Goal: Information Seeking & Learning: Check status

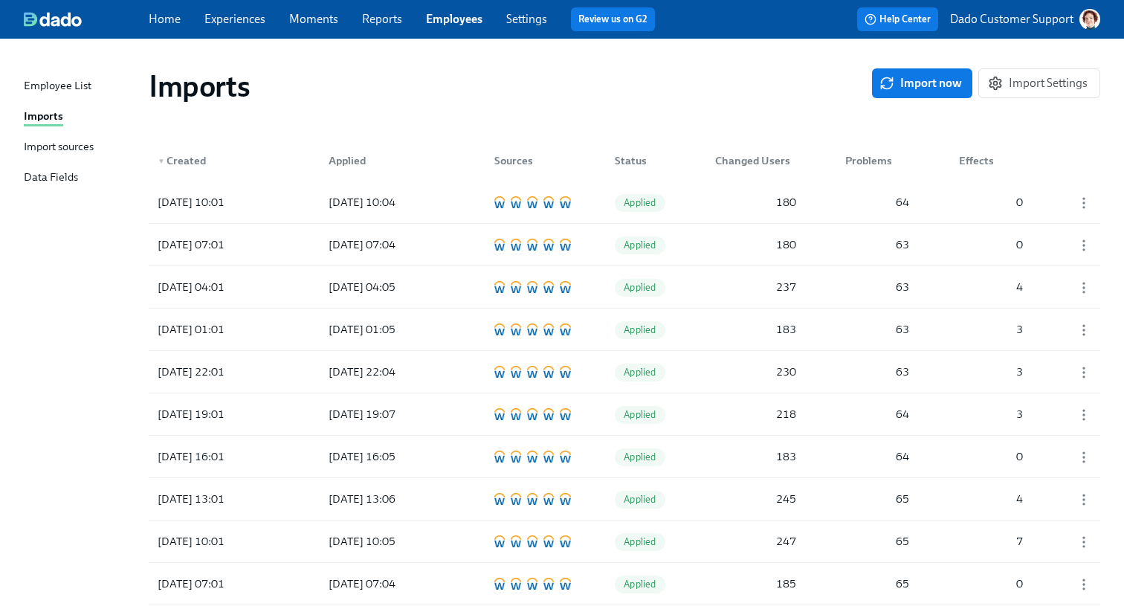
click at [45, 142] on div "Import sources" at bounding box center [59, 147] width 70 height 19
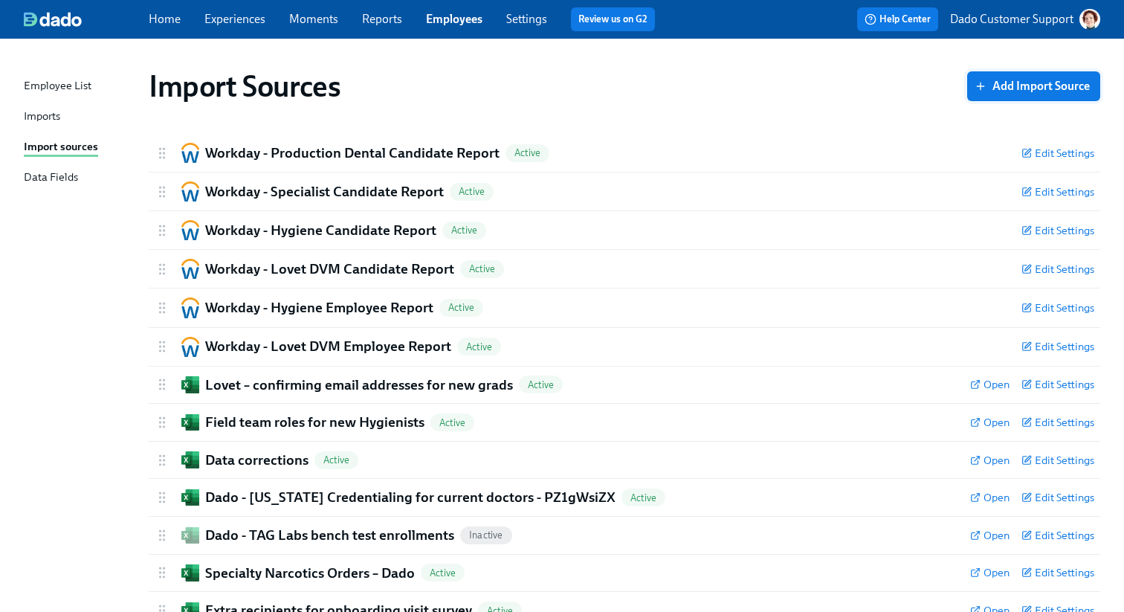
click at [1034, 77] on button "Add Import Source" at bounding box center [1033, 86] width 133 height 30
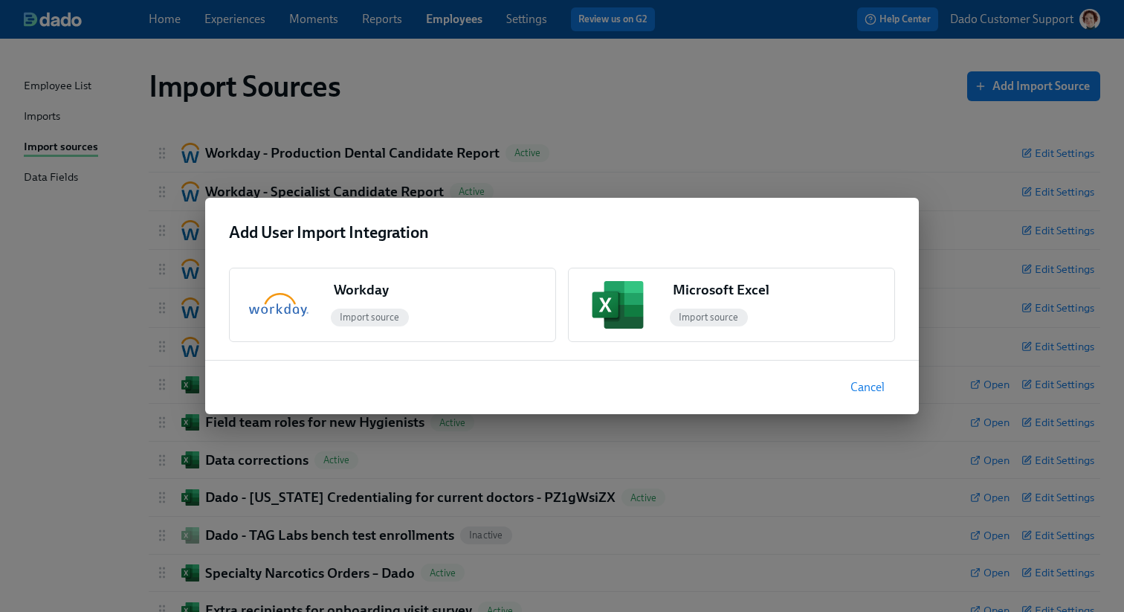
click at [800, 74] on div "Add User Import Integration Workday Import source Microsoft Excel Import source…" at bounding box center [562, 306] width 1124 height 612
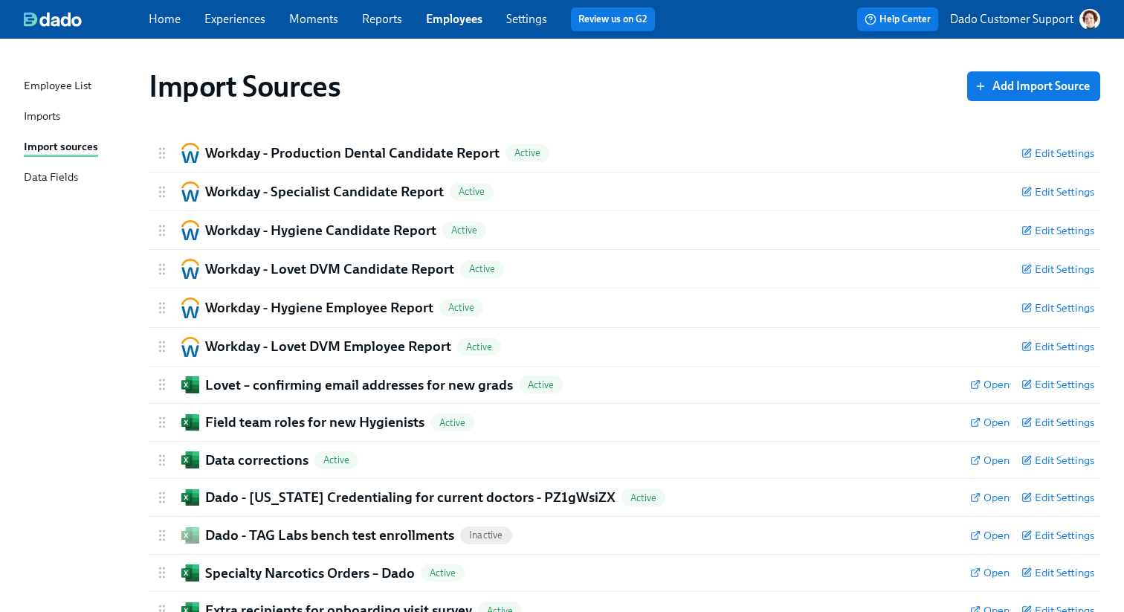
click at [517, 12] on link "Settings" at bounding box center [526, 19] width 41 height 14
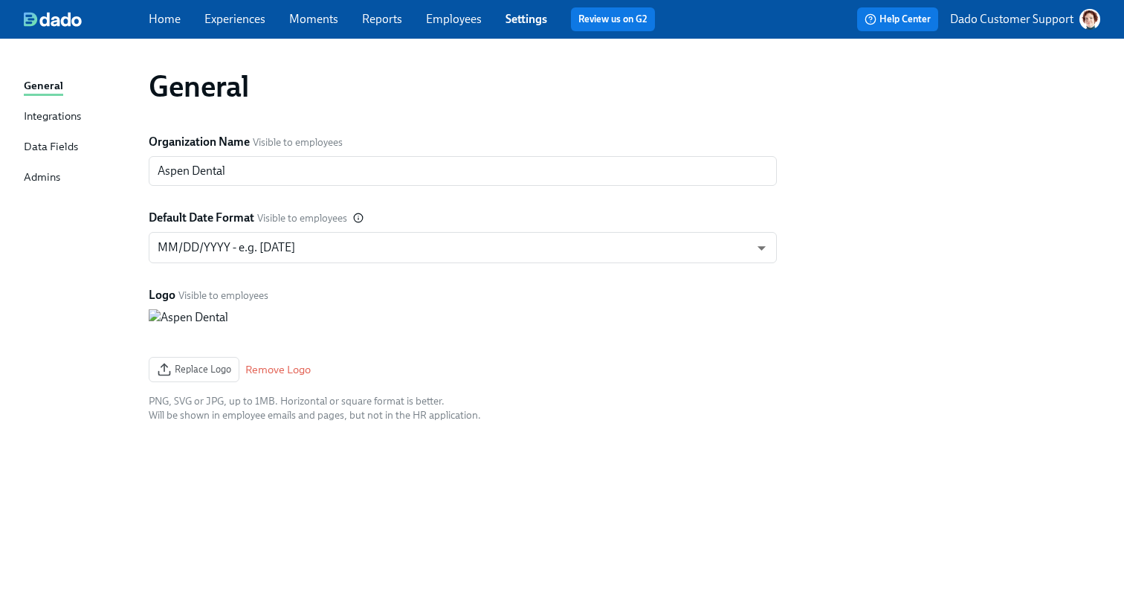
click at [28, 109] on div "Integrations" at bounding box center [52, 117] width 57 height 19
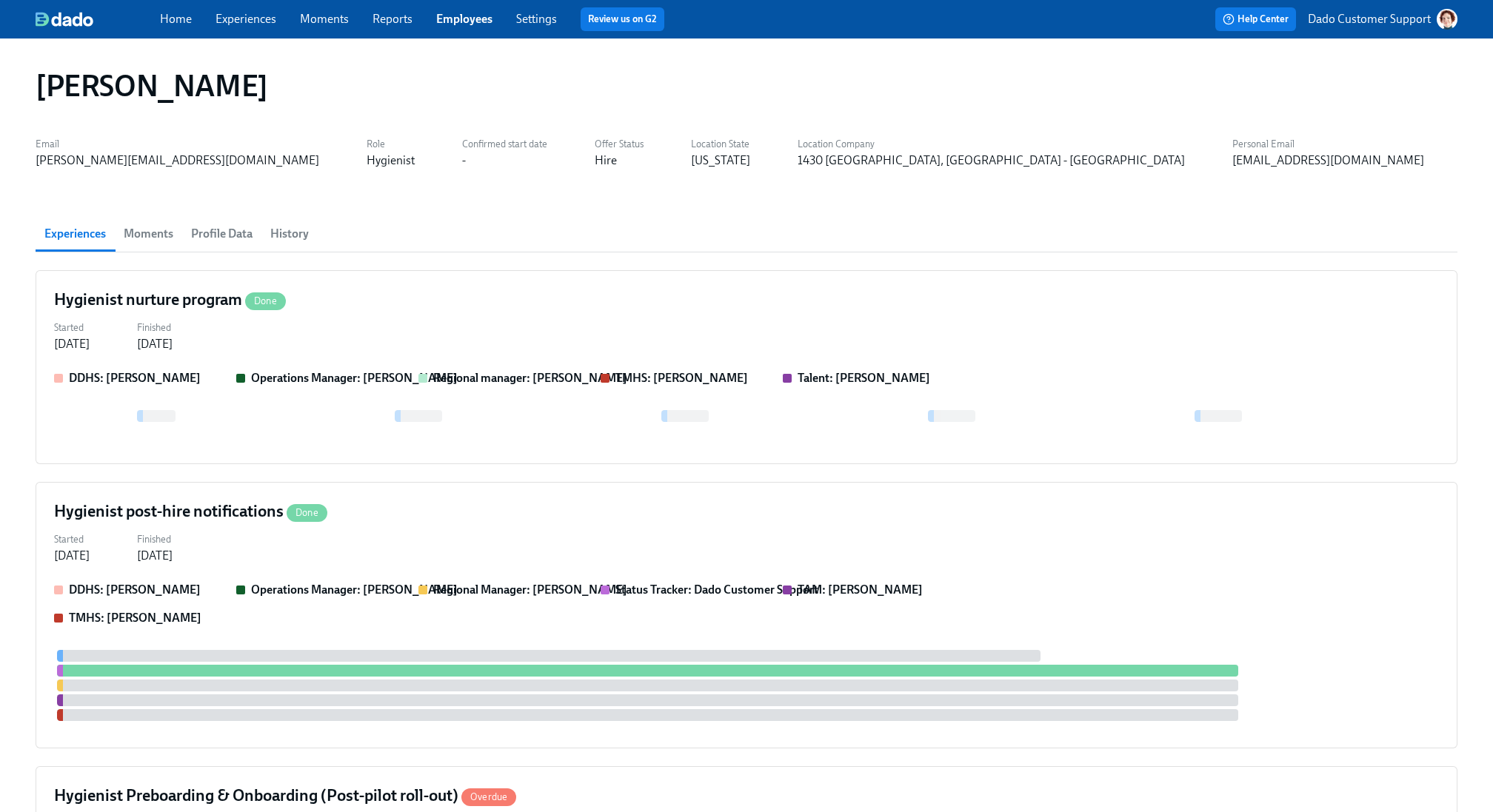
click at [474, 23] on link "Employees" at bounding box center [464, 19] width 56 height 14
click at [168, 506] on h4 "Hygienist post-hire notifications Done" at bounding box center [190, 511] width 273 height 22
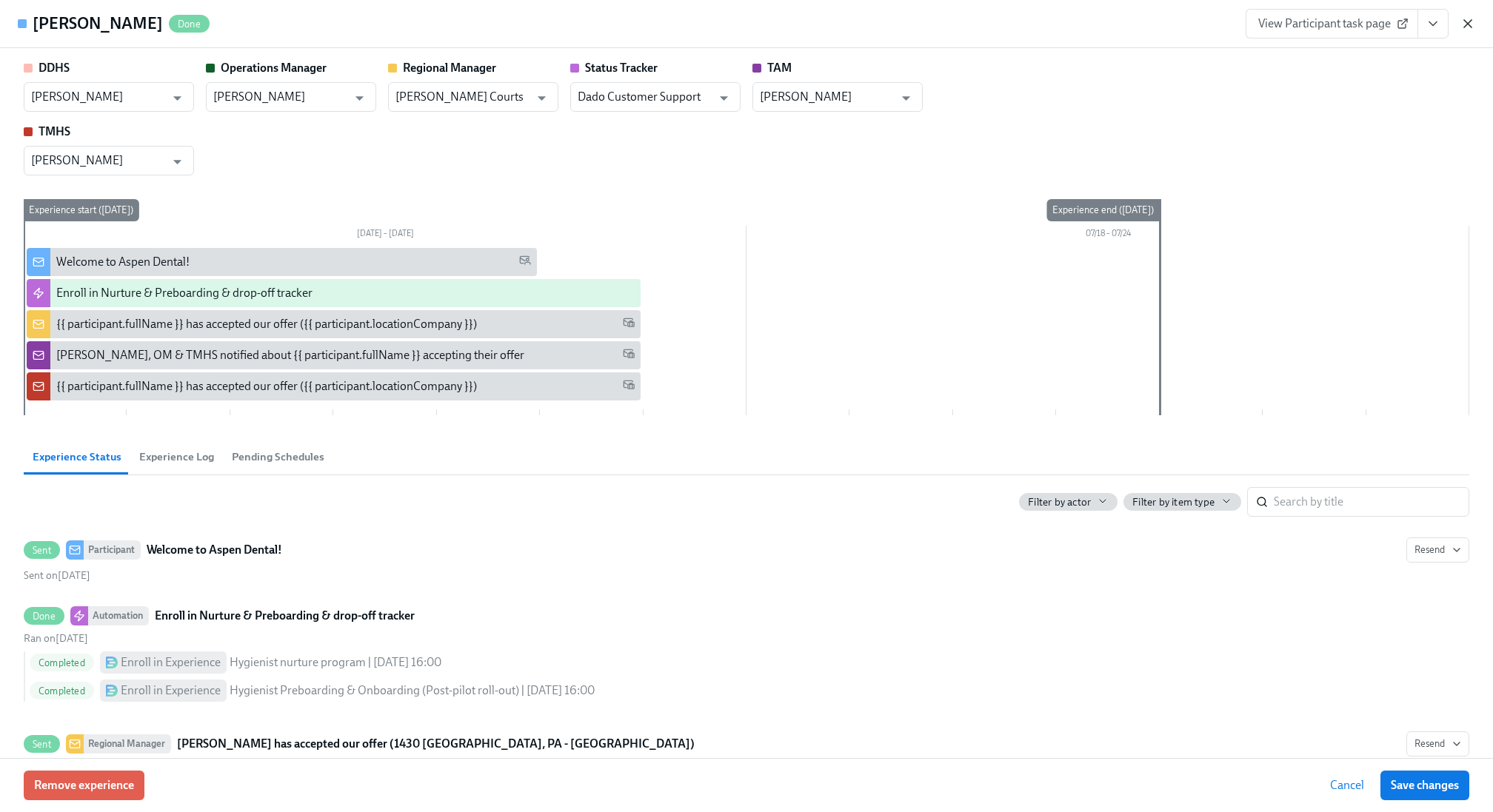
click at [1119, 30] on icon "button" at bounding box center [1468, 23] width 15 height 15
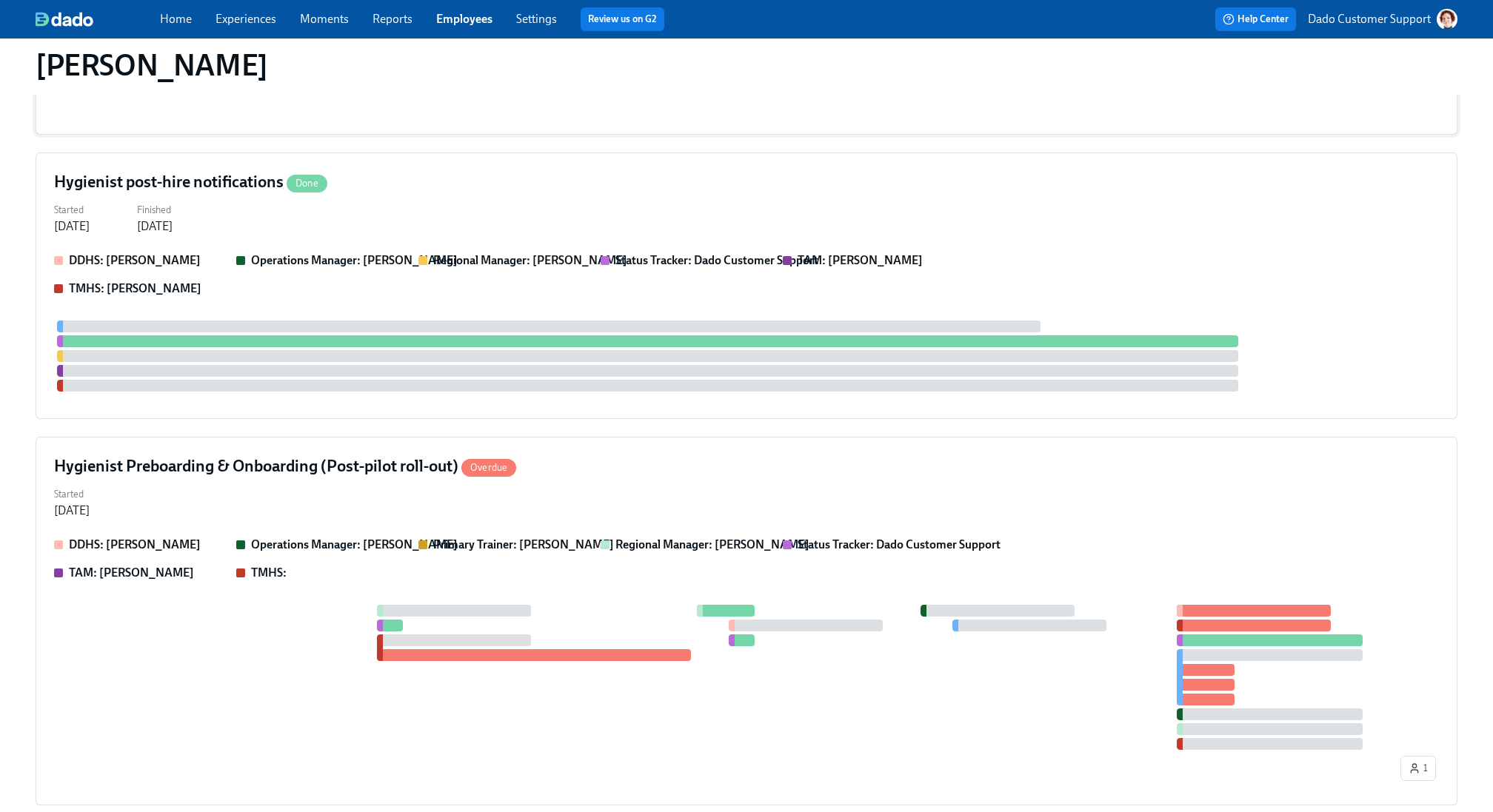
scroll to position [354, 0]
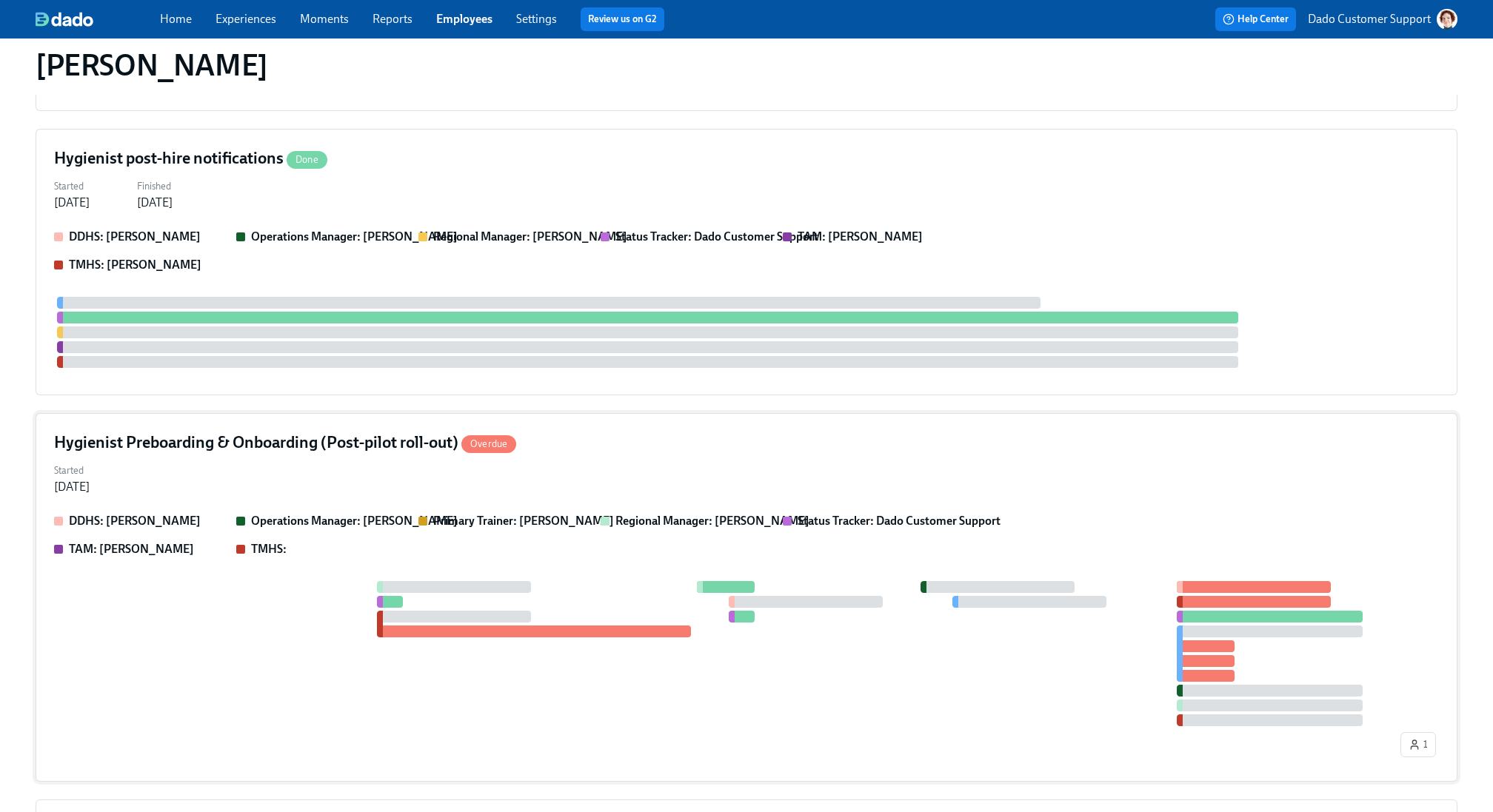
click at [403, 529] on p "Operations Manager: Hayden Trembulak" at bounding box center [354, 521] width 206 height 16
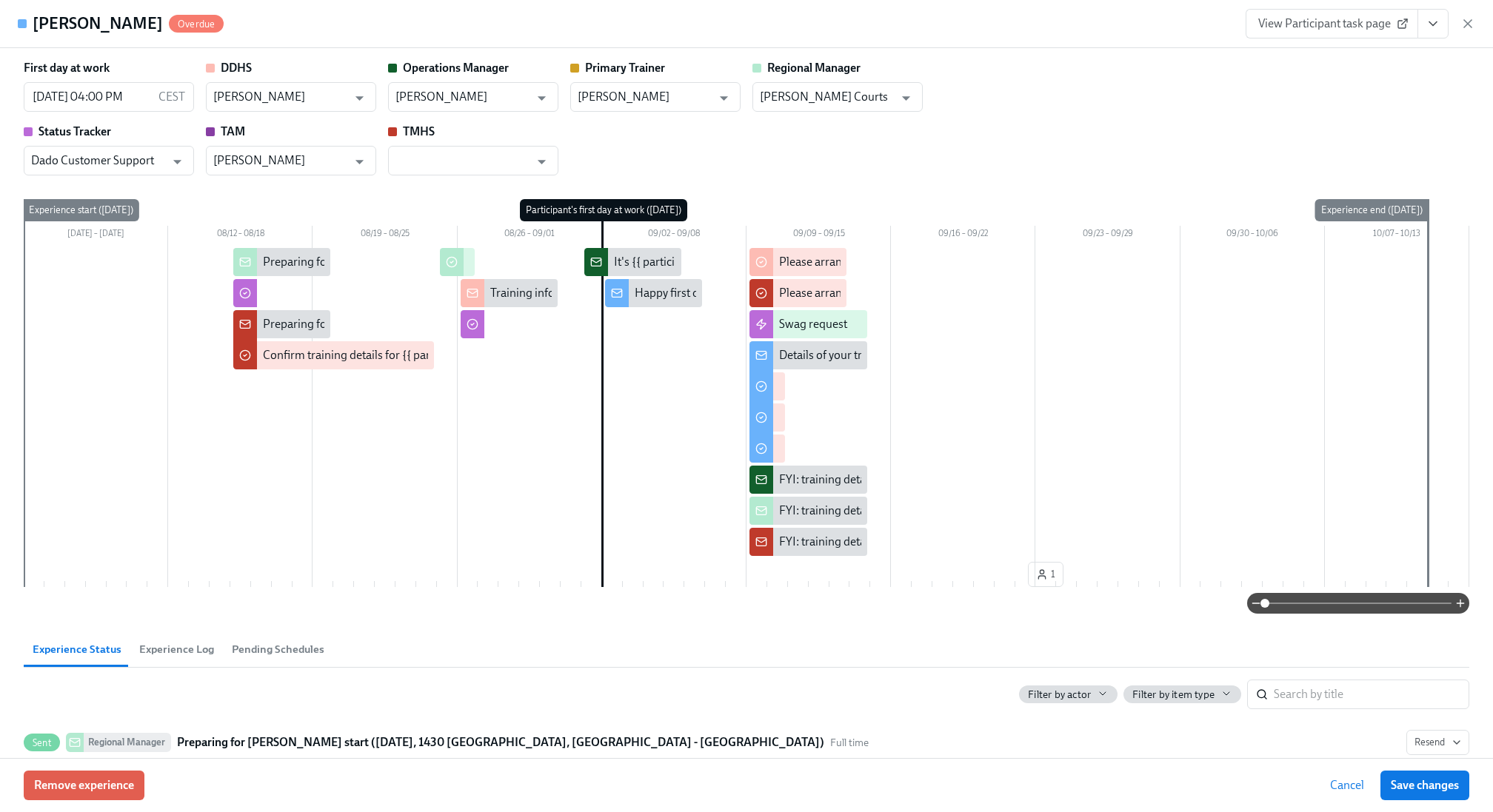
click at [165, 609] on span "Experience Log" at bounding box center [176, 650] width 75 height 17
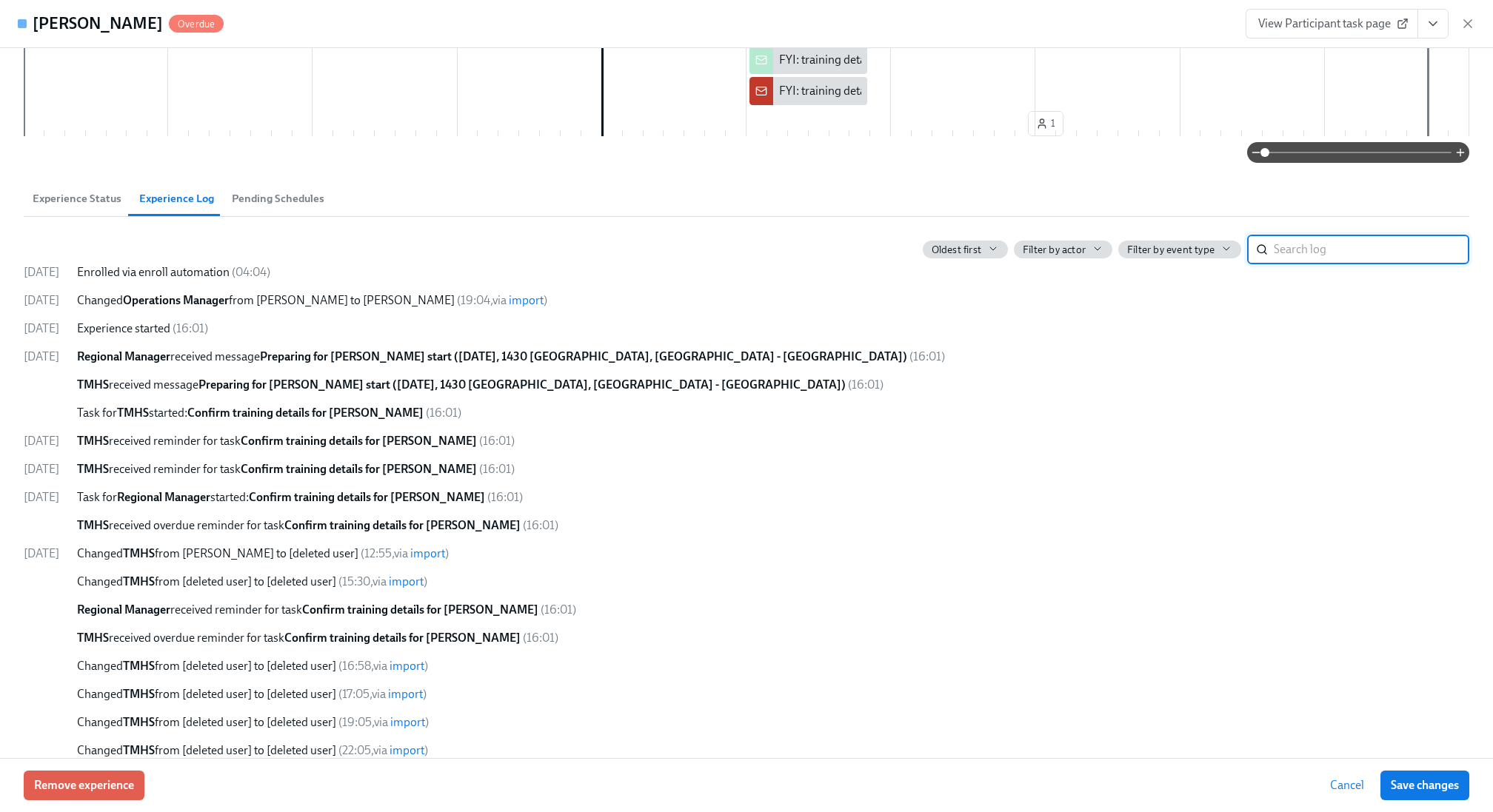
scroll to position [465, 0]
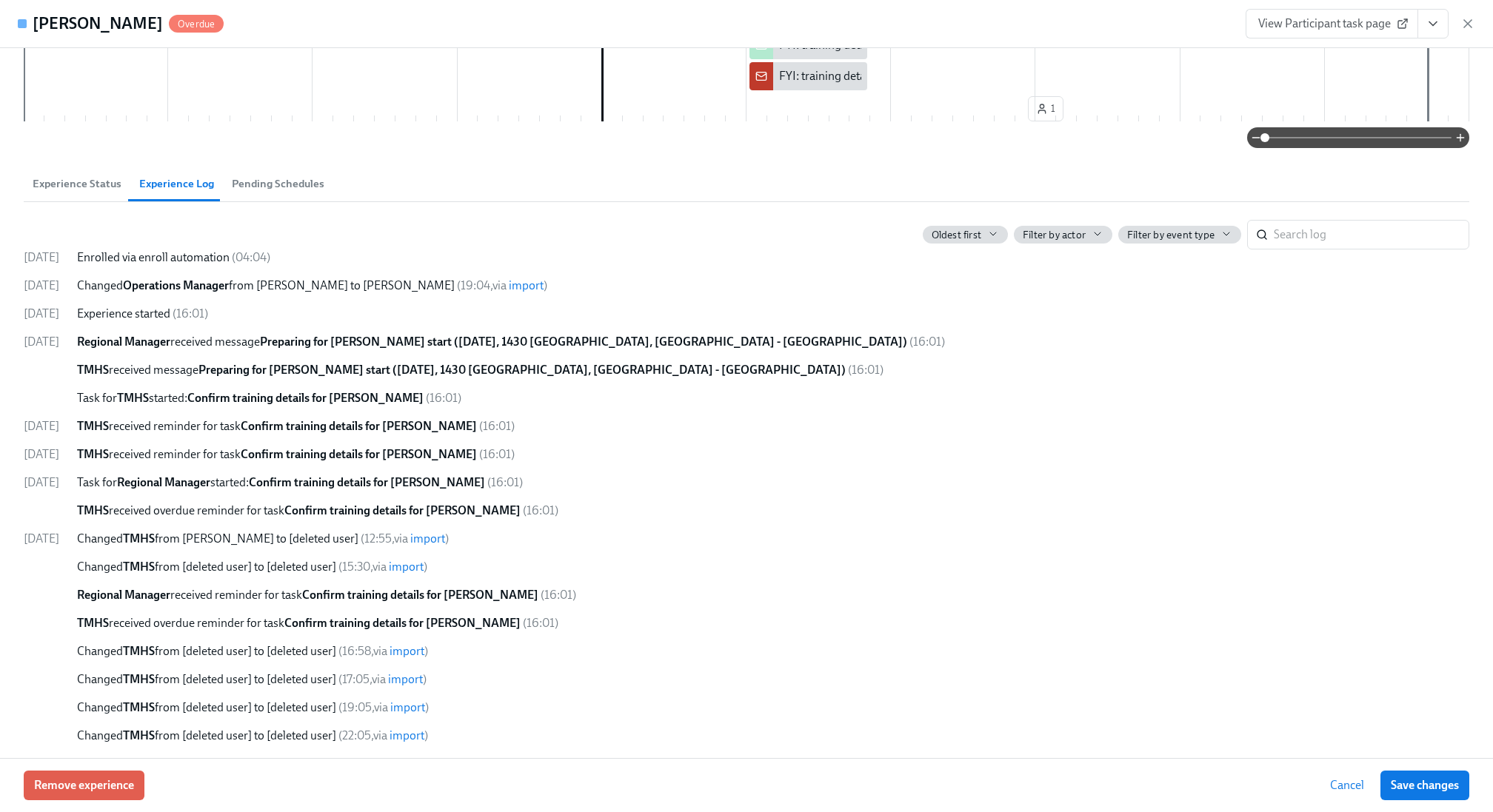
click at [193, 541] on span "Changed TMHS from Tamara Hennis to [deleted user]" at bounding box center [217, 539] width 281 height 14
drag, startPoint x: 216, startPoint y: 540, endPoint x: 290, endPoint y: 539, distance: 74.0
click at [290, 539] on span "Changed TMHS from Tamara Hennis to [deleted user]" at bounding box center [217, 539] width 281 height 14
copy span "Tamara Hennis"
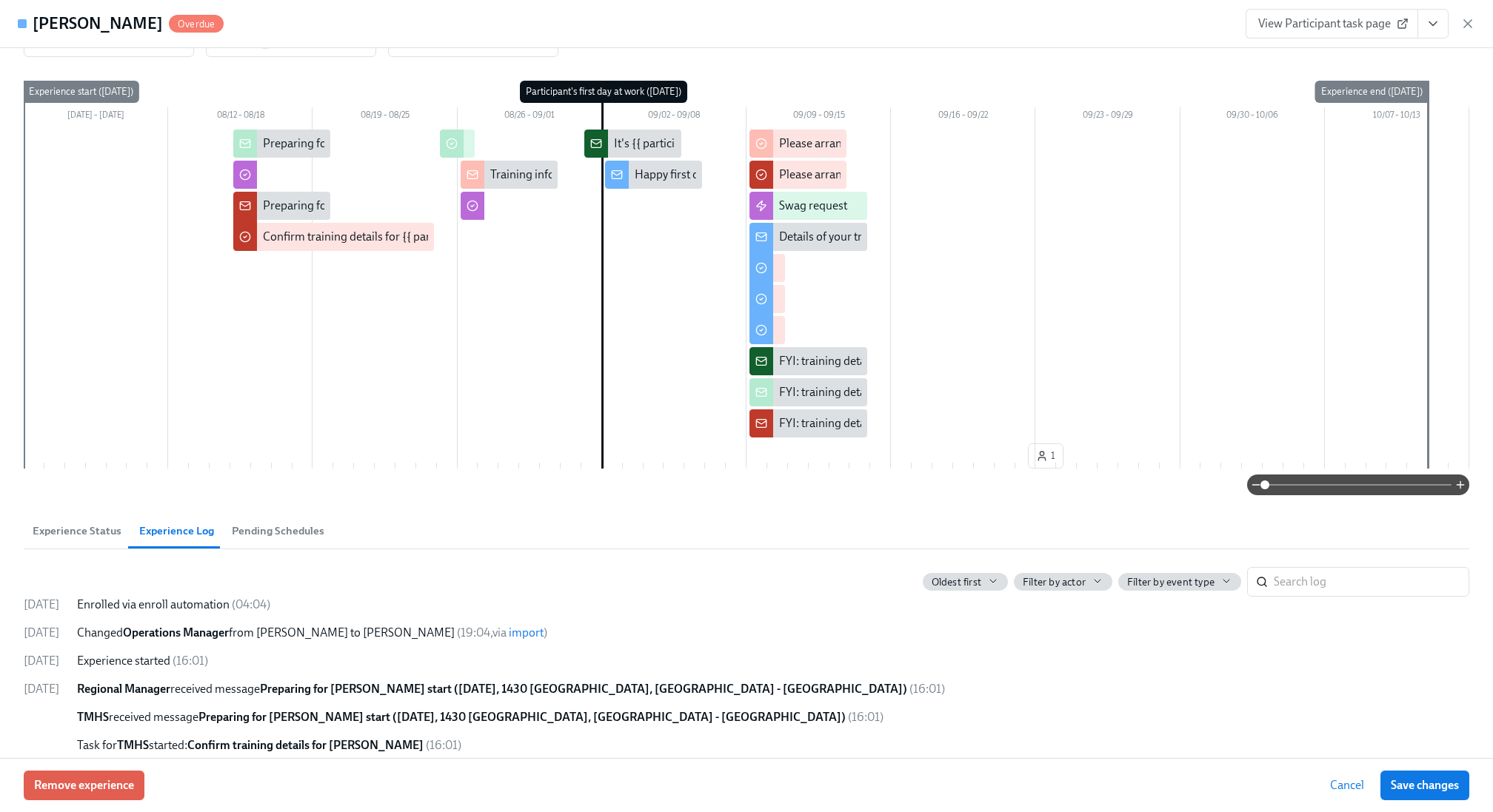
scroll to position [0, 0]
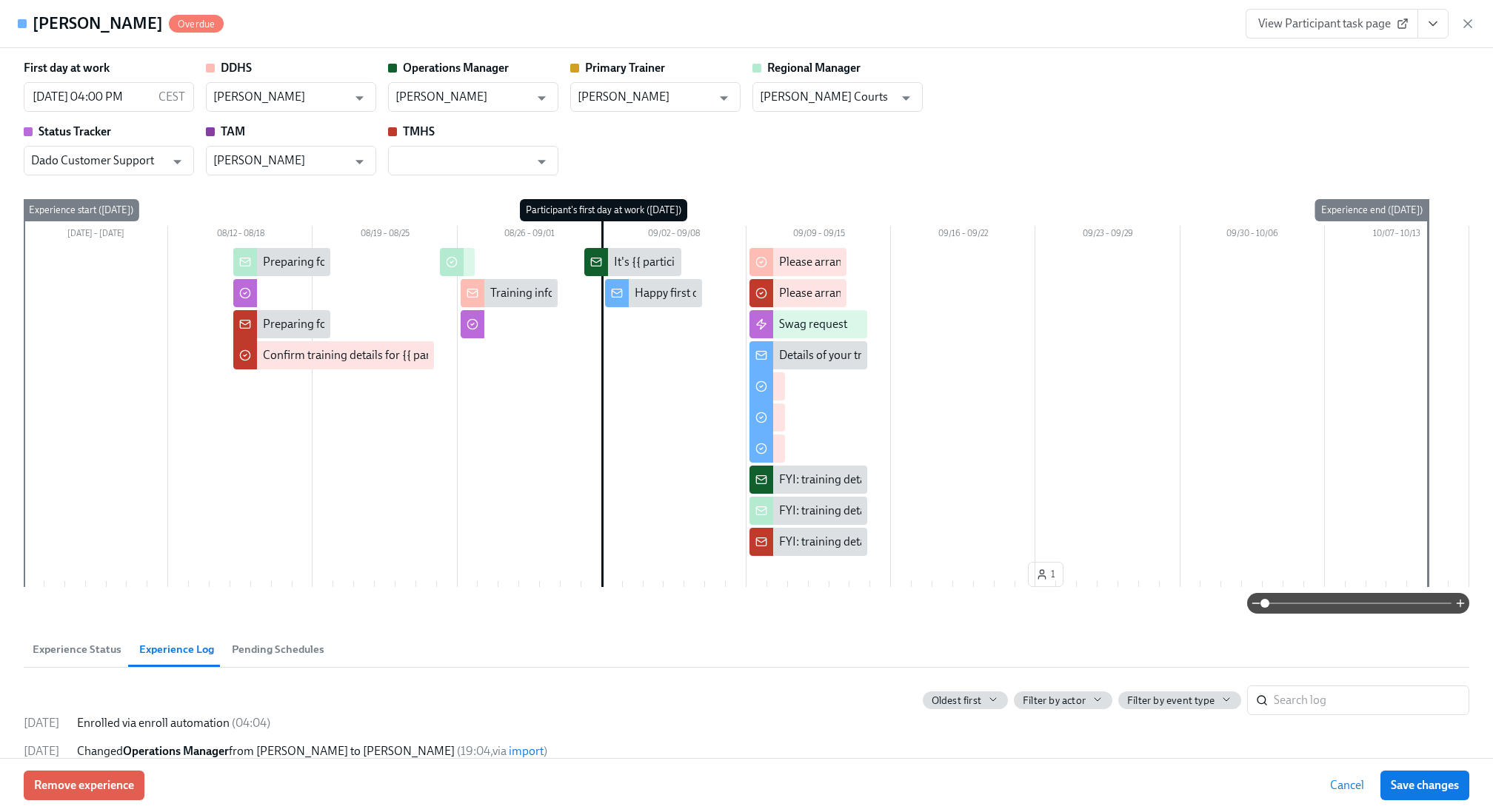
drag, startPoint x: 37, startPoint y: 29, endPoint x: 218, endPoint y: 33, distance: 181.0
click at [163, 33] on h4 "Donikka Davenport-Bowie" at bounding box center [98, 24] width 131 height 22
copy h4 "Donikka Davenport-Bowie"
click at [90, 609] on span "Experience Status" at bounding box center [77, 650] width 89 height 17
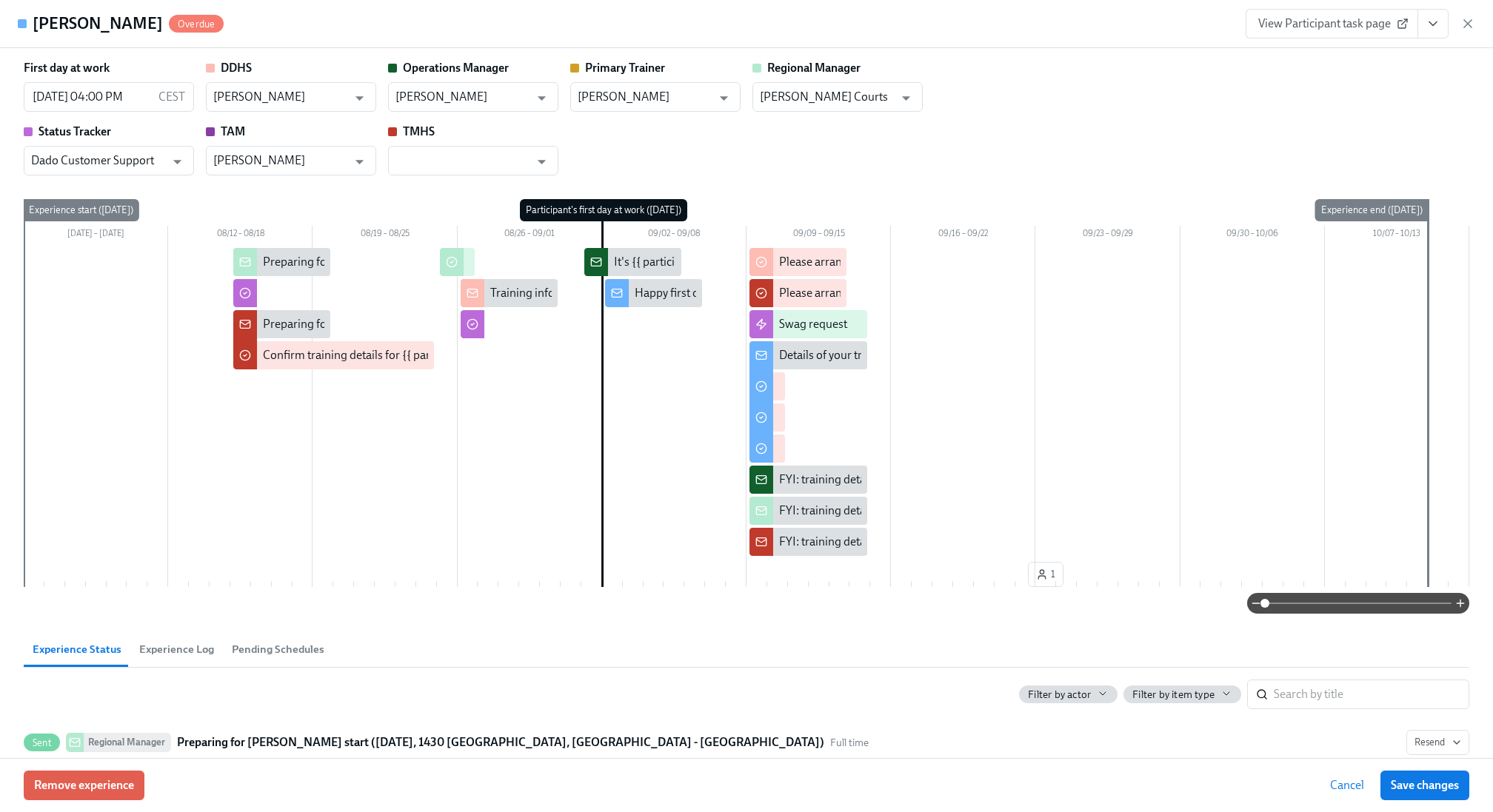
click at [177, 609] on span "Experience Log" at bounding box center [176, 650] width 75 height 17
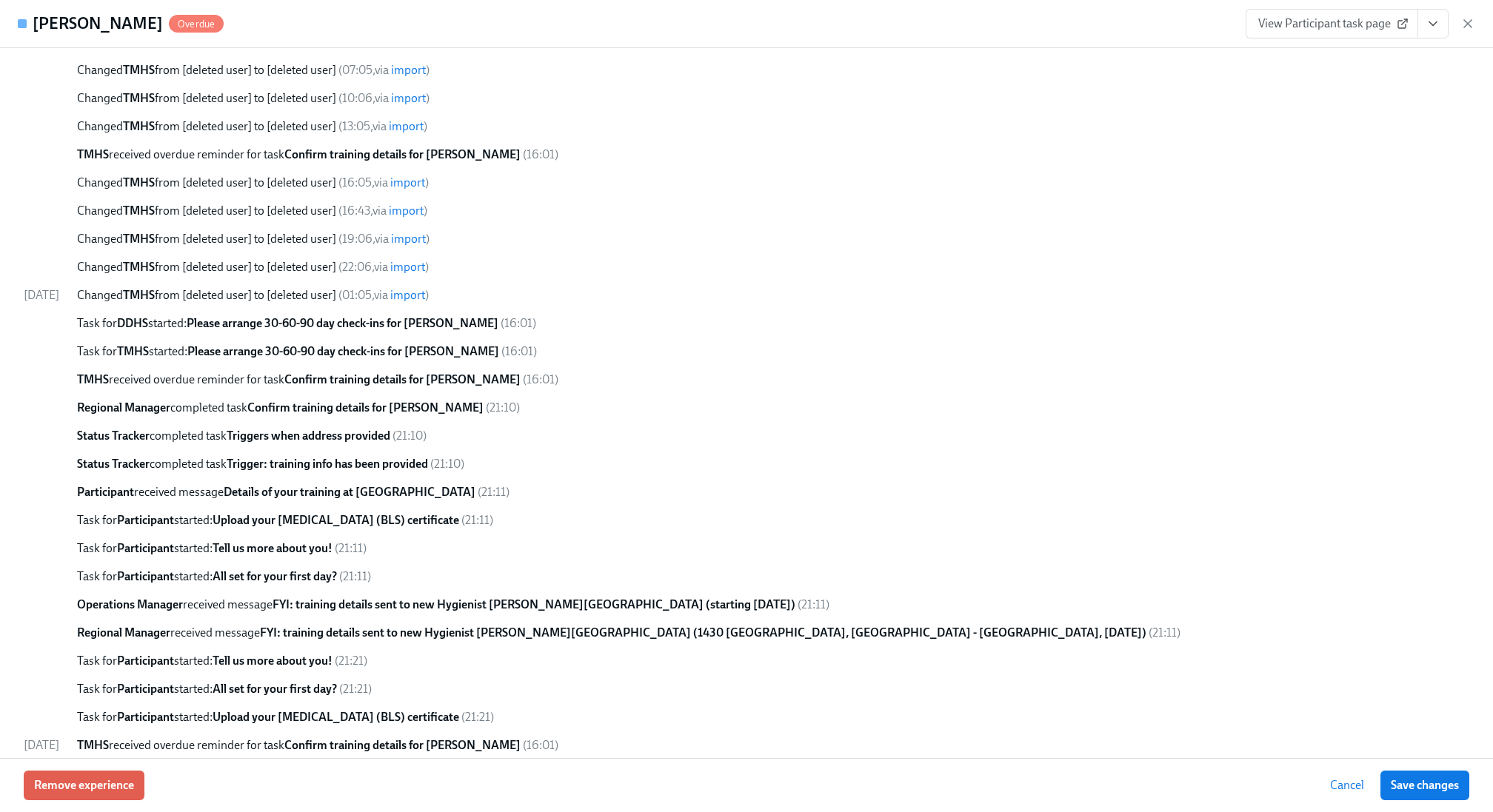
scroll to position [4467, 0]
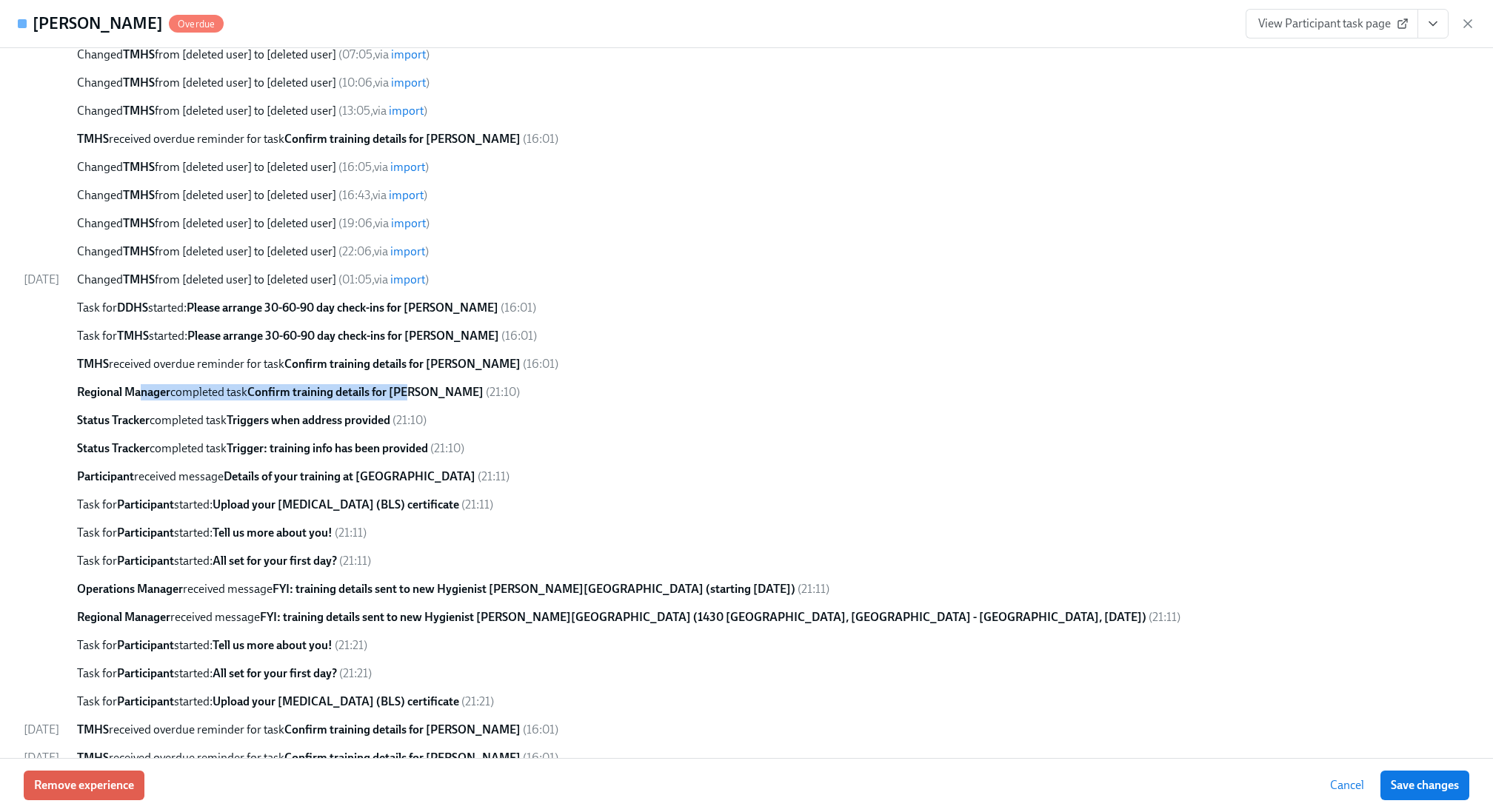
drag, startPoint x: 172, startPoint y: 392, endPoint x: 446, endPoint y: 396, distance: 274.0
click at [446, 396] on span "Regional Manager completed task Confirm training details for Donikka Davenport-…" at bounding box center [280, 392] width 407 height 14
click at [478, 395] on strong "Confirm training details for Donikka Davenport-Bowie" at bounding box center [365, 392] width 236 height 14
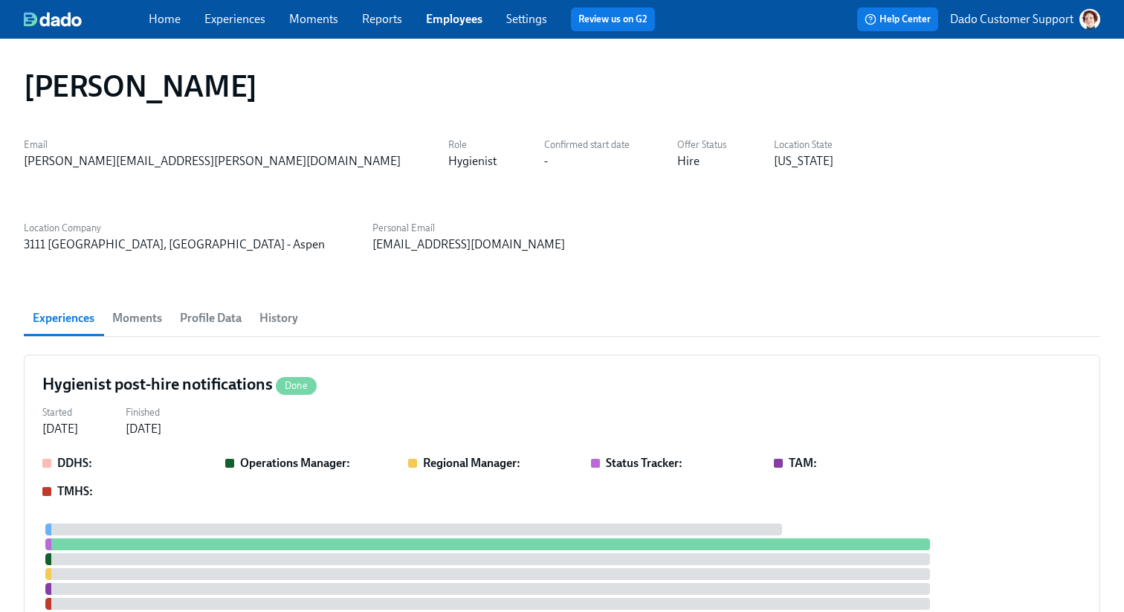
click at [278, 308] on span "History" at bounding box center [278, 318] width 39 height 21
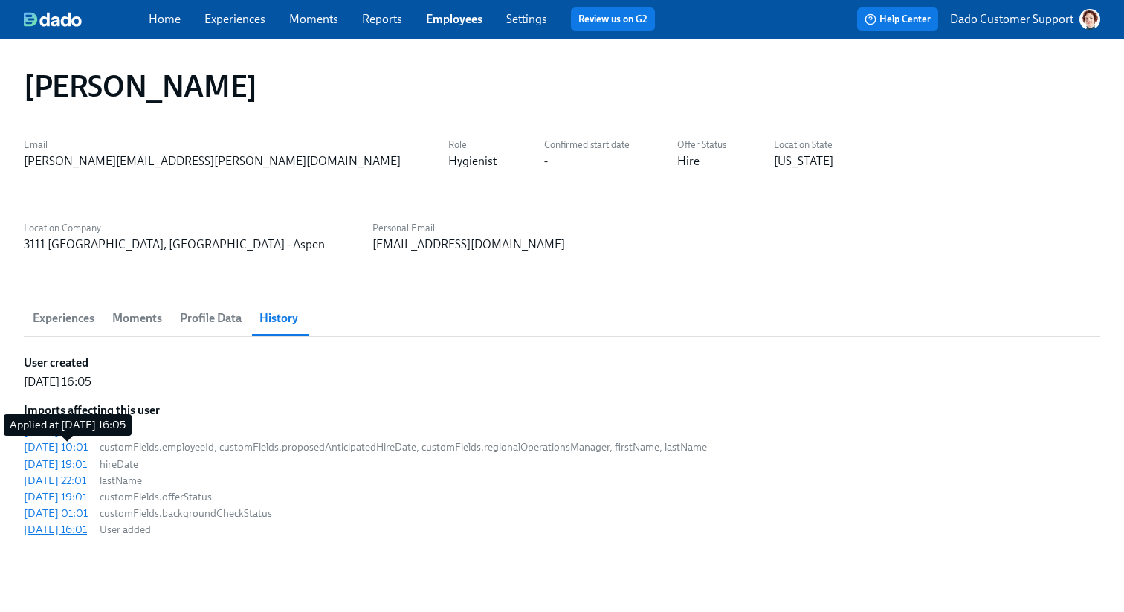
click at [44, 522] on div "[DATE] 16:01" at bounding box center [55, 529] width 63 height 15
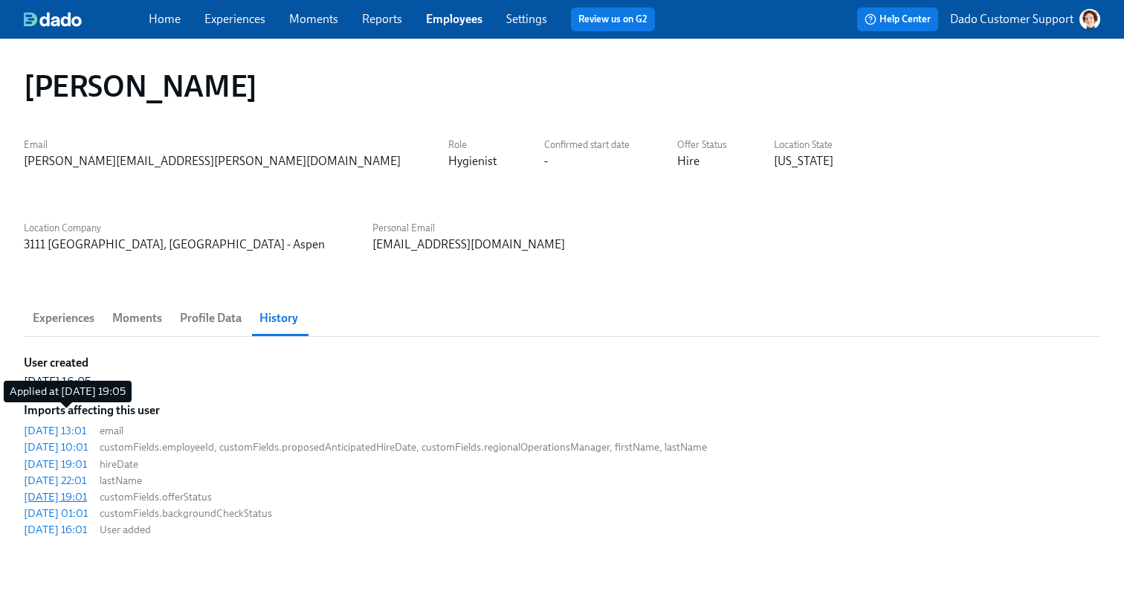
click at [63, 489] on div "2025/09/11 19:01" at bounding box center [55, 496] width 63 height 15
click at [62, 505] on div "2025/09/11 01:01" at bounding box center [56, 512] width 64 height 15
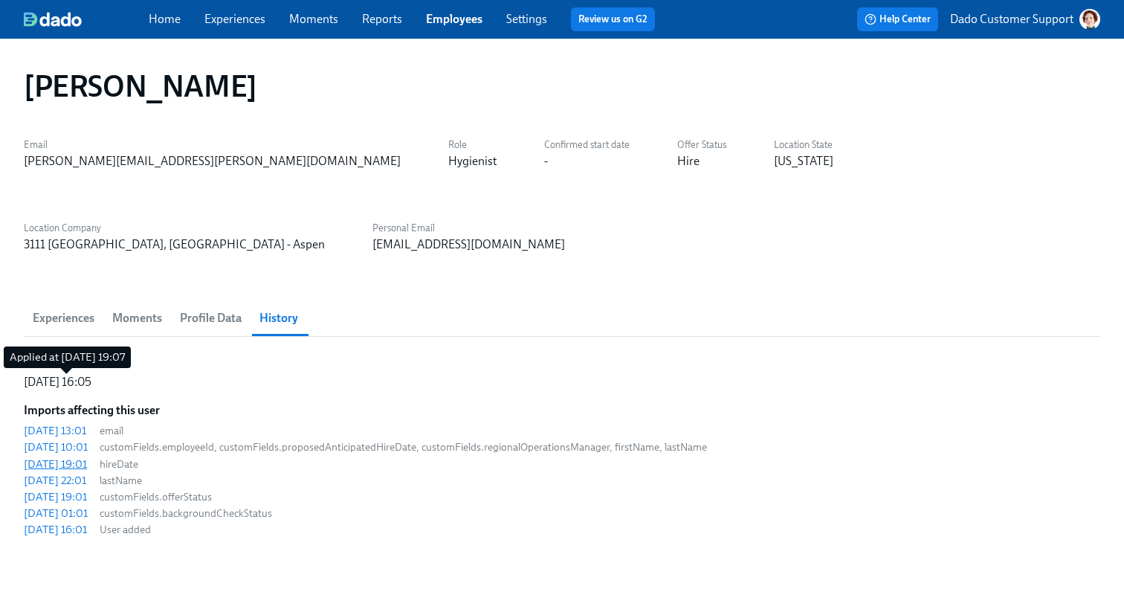
click at [80, 456] on div "2025/09/12 19:01" at bounding box center [55, 463] width 63 height 15
click at [80, 439] on div "2025/09/22 10:01" at bounding box center [56, 446] width 64 height 15
click at [80, 423] on div "2025/09/22 13:01" at bounding box center [55, 430] width 62 height 15
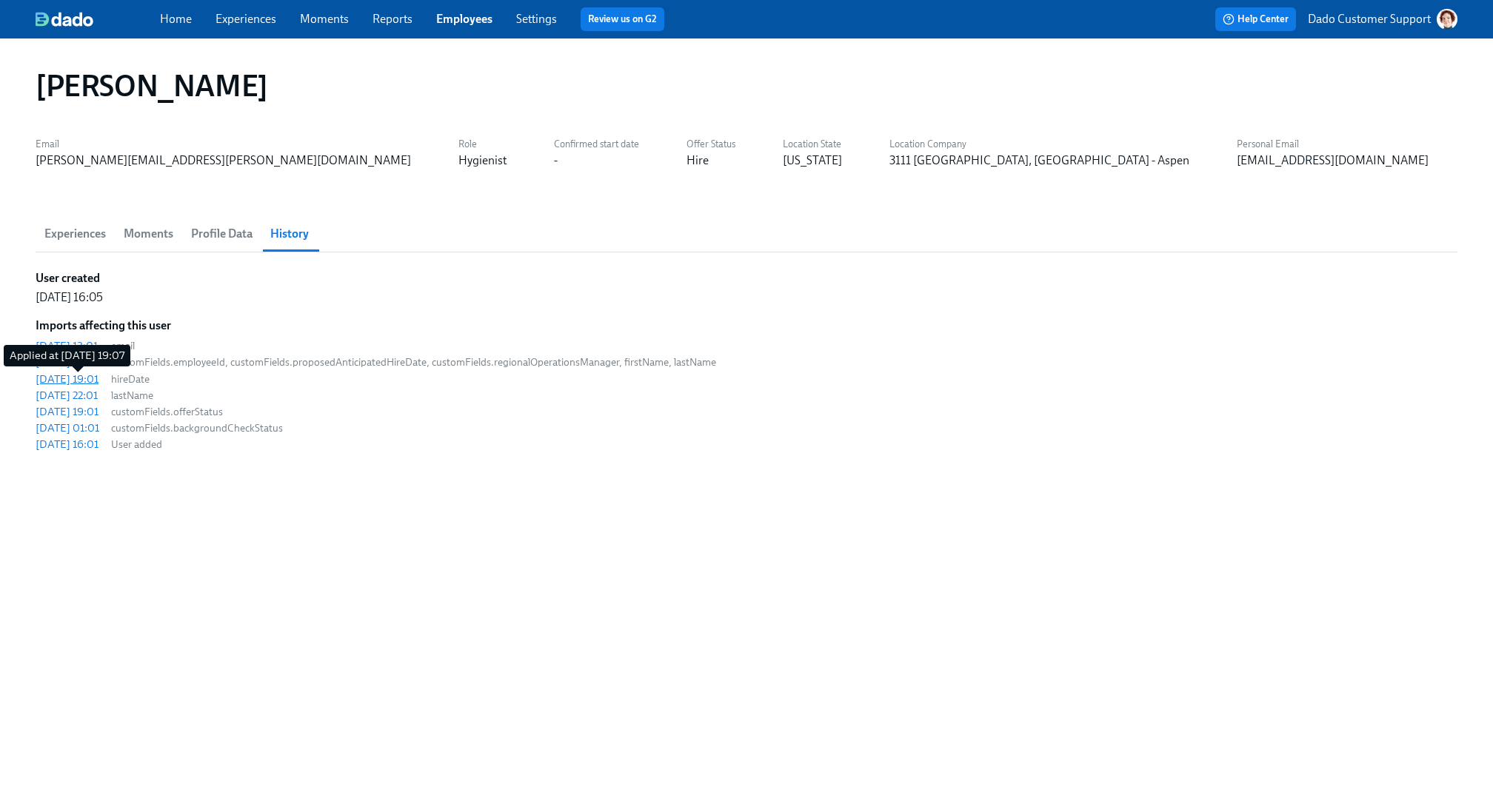
click at [74, 377] on div "2025/09/12 19:01" at bounding box center [67, 379] width 63 height 15
click at [74, 446] on div "2025/09/10 16:01" at bounding box center [67, 444] width 63 height 15
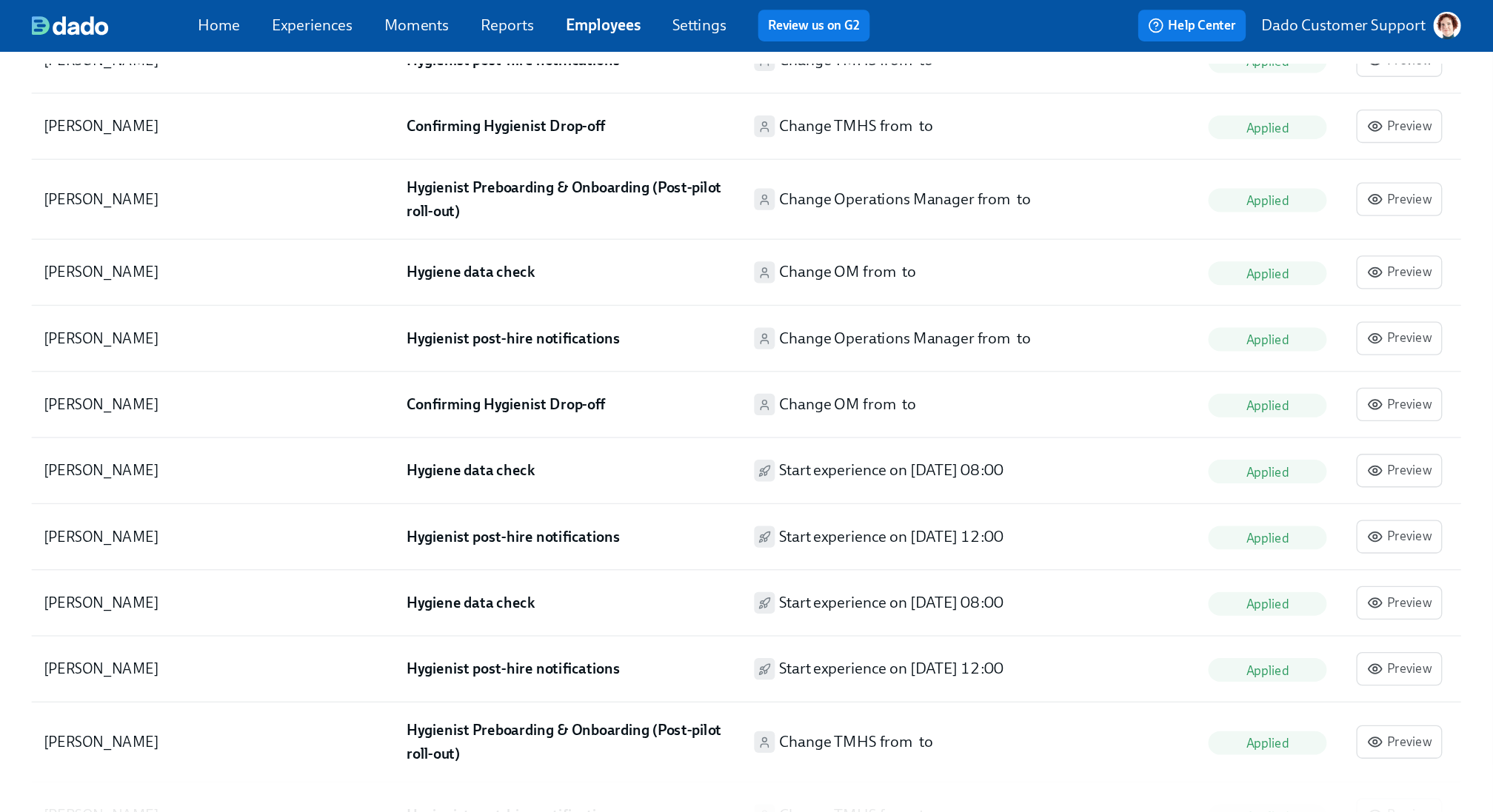
scroll to position [1397, 0]
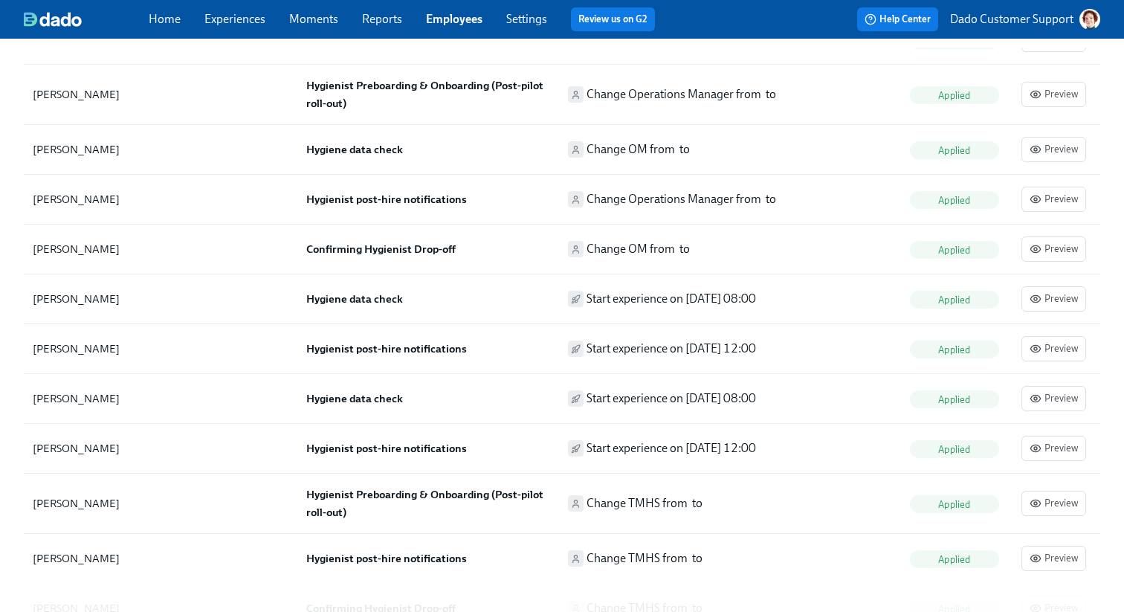
type input "cox"
click at [229, 22] on link "Experiences" at bounding box center [234, 19] width 61 height 14
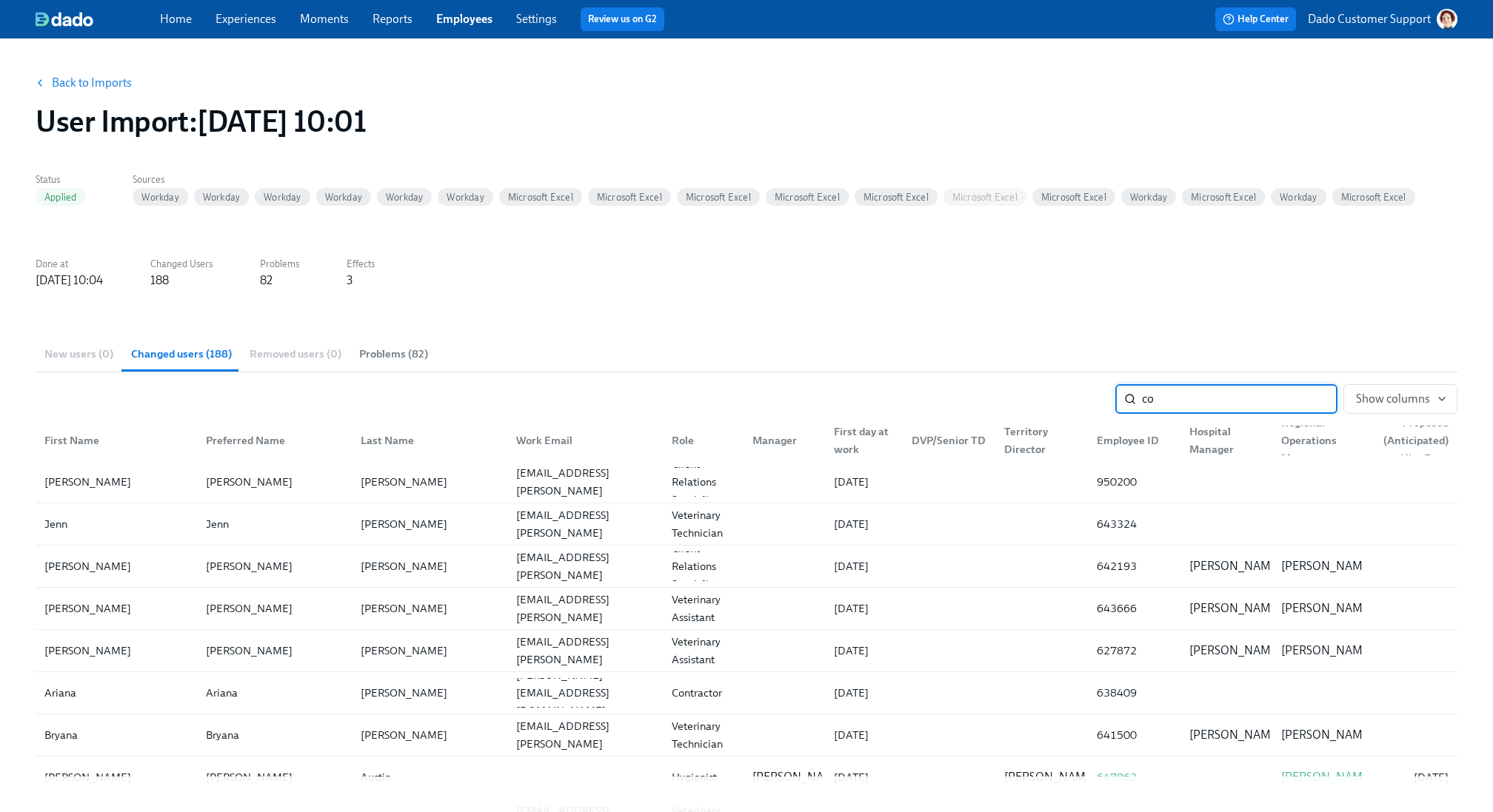
type input "cox"
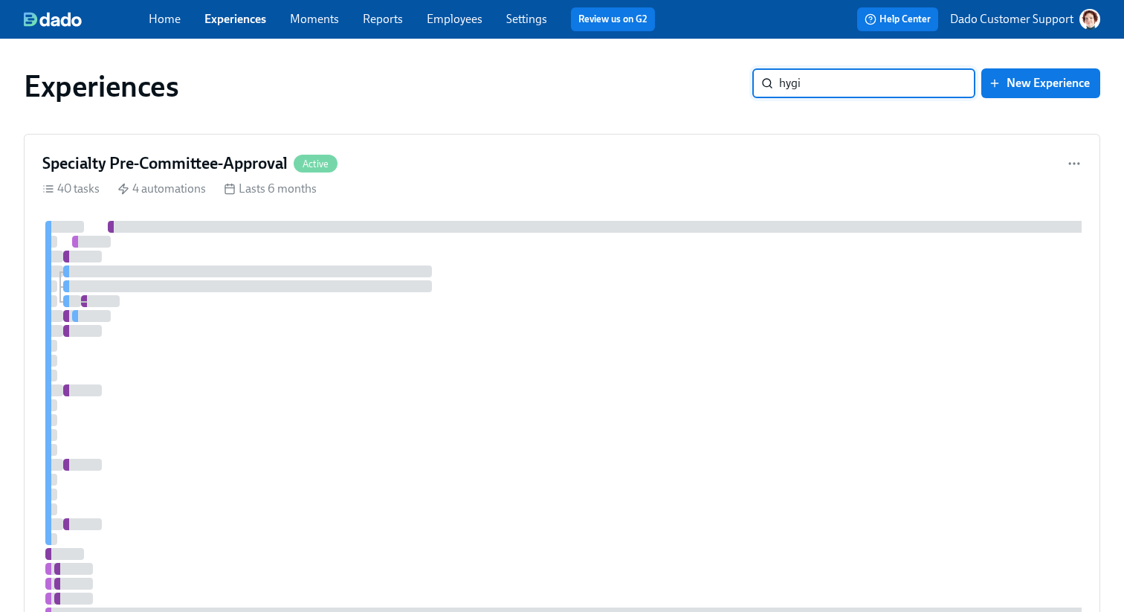
type input "hygie"
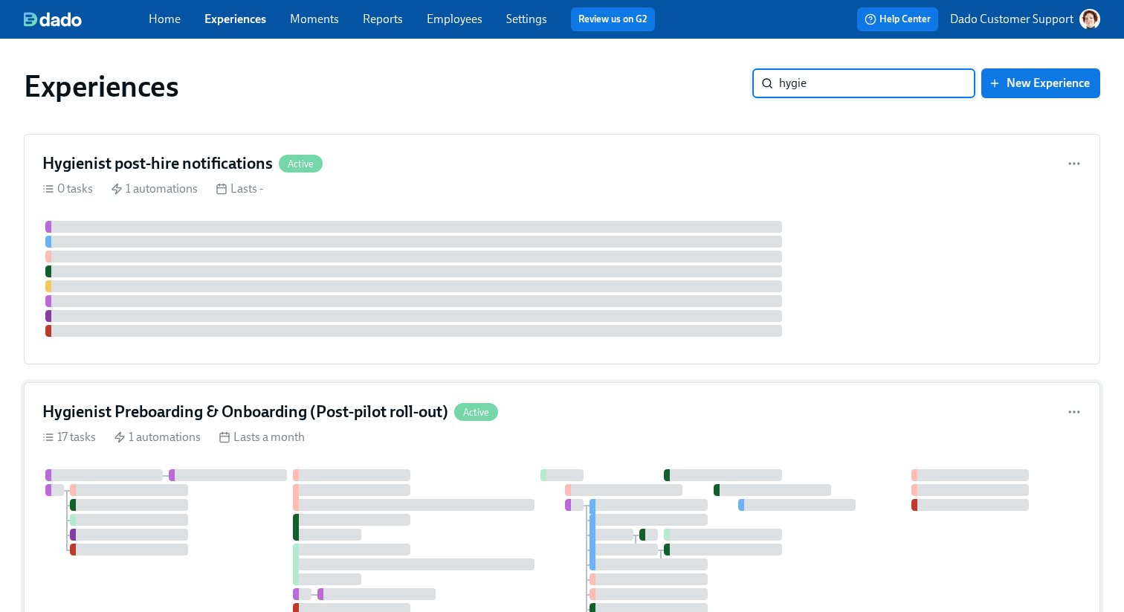
click at [333, 397] on div "Hygienist Preboarding & Onboarding (Post-pilot roll-out) Active 17 tasks 1 auto…" at bounding box center [562, 579] width 1076 height 394
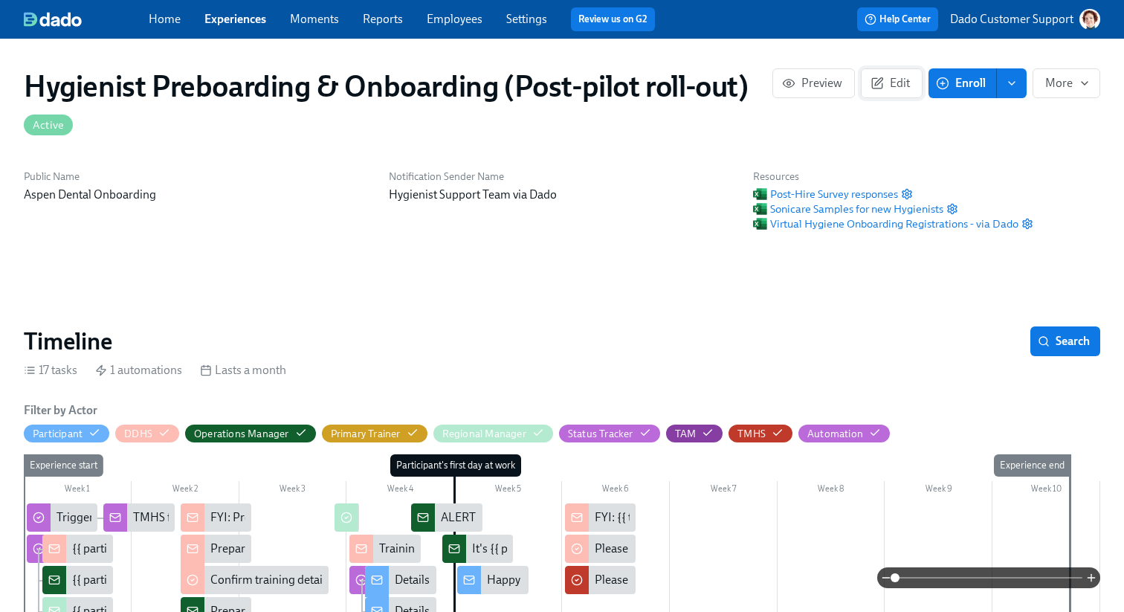
click at [896, 78] on span "Edit" at bounding box center [891, 83] width 36 height 15
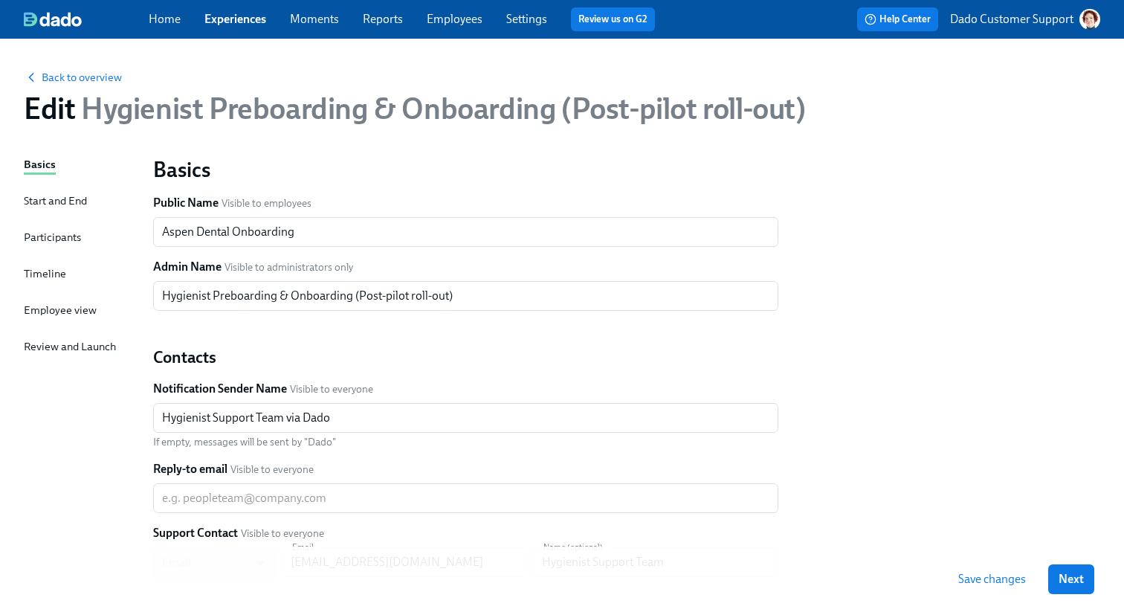
click at [46, 278] on div "Timeline" at bounding box center [45, 273] width 42 height 16
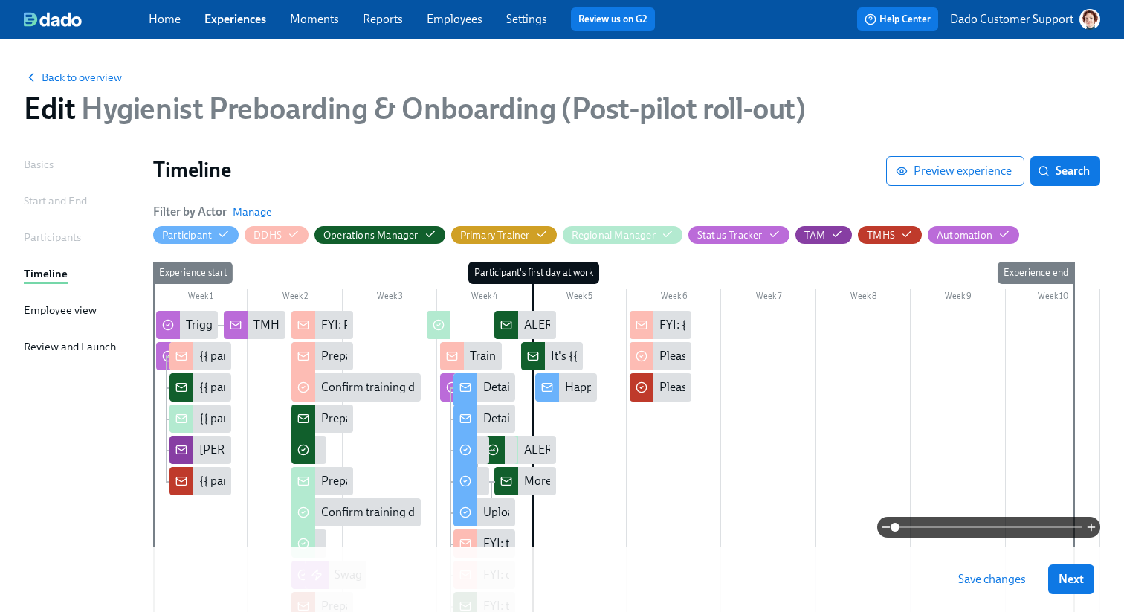
drag, startPoint x: 58, startPoint y: 190, endPoint x: 42, endPoint y: 234, distance: 47.2
click at [58, 190] on div "Basics Start and End Participants Timeline Employee view Review and Launch" at bounding box center [79, 567] width 111 height 822
click at [42, 234] on div "Participants" at bounding box center [52, 237] width 57 height 16
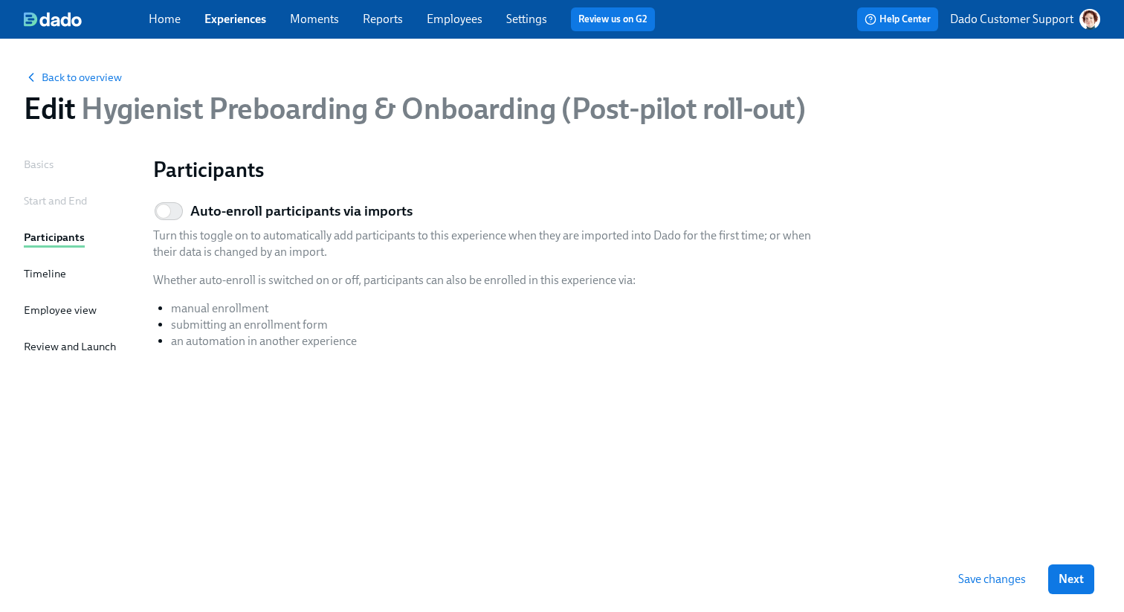
click at [256, 13] on link "Experiences" at bounding box center [235, 19] width 62 height 14
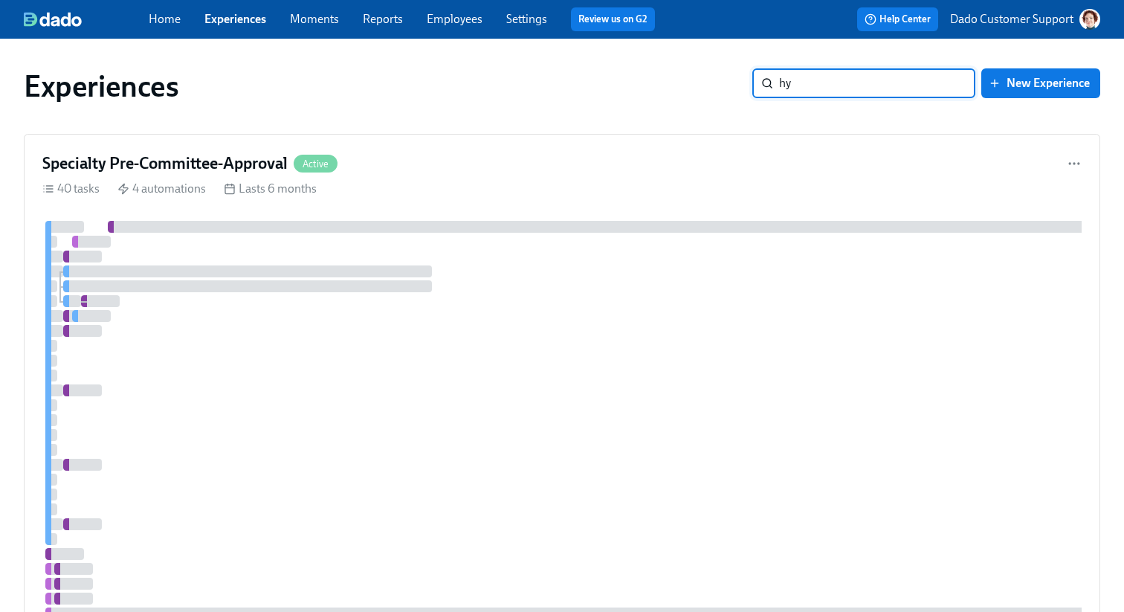
type input "hyg"
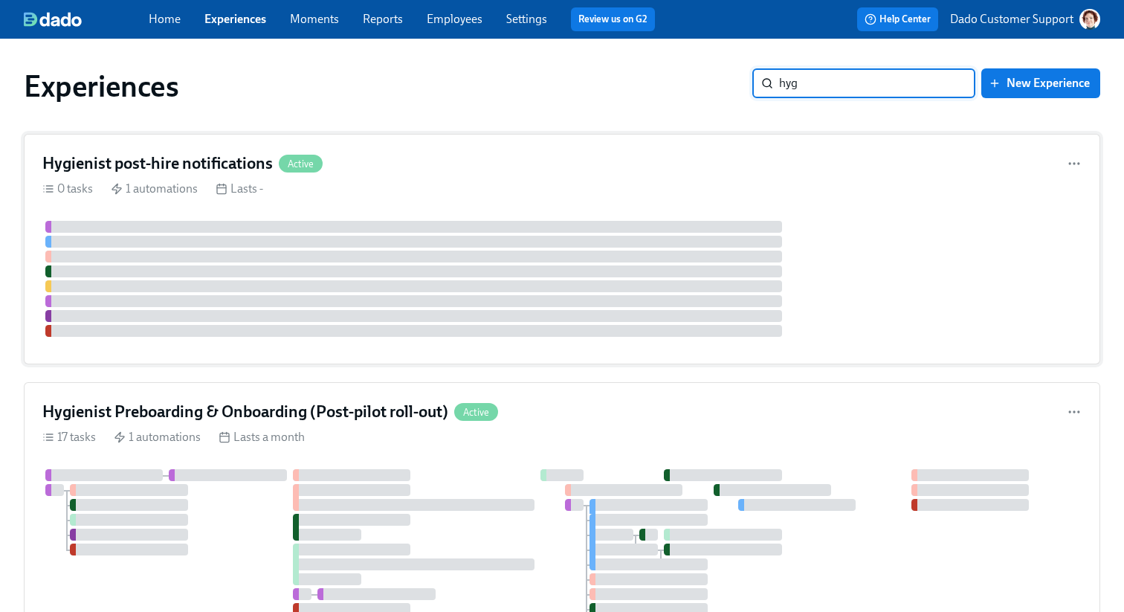
click at [176, 169] on h4 "Hygienist post-hire notifications" at bounding box center [157, 163] width 230 height 22
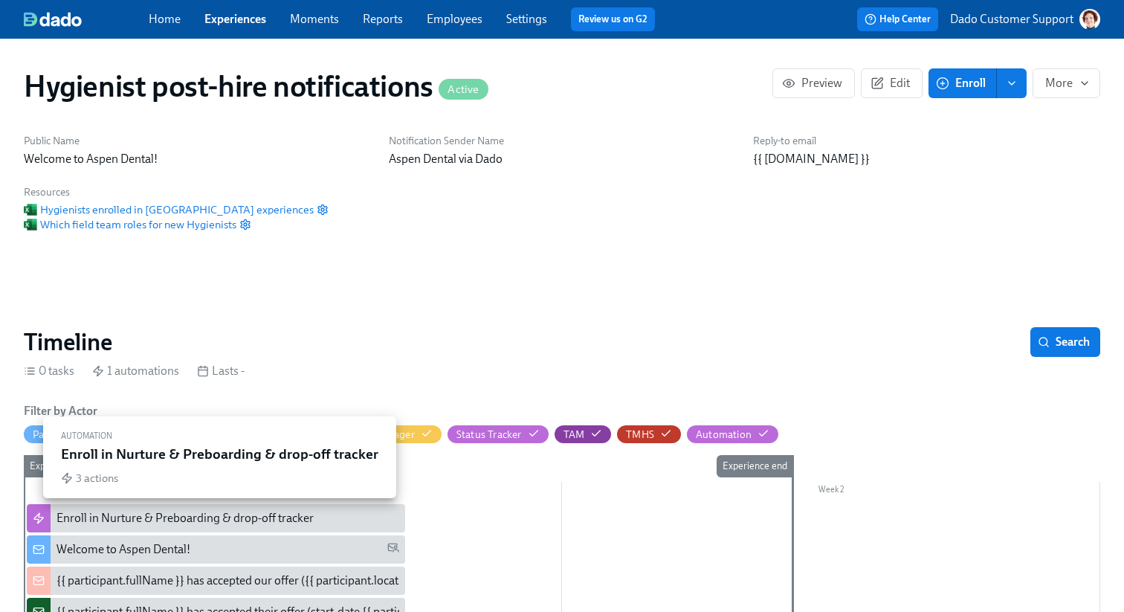
click at [80, 517] on div "Enroll in Nurture & Preboarding & drop-off tracker" at bounding box center [184, 518] width 257 height 16
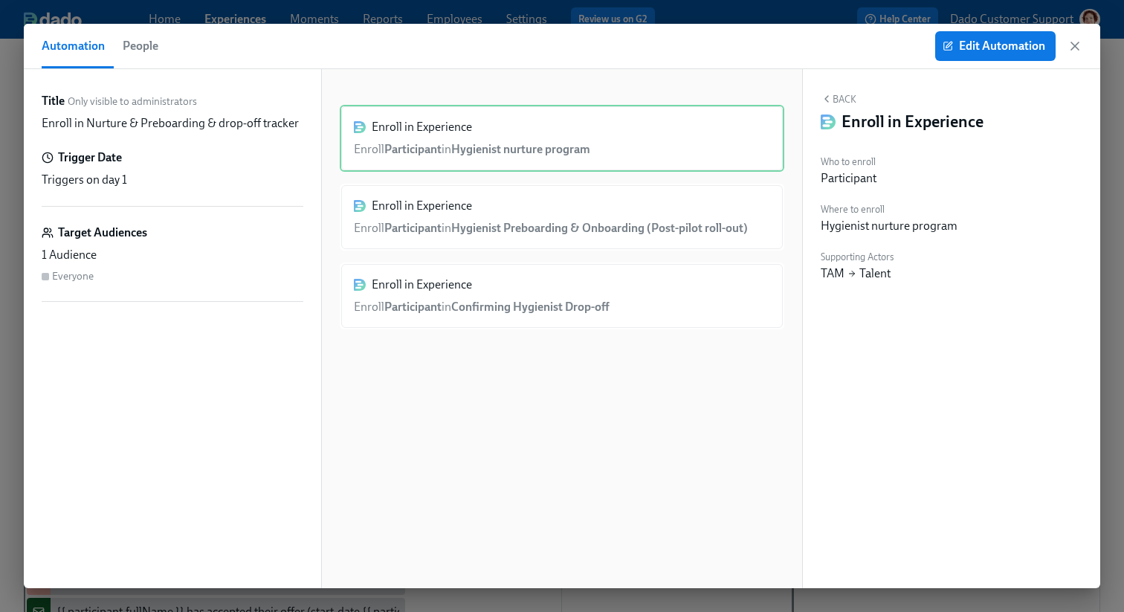
click at [140, 59] on button "People" at bounding box center [141, 46] width 54 height 45
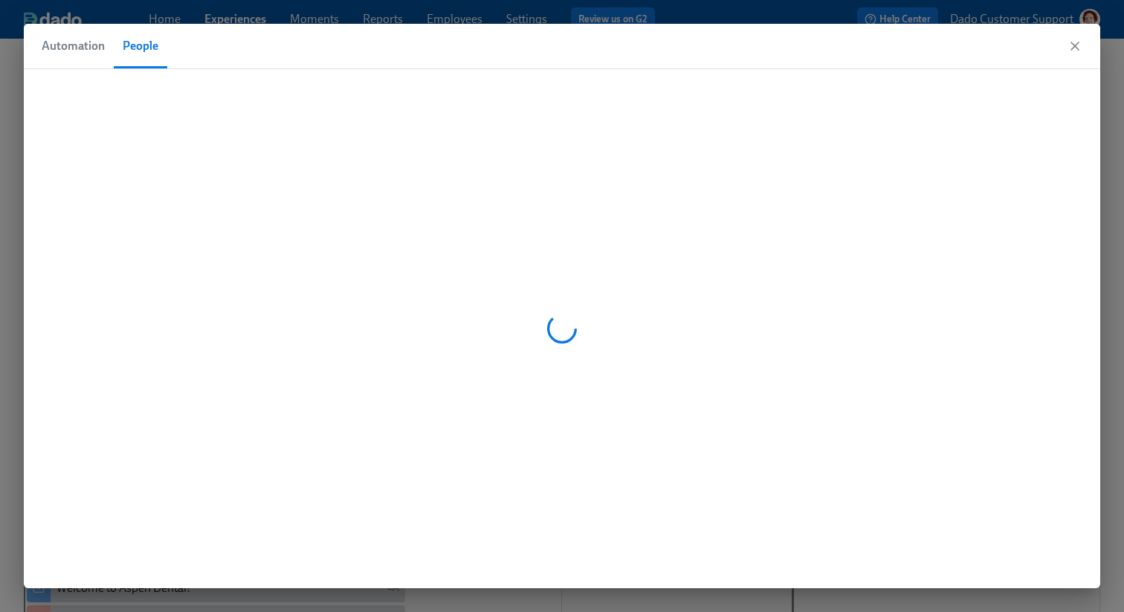
scroll to position [0, 791]
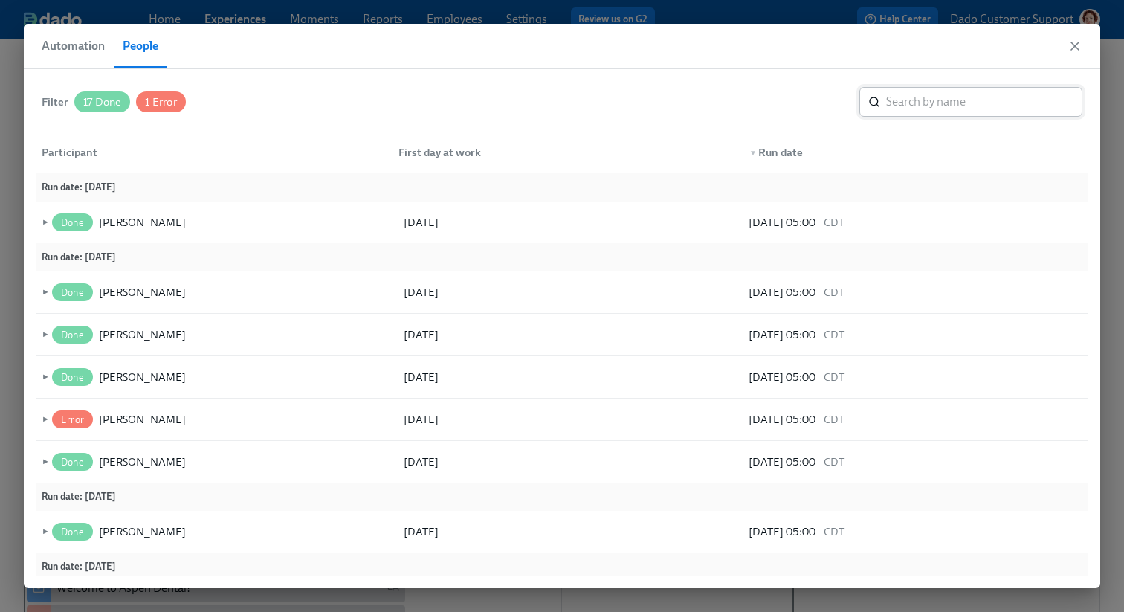
click at [1033, 97] on input "search" at bounding box center [984, 102] width 196 height 30
click at [44, 421] on span "►" at bounding box center [44, 419] width 10 height 16
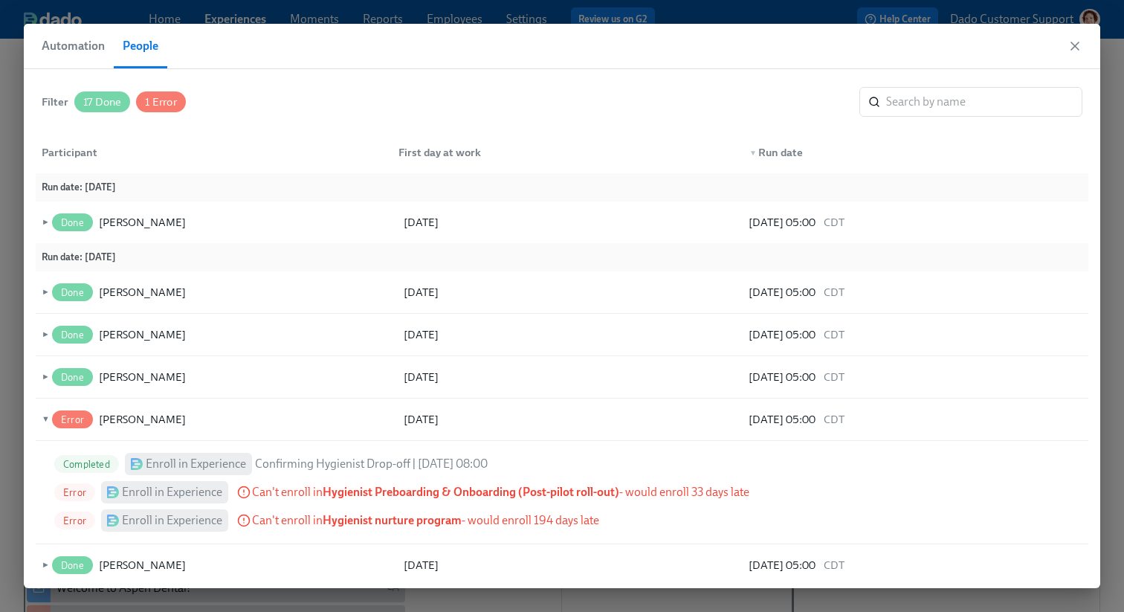
drag, startPoint x: 337, startPoint y: 499, endPoint x: 380, endPoint y: 533, distance: 54.4
click at [380, 533] on div "Completed Enroll in Experience Confirming Hygienist Drop-off | 2025/09/22 08:00…" at bounding box center [398, 492] width 713 height 103
click at [375, 512] on span "Can't enroll in Hygienist nurture program - would enroll 194 days late" at bounding box center [425, 520] width 347 height 16
click at [339, 492] on strong "Hygienist Preboarding & Onboarding (Post-pilot roll-out)" at bounding box center [471, 492] width 297 height 14
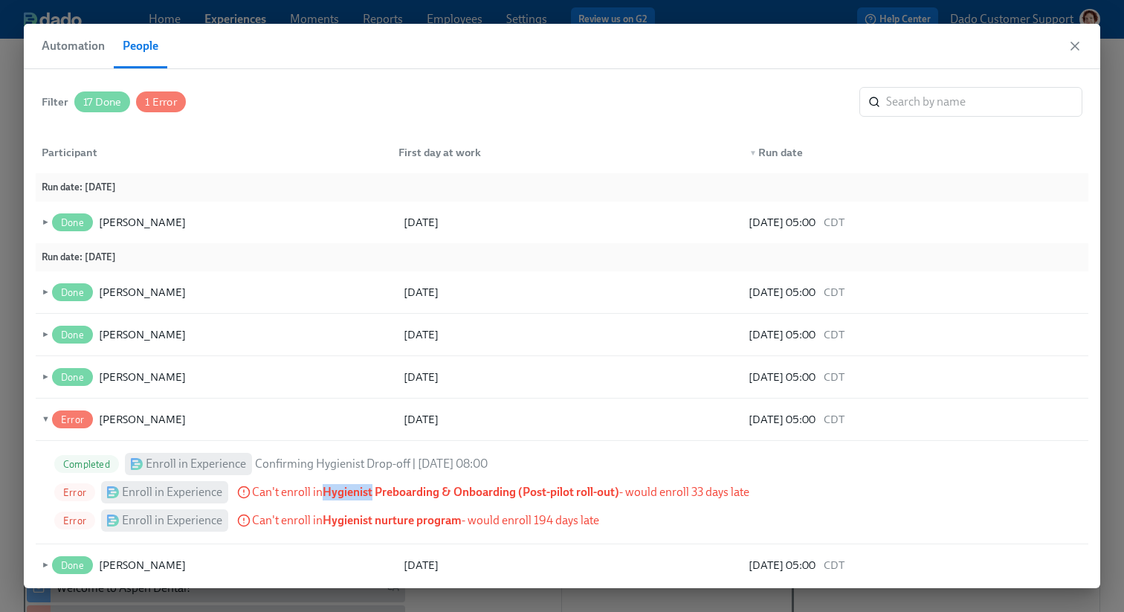
click at [339, 492] on strong "Hygienist Preboarding & Onboarding (Post-pilot roll-out)" at bounding box center [471, 492] width 297 height 14
click at [144, 418] on div "Katrina Barnard" at bounding box center [142, 419] width 87 height 18
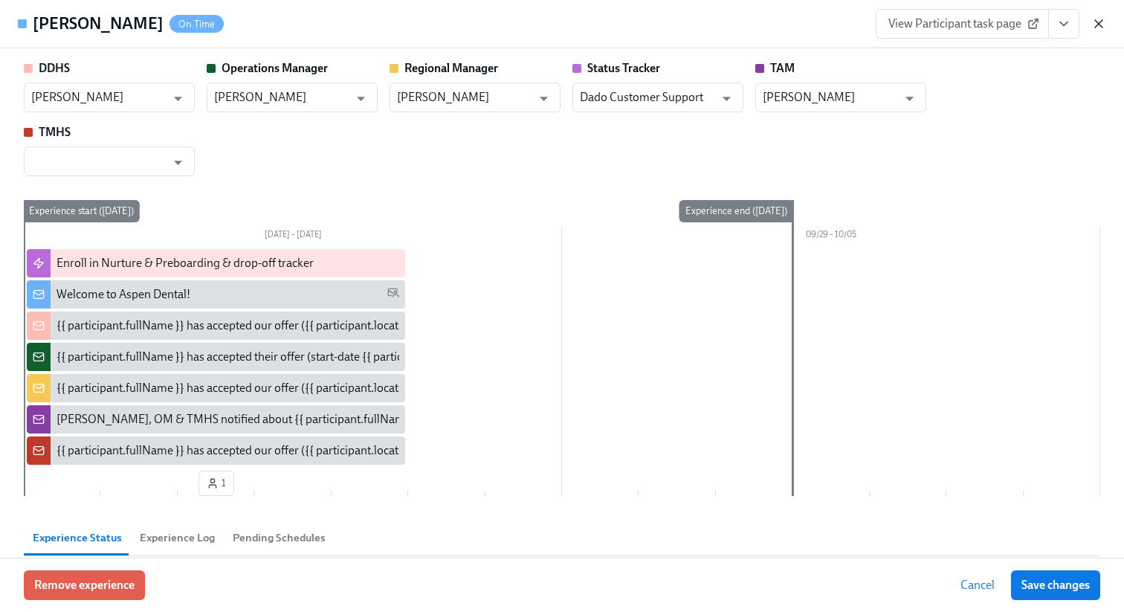
click at [1093, 22] on icon "button" at bounding box center [1098, 23] width 15 height 15
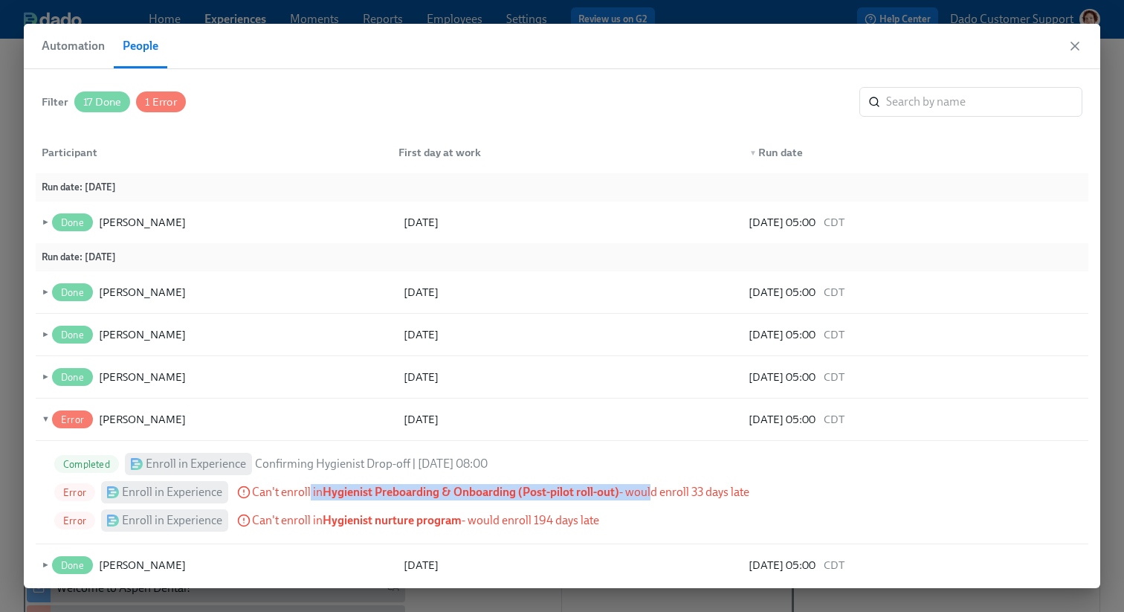
drag, startPoint x: 309, startPoint y: 498, endPoint x: 649, endPoint y: 497, distance: 339.7
click at [649, 497] on span "Can't enroll in Hygienist Preboarding & Onboarding (Post-pilot roll-out) - woul…" at bounding box center [500, 492] width 497 height 16
click at [139, 416] on div "Katrina Barnard" at bounding box center [142, 419] width 87 height 18
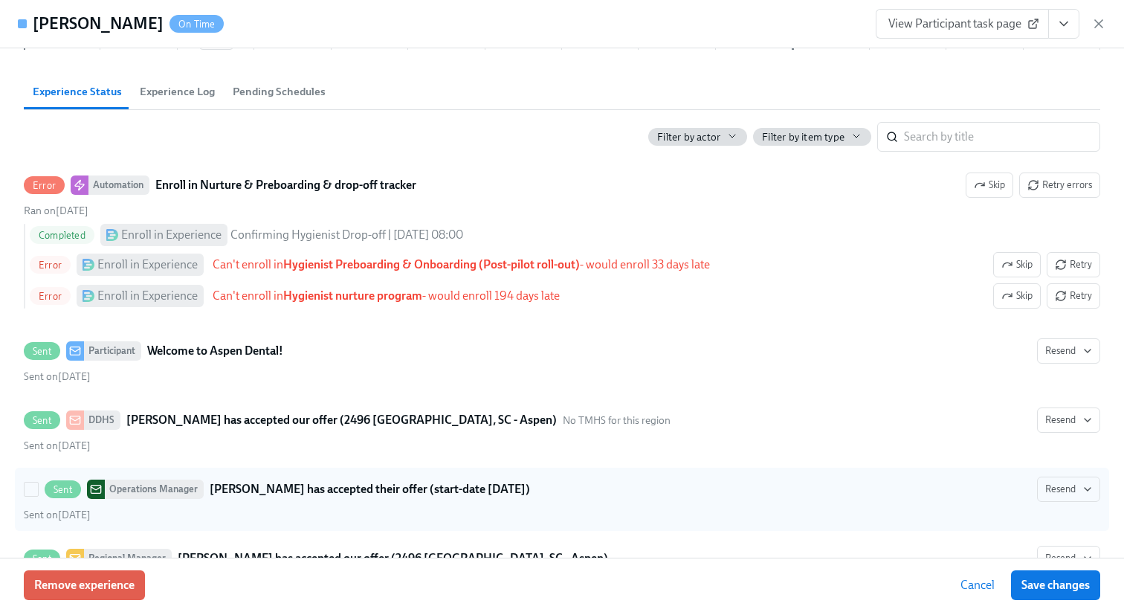
scroll to position [445, 0]
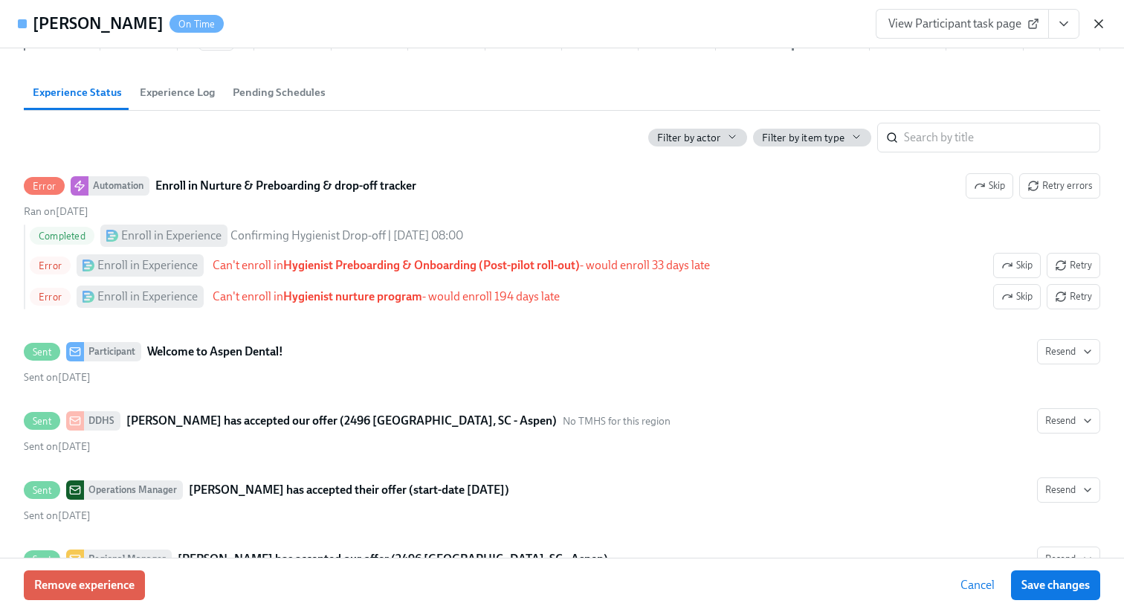
click at [1101, 23] on icon "button" at bounding box center [1098, 23] width 15 height 15
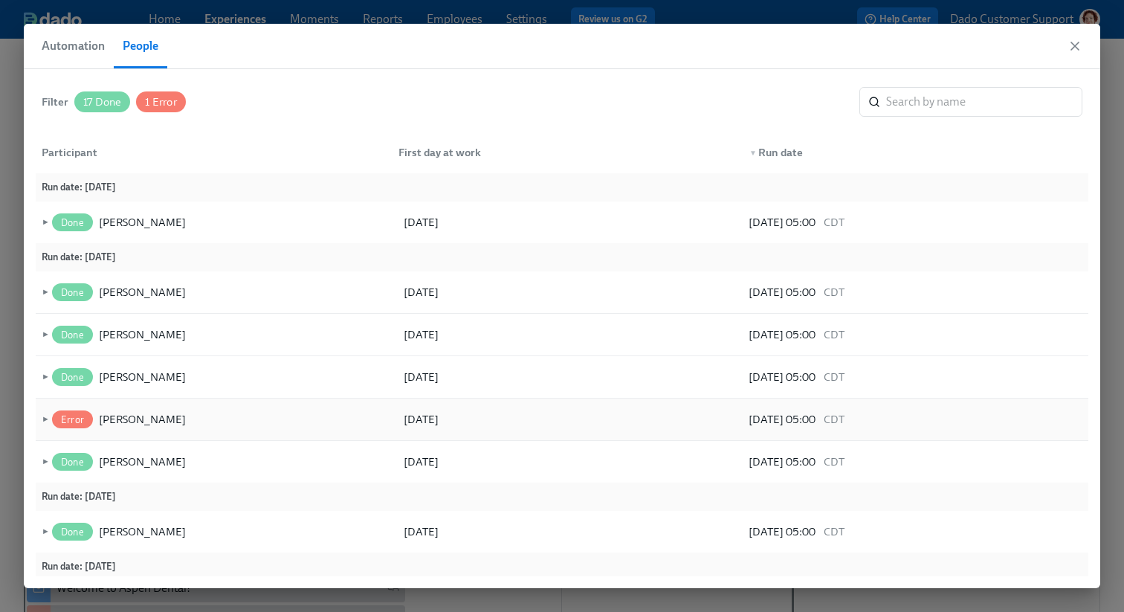
click at [42, 419] on span "►" at bounding box center [44, 419] width 10 height 16
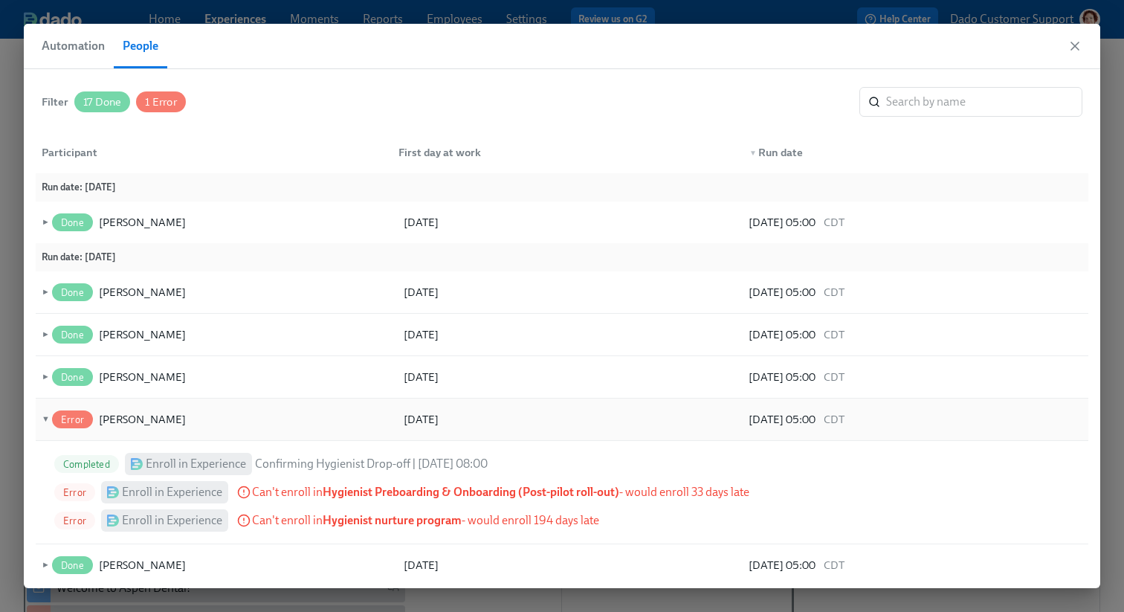
copy div "Katrina Barnard"
drag, startPoint x: 98, startPoint y: 419, endPoint x: 213, endPoint y: 424, distance: 115.3
click at [213, 424] on div "Error Katrina Barnard" at bounding box center [222, 419] width 346 height 30
click at [375, 490] on strong "Hygienist Preboarding & Onboarding (Post-pilot roll-out)" at bounding box center [471, 492] width 297 height 14
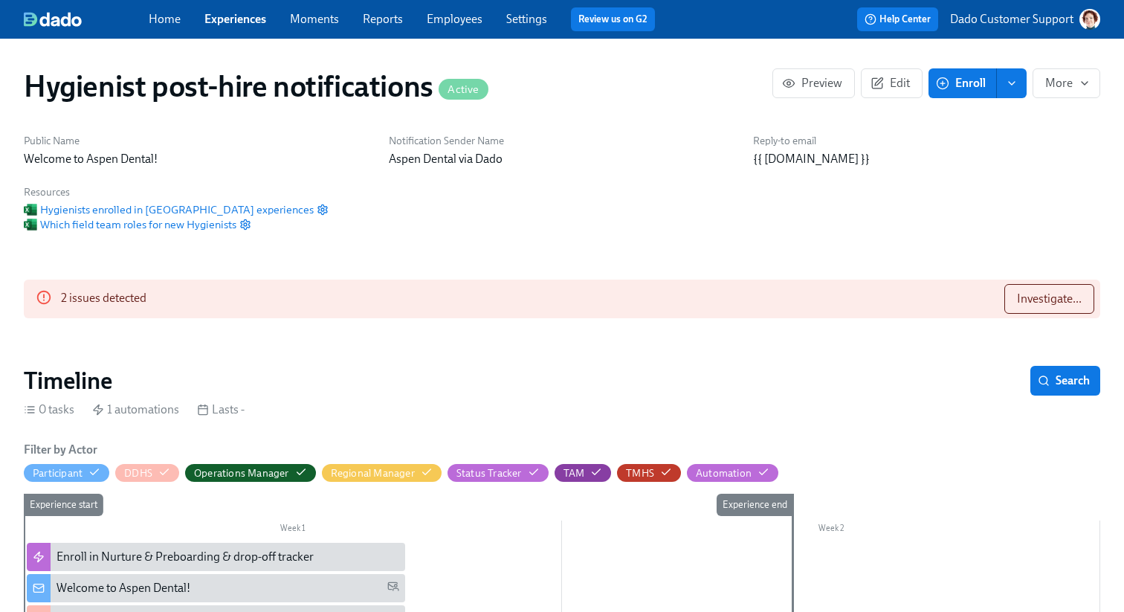
click at [221, 18] on link "Experiences" at bounding box center [235, 19] width 62 height 14
click at [1036, 295] on span "Investigate..." at bounding box center [1049, 298] width 65 height 15
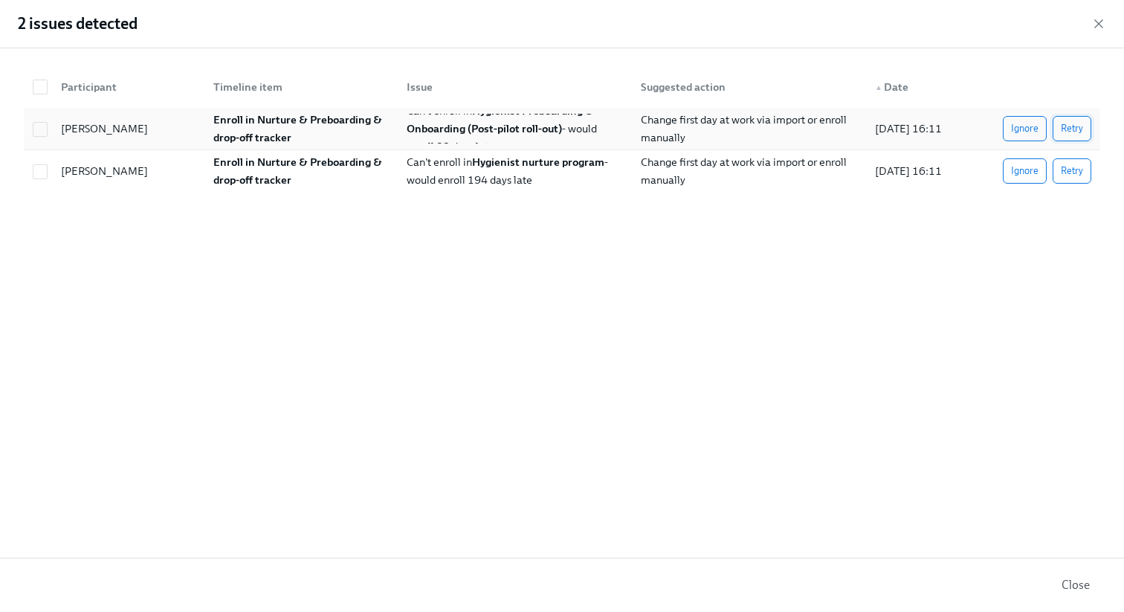
click at [1081, 135] on span "Retry" at bounding box center [1072, 128] width 22 height 15
click at [1037, 166] on span "Ignore" at bounding box center [1024, 171] width 27 height 15
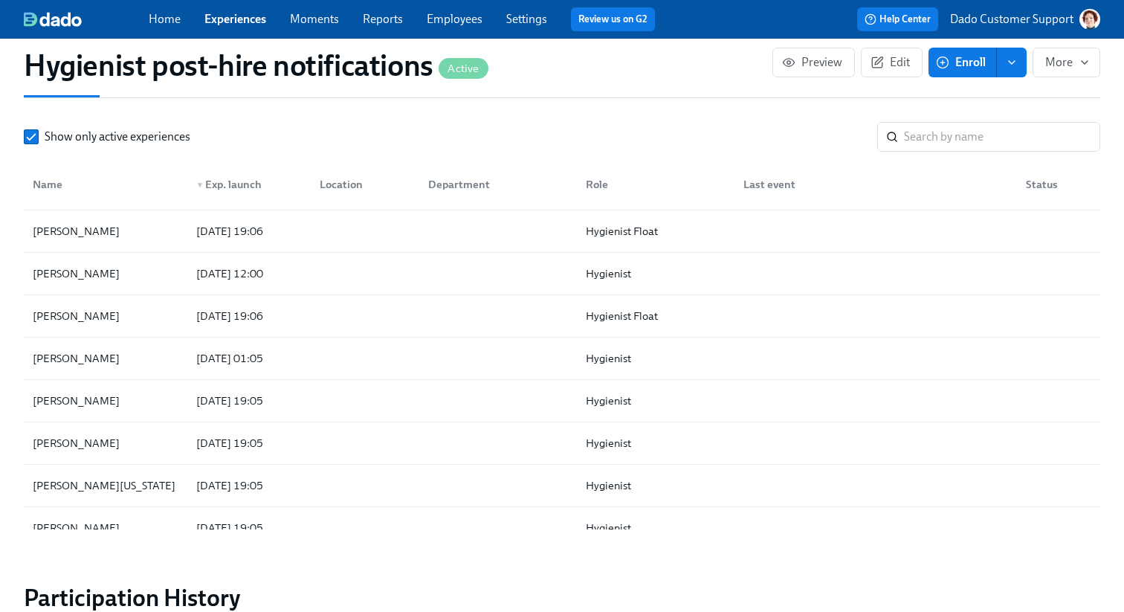
scroll to position [438, 0]
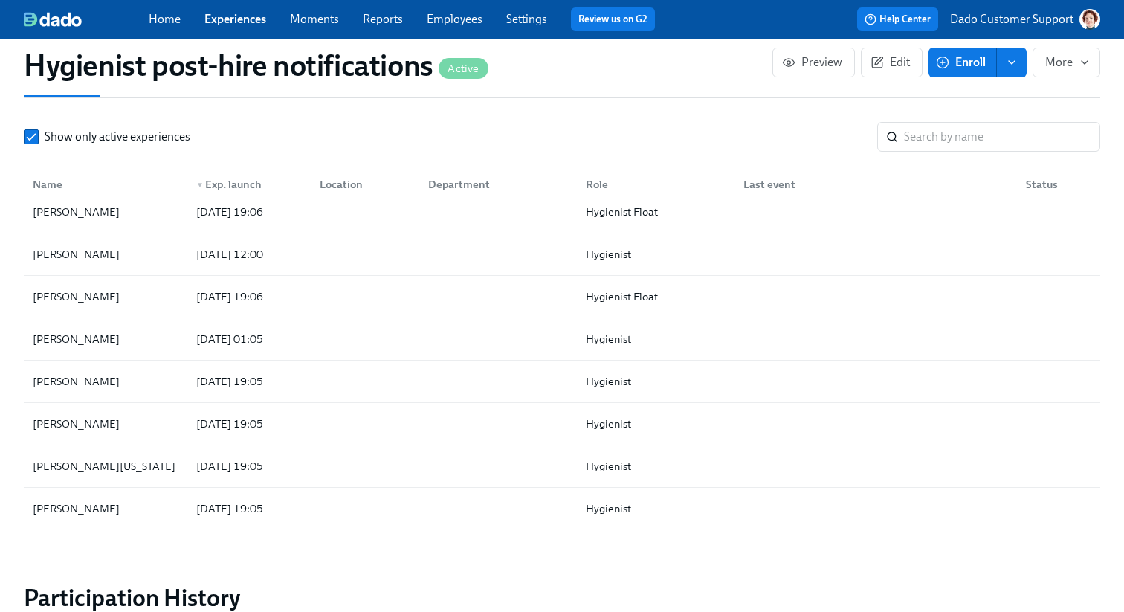
click at [68, 147] on div "Show only active experiences ​" at bounding box center [562, 137] width 1076 height 30
click at [50, 137] on span "Show only active experiences" at bounding box center [118, 137] width 146 height 16
click at [38, 137] on input "Show only active experiences" at bounding box center [31, 136] width 13 height 13
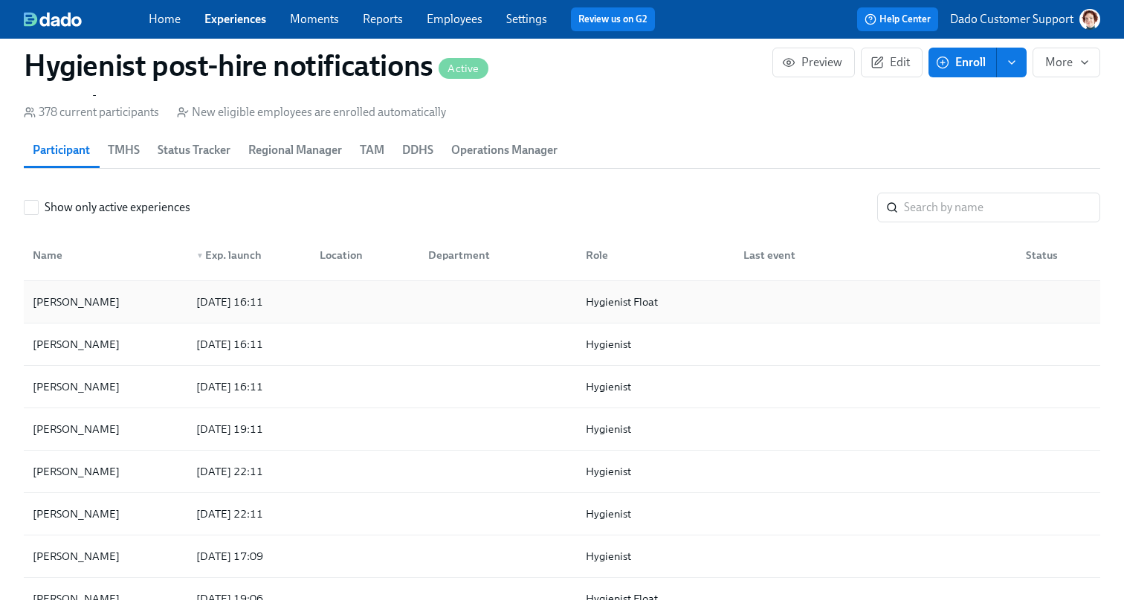
scroll to position [128, 0]
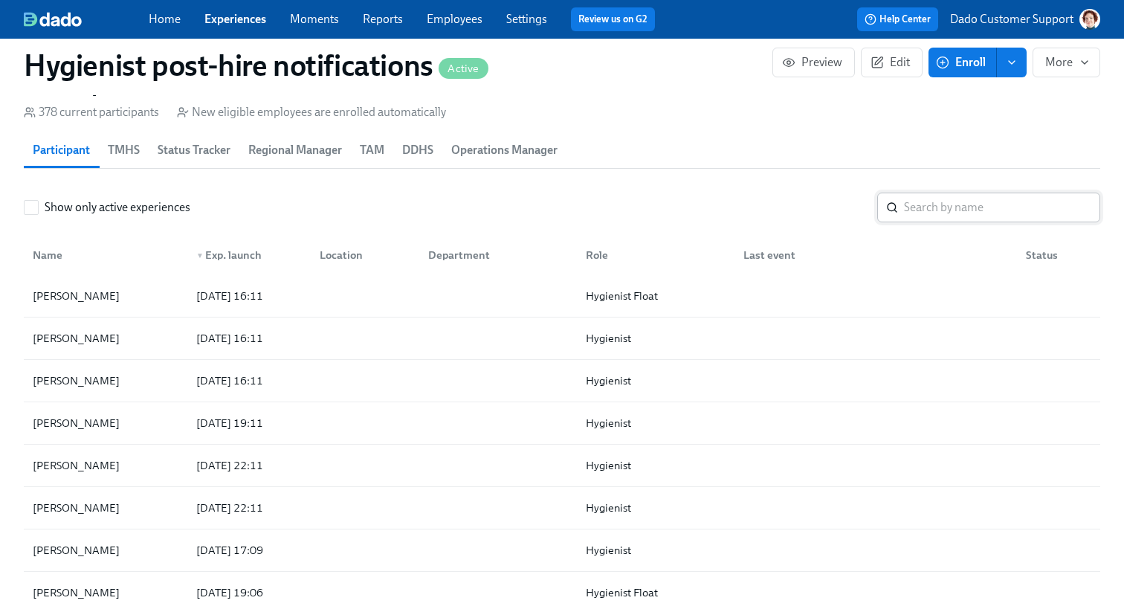
click at [952, 199] on input "search" at bounding box center [1002, 207] width 196 height 30
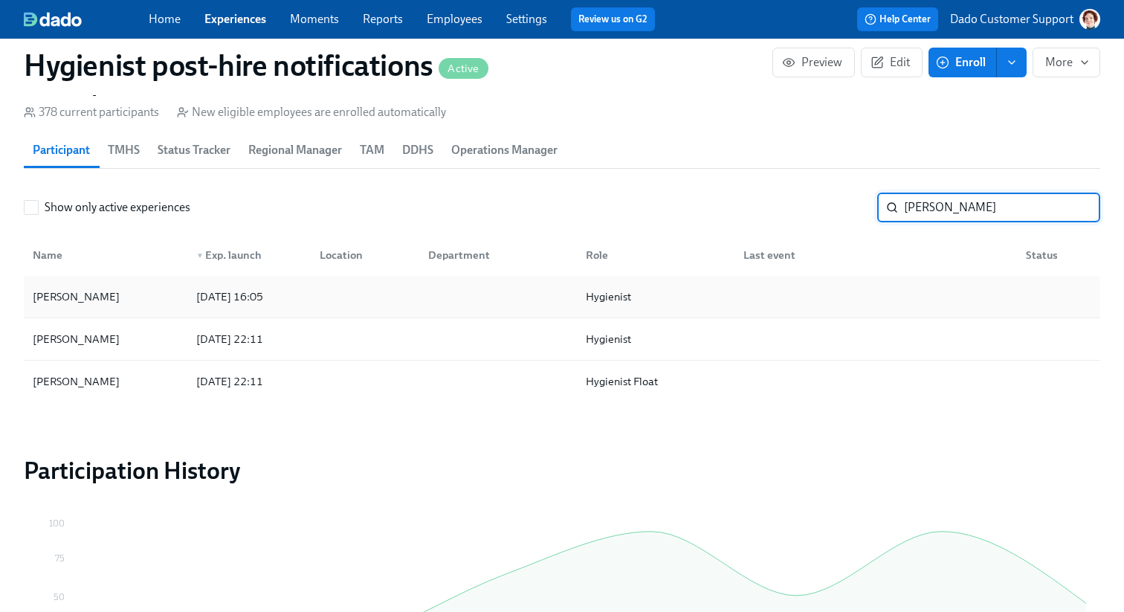
type input "[PERSON_NAME]"
click at [88, 289] on div "[PERSON_NAME]" at bounding box center [76, 297] width 99 height 18
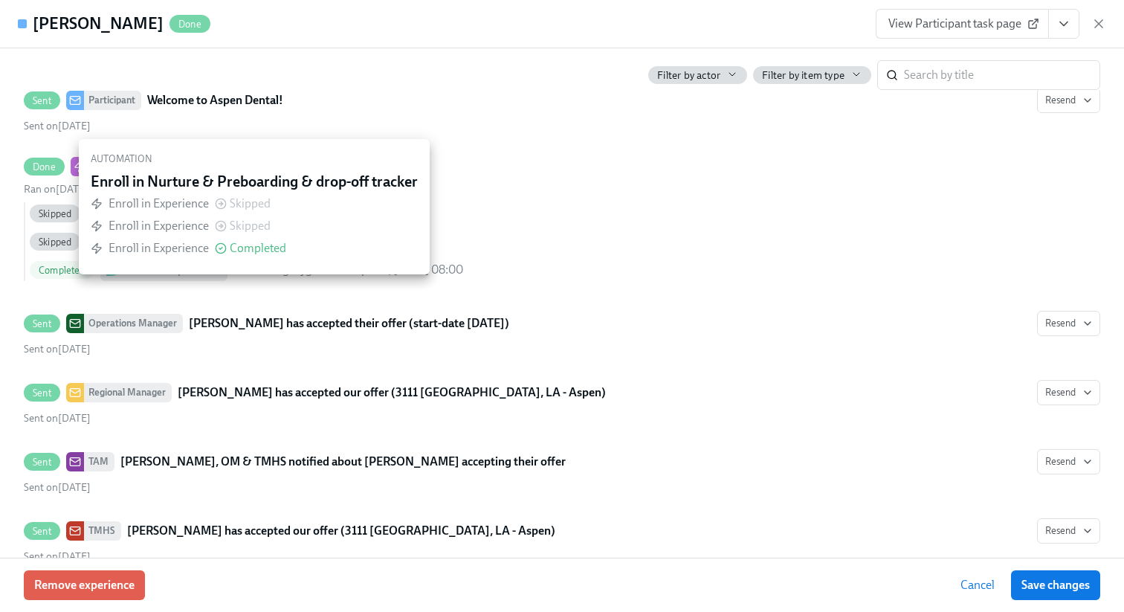
scroll to position [516, 0]
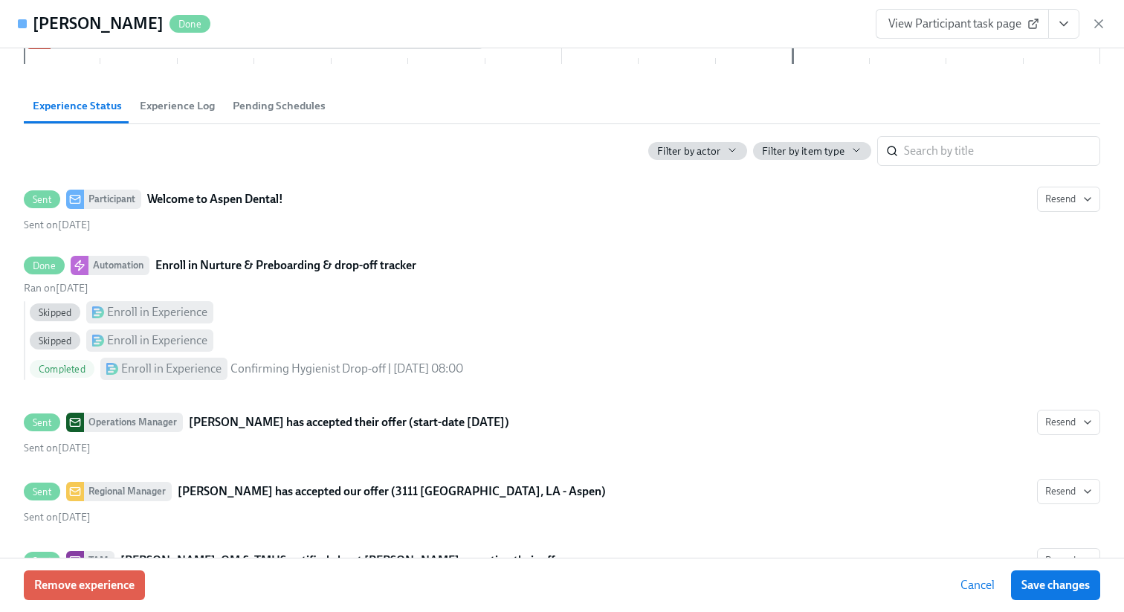
click at [182, 107] on span "Experience Log" at bounding box center [177, 105] width 75 height 17
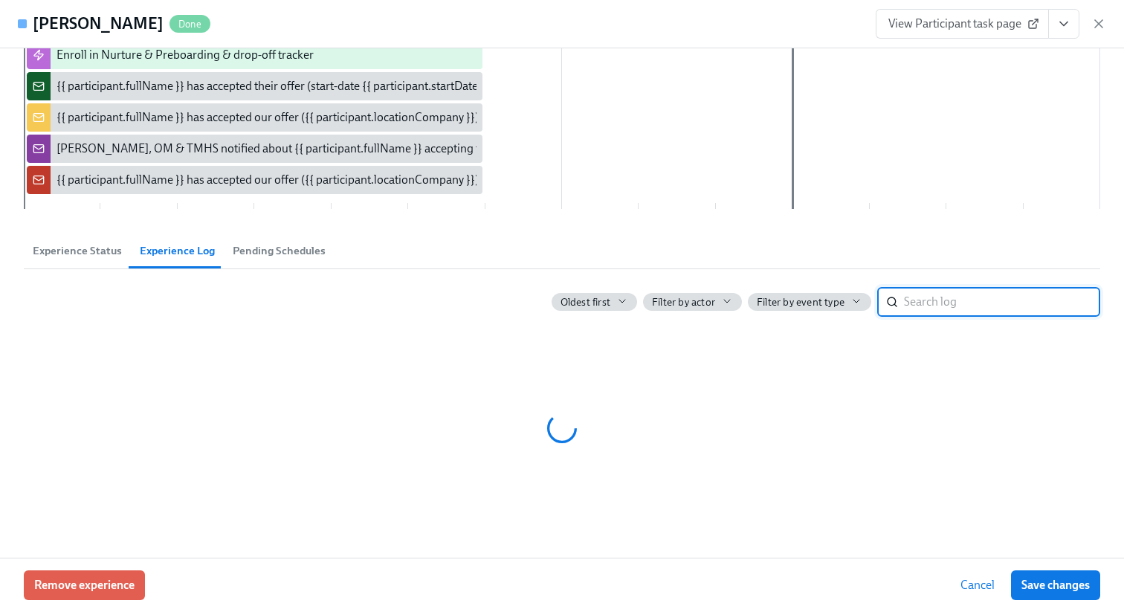
scroll to position [202, 0]
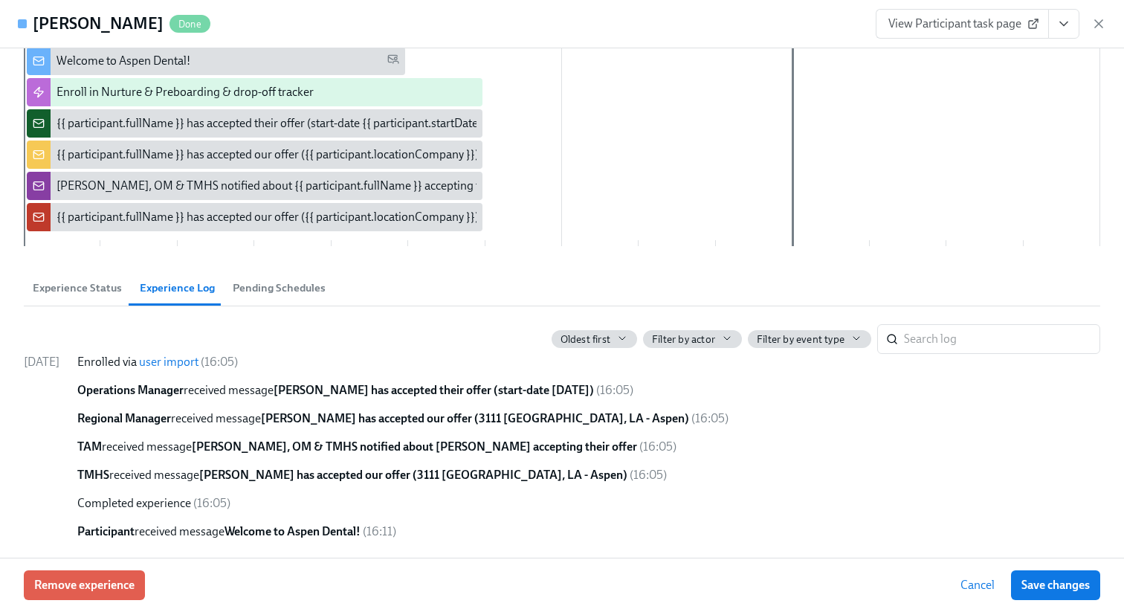
click at [97, 287] on span "Experience Status" at bounding box center [77, 287] width 89 height 17
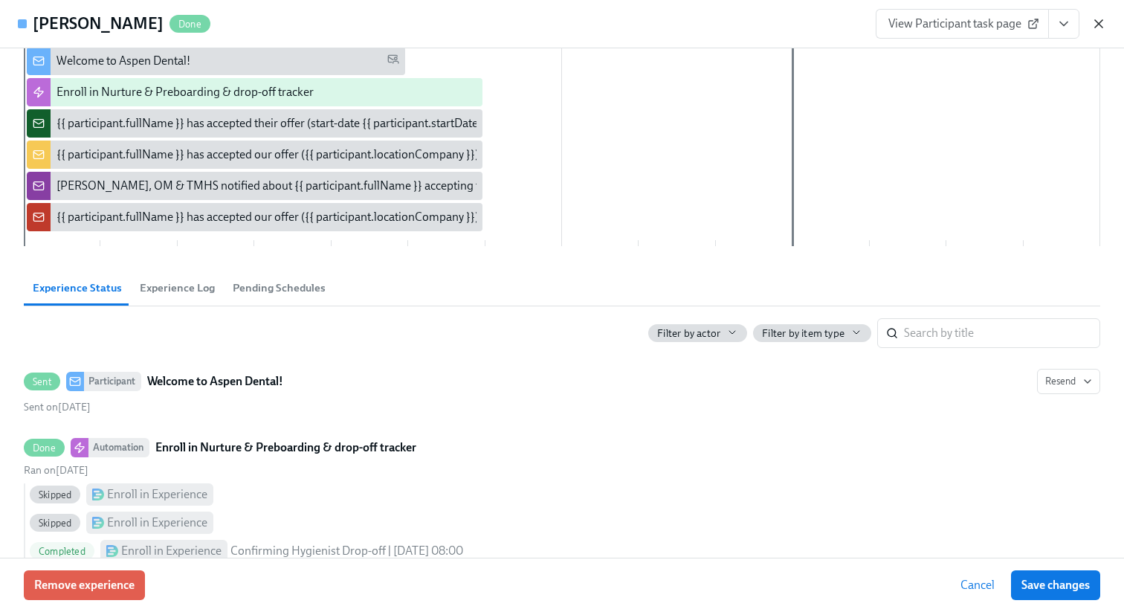
click at [1099, 26] on icon "button" at bounding box center [1098, 23] width 15 height 15
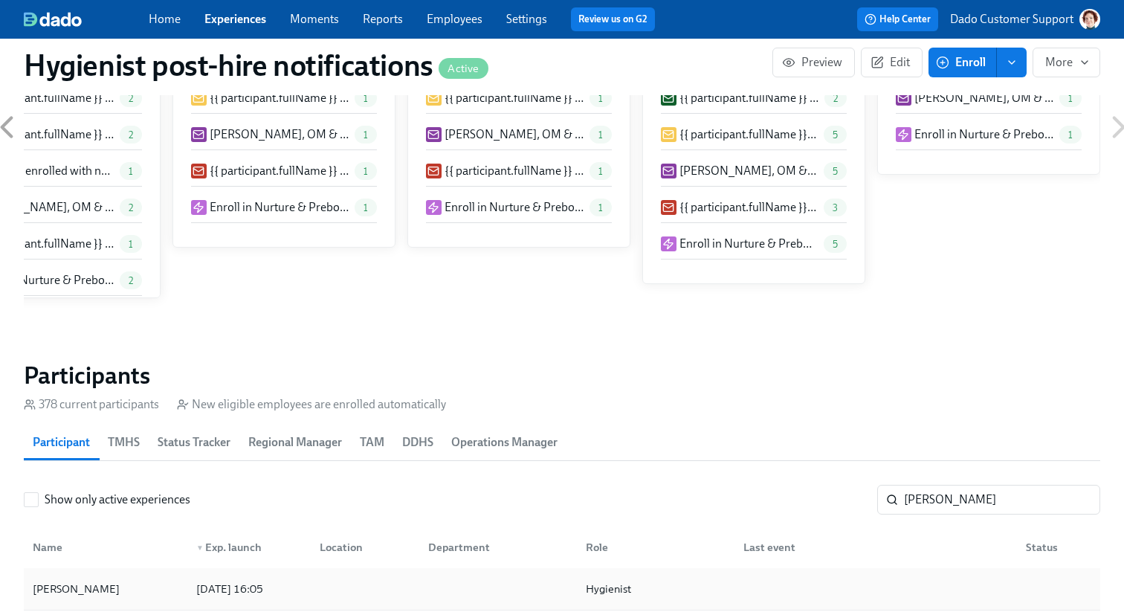
scroll to position [942, 0]
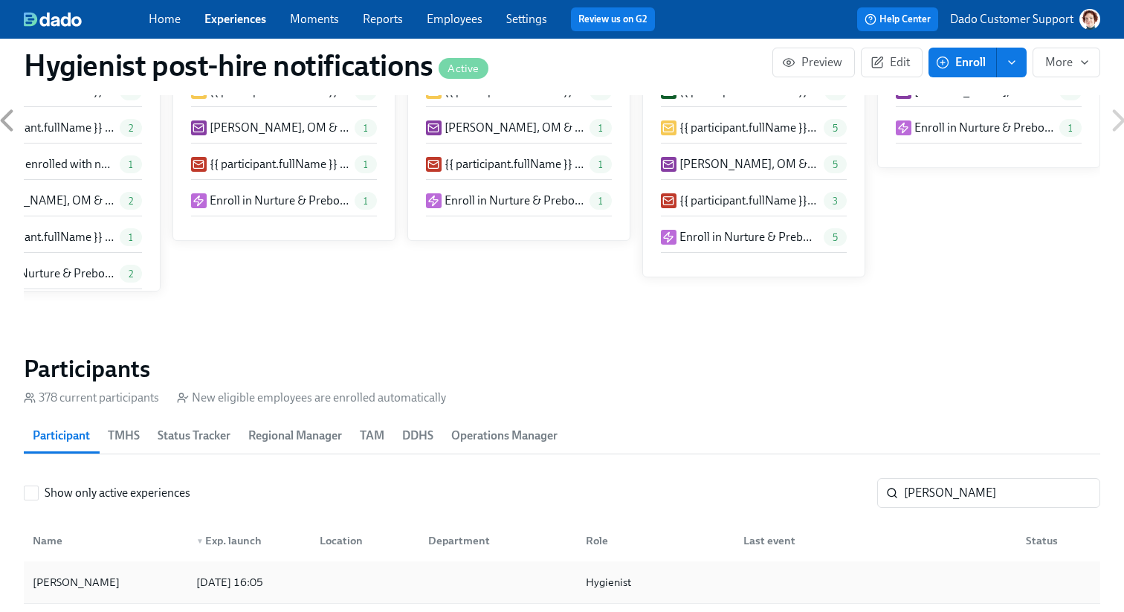
click at [25, 578] on div "Christine cox 2025/09/10 16:05 Hygienist" at bounding box center [562, 582] width 1076 height 42
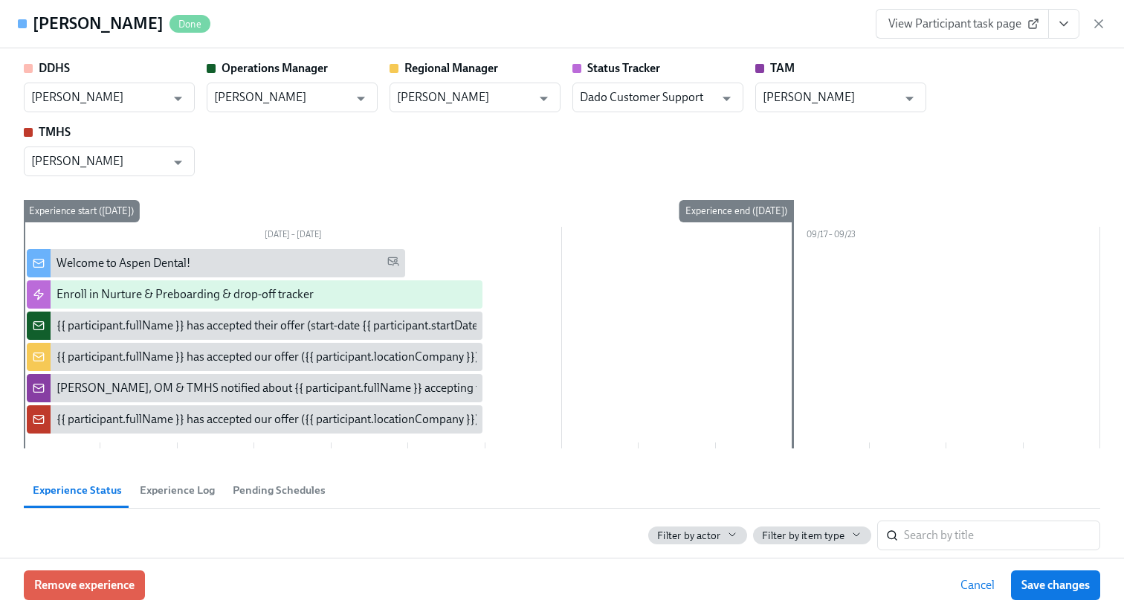
click at [145, 492] on span "Experience Log" at bounding box center [177, 490] width 75 height 17
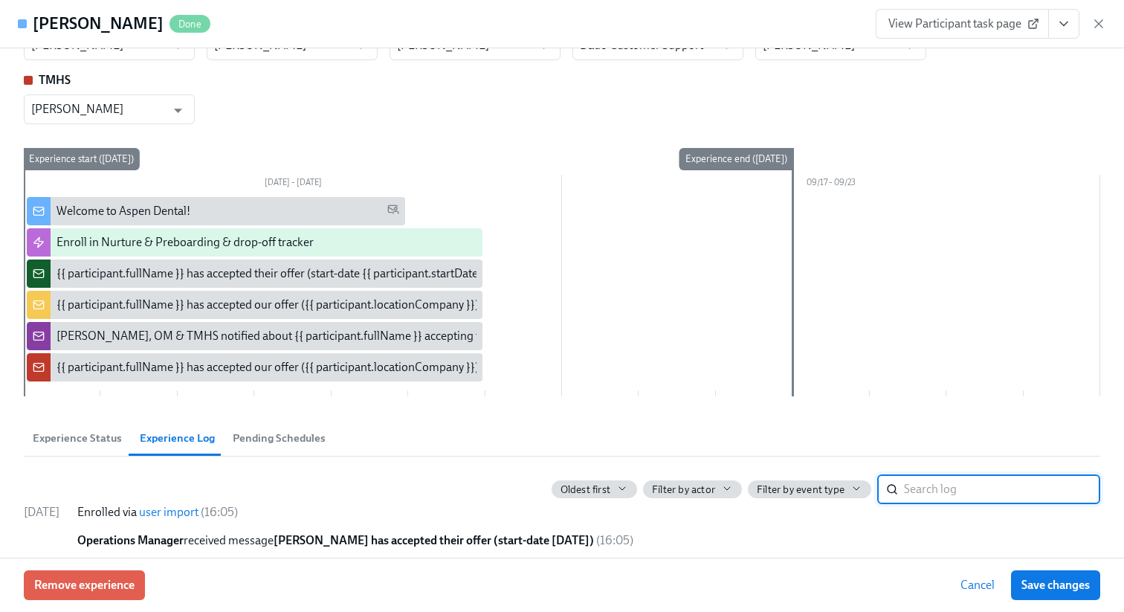
scroll to position [202, 0]
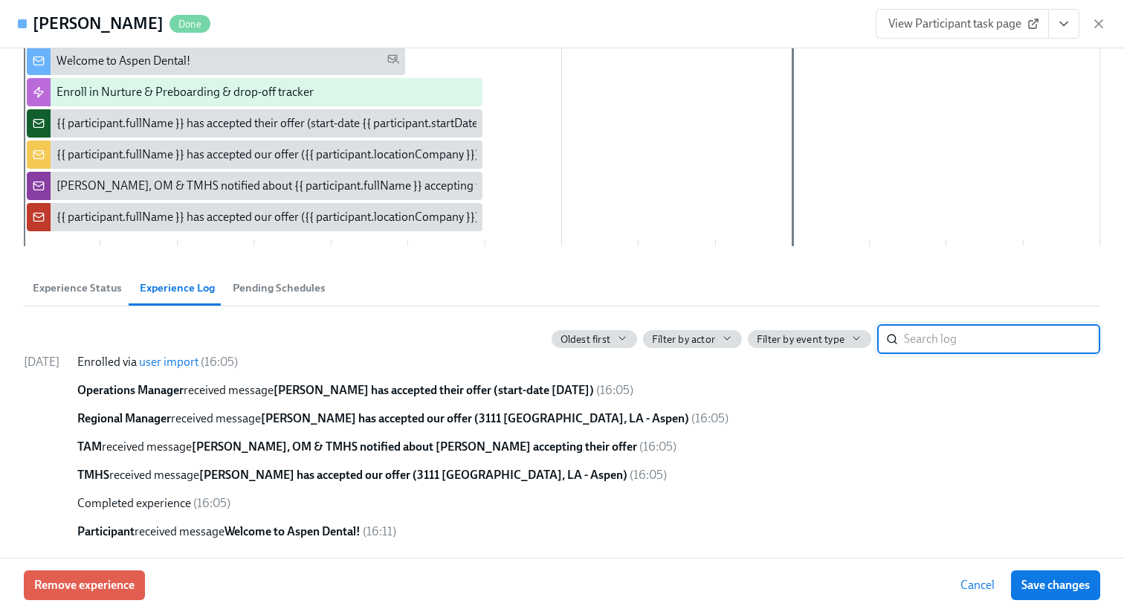
click at [92, 286] on span "Experience Status" at bounding box center [77, 287] width 89 height 17
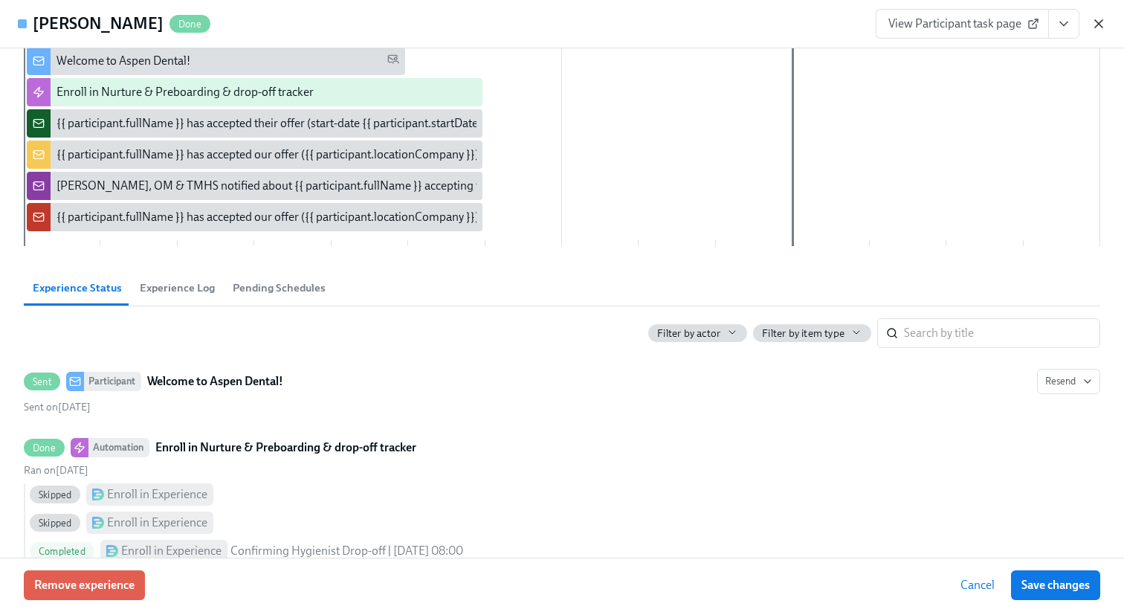
click at [1099, 25] on icon "button" at bounding box center [1098, 23] width 7 height 7
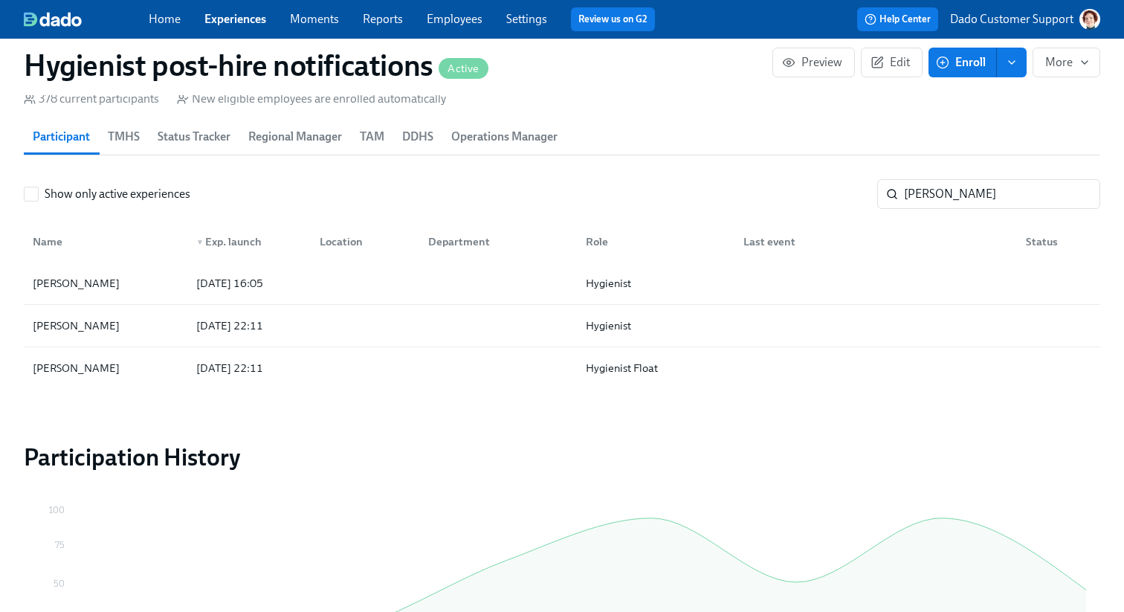
scroll to position [1322, 0]
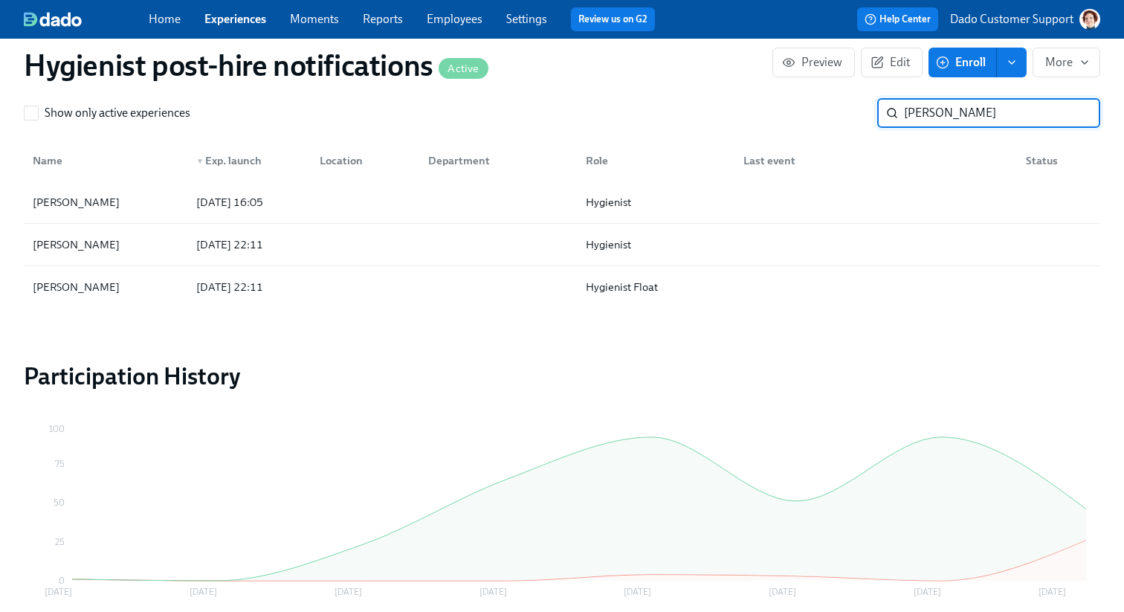
click at [1079, 115] on input "[PERSON_NAME]" at bounding box center [1002, 113] width 196 height 30
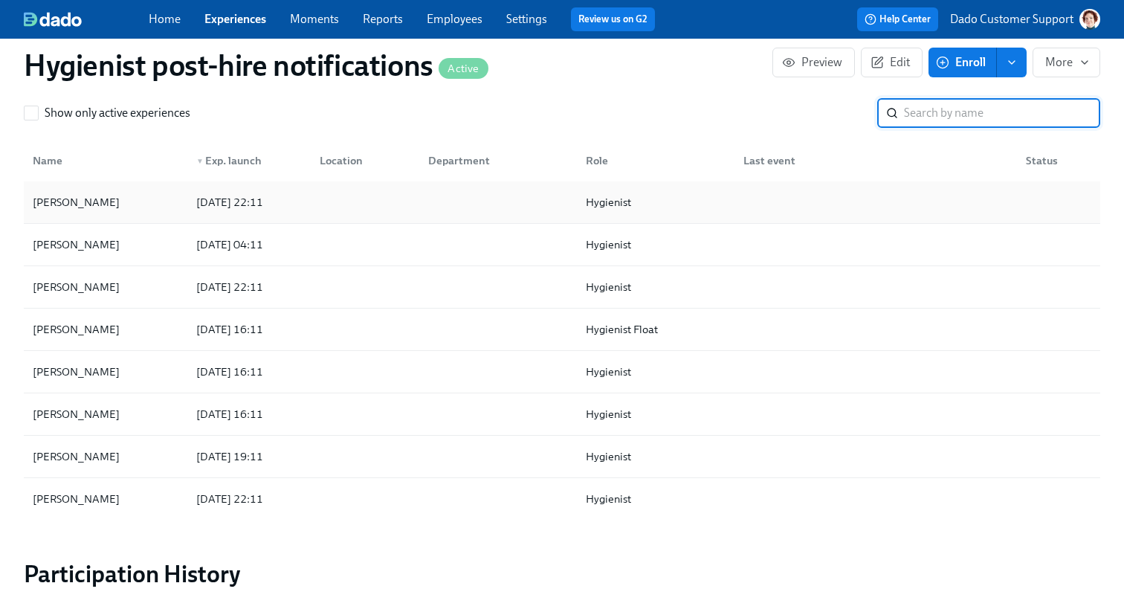
click at [213, 202] on div "2025/09/23 22:11" at bounding box center [229, 202] width 79 height 18
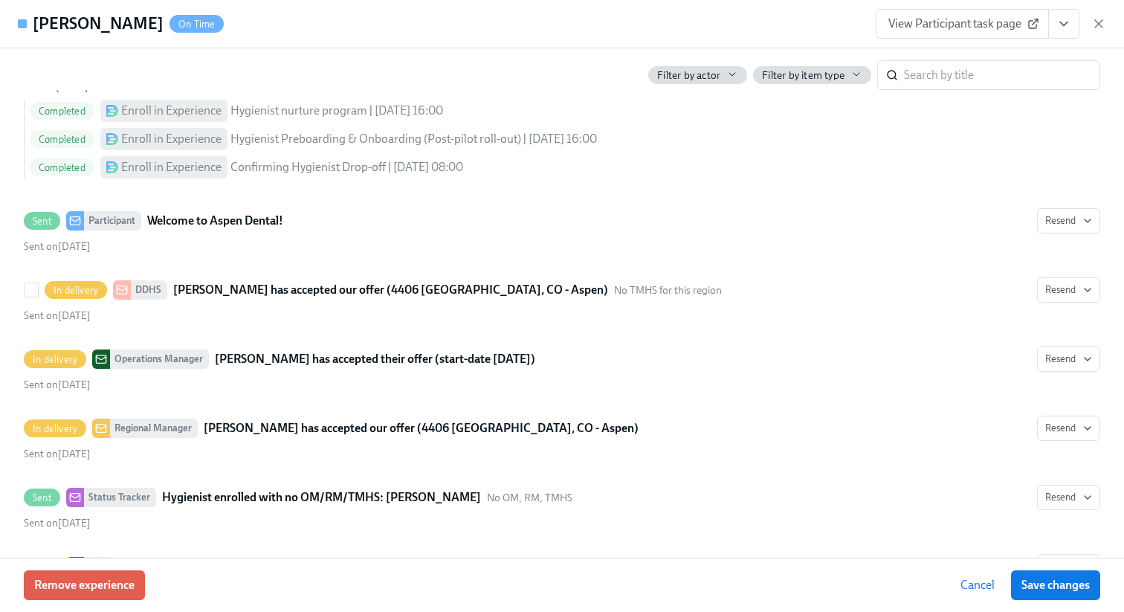
scroll to position [586, 0]
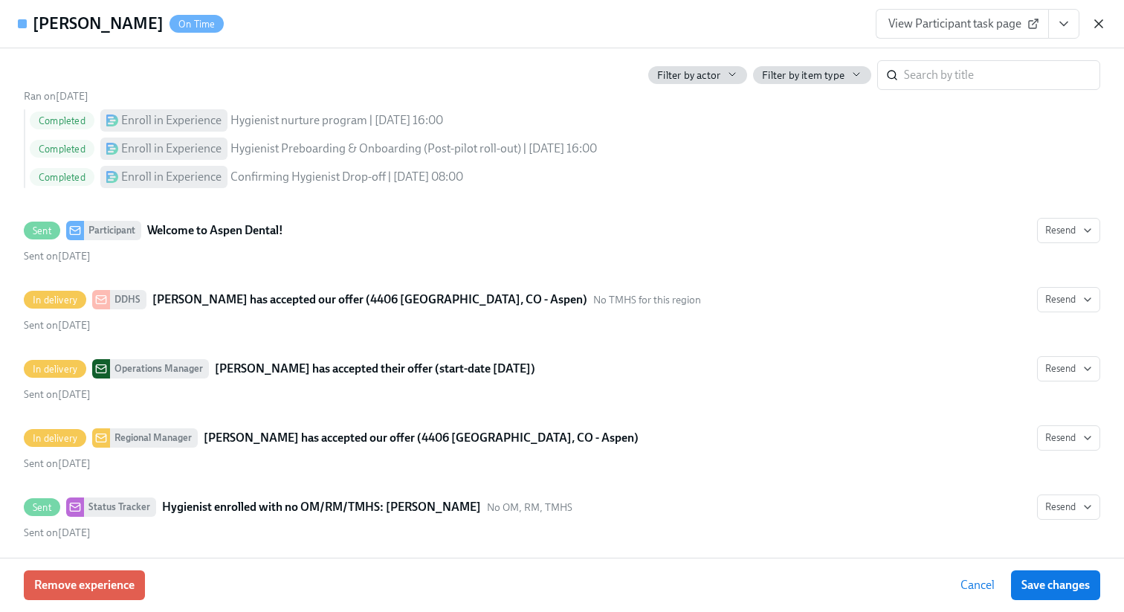
click at [1100, 20] on icon "button" at bounding box center [1098, 23] width 15 height 15
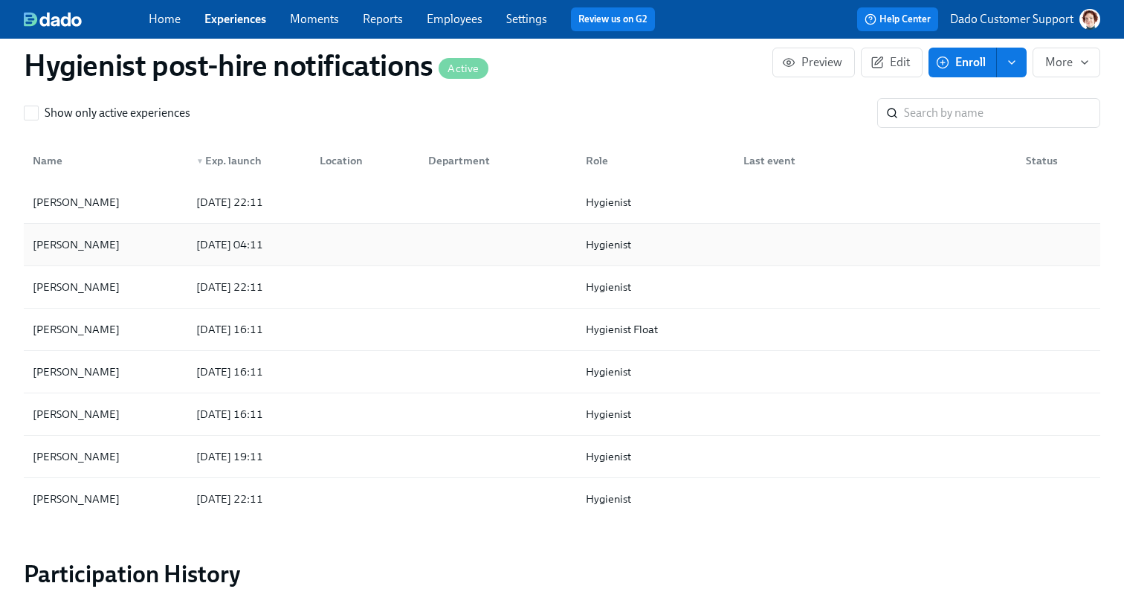
click at [436, 247] on div at bounding box center [495, 245] width 158 height 30
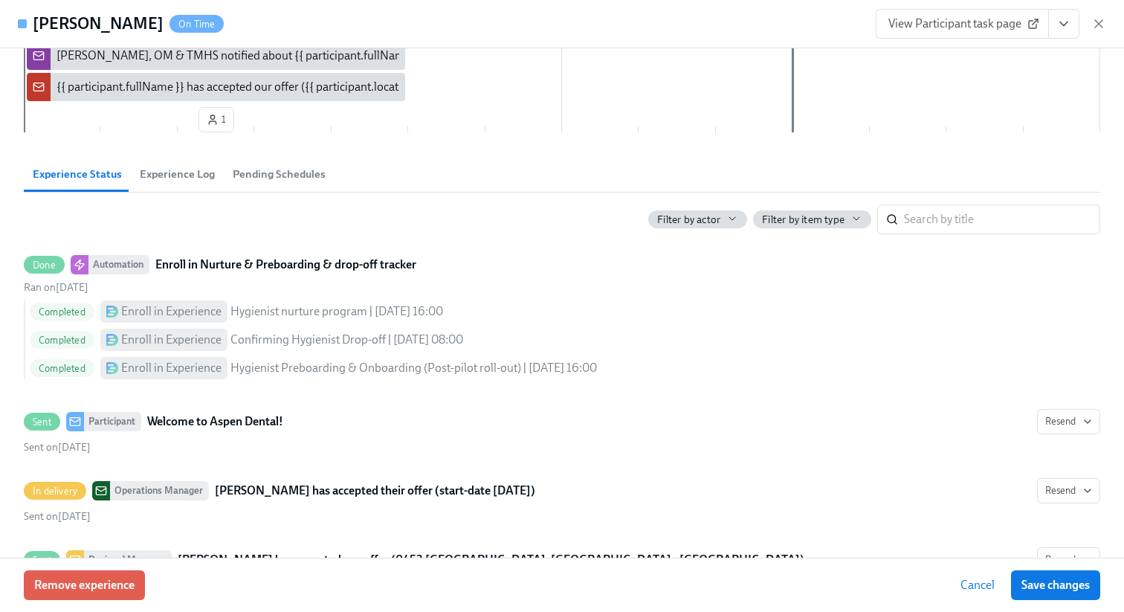
scroll to position [470, 0]
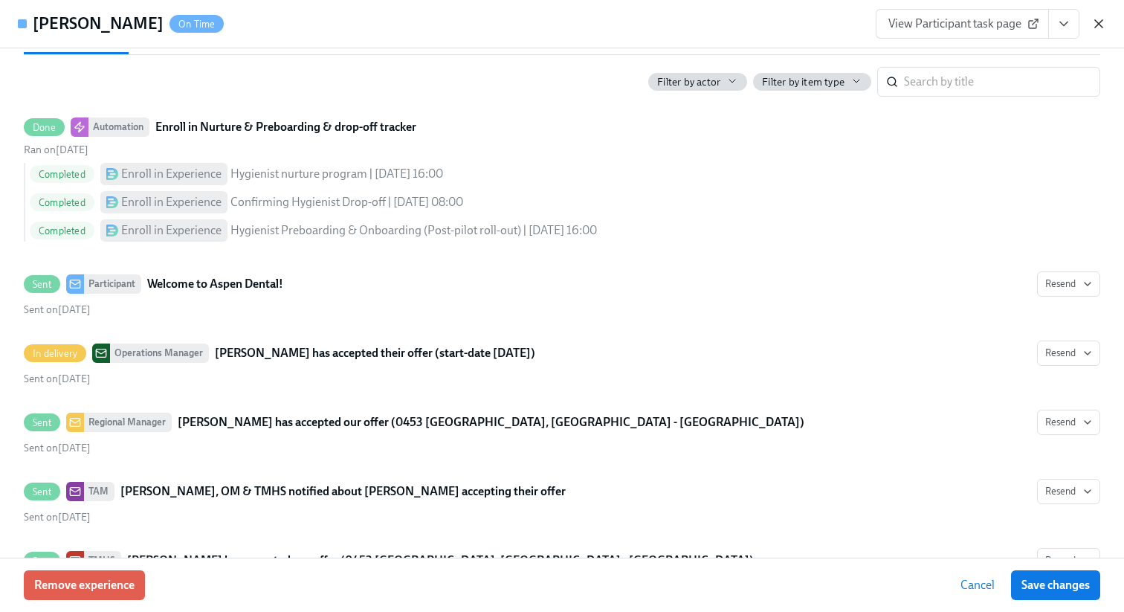
click at [1096, 27] on icon "button" at bounding box center [1098, 23] width 7 height 7
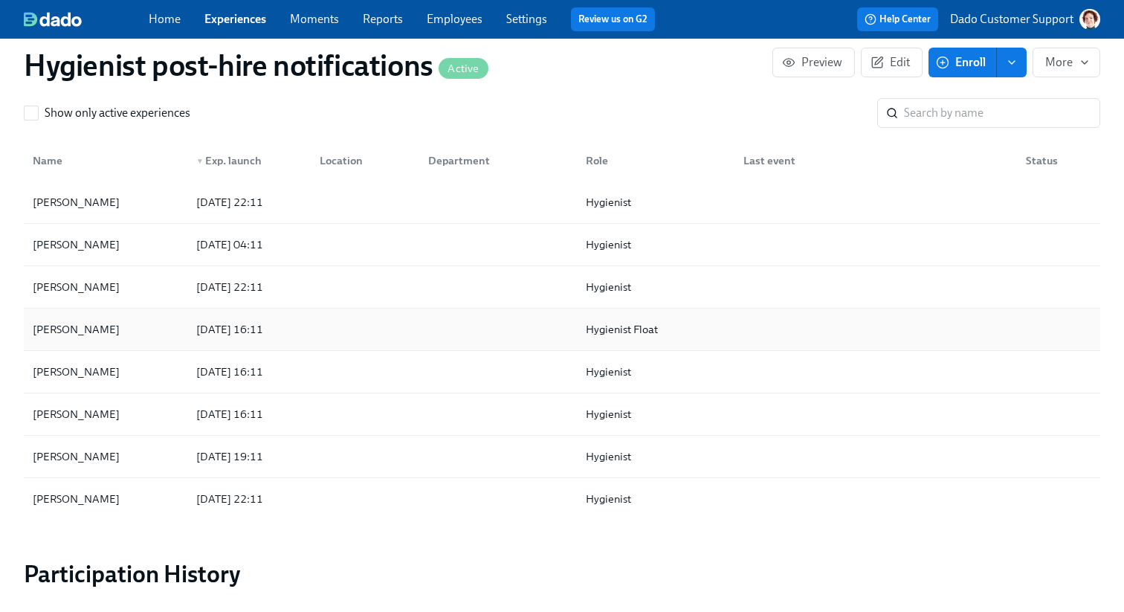
click at [279, 311] on div "Lizette Chavez 2025/09/22 16:11 Hygienist Float" at bounding box center [562, 329] width 1076 height 42
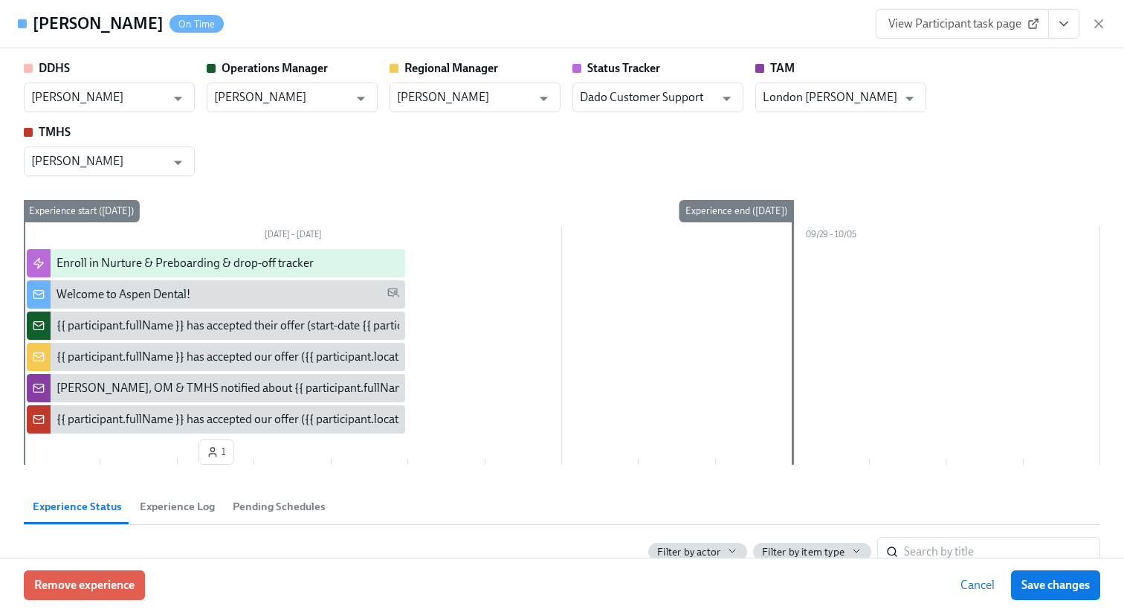
scroll to position [531, 0]
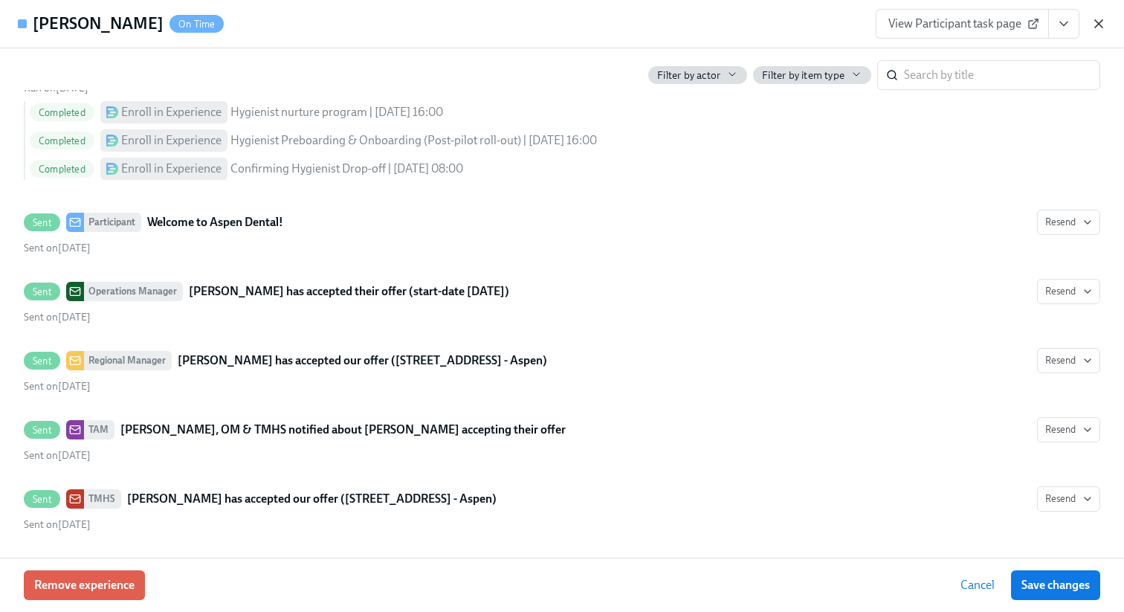
click at [1099, 29] on icon "button" at bounding box center [1098, 23] width 15 height 15
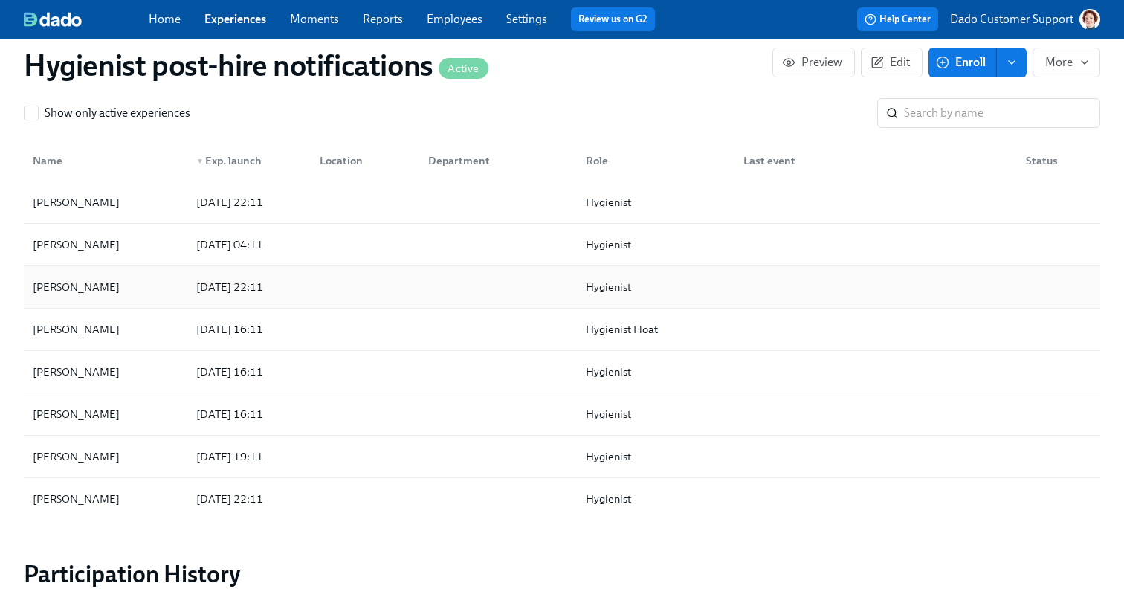
click at [340, 294] on div at bounding box center [362, 287] width 109 height 30
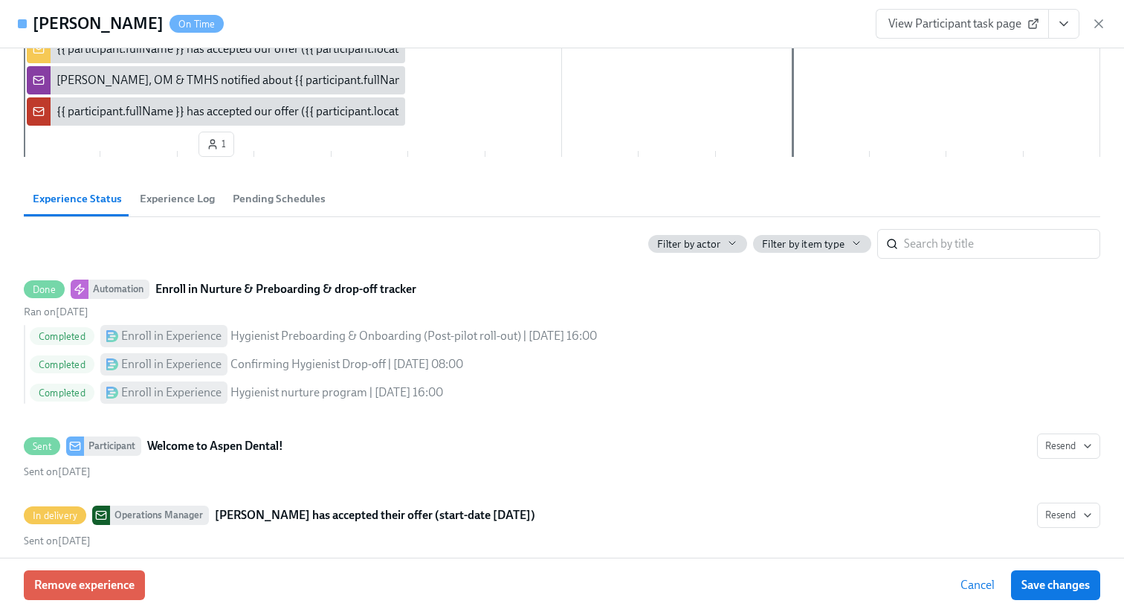
scroll to position [436, 0]
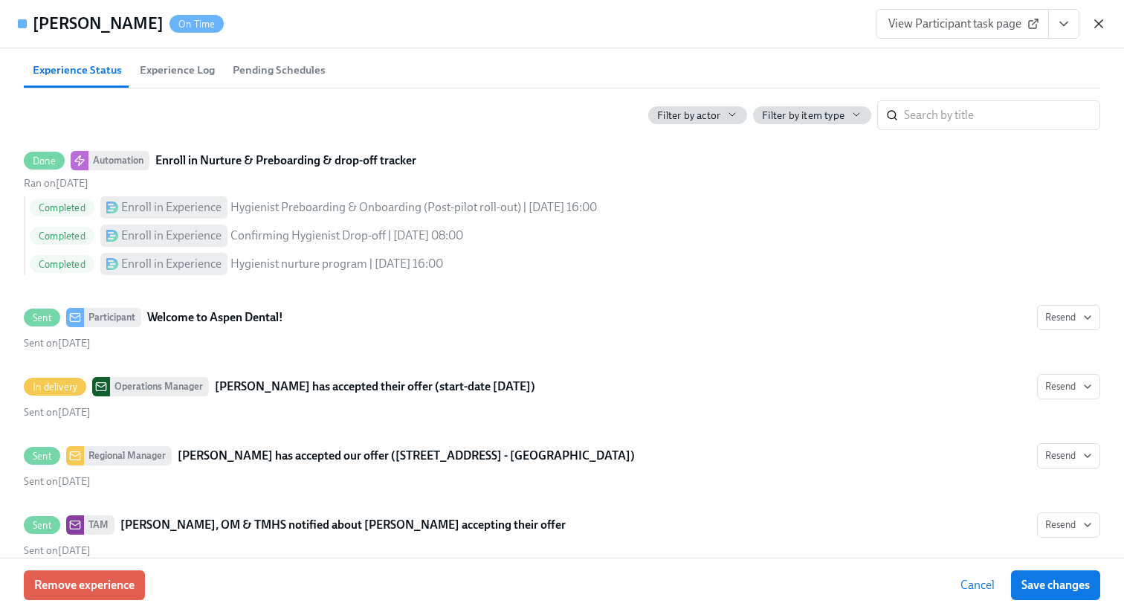
click at [1100, 25] on icon "button" at bounding box center [1098, 23] width 7 height 7
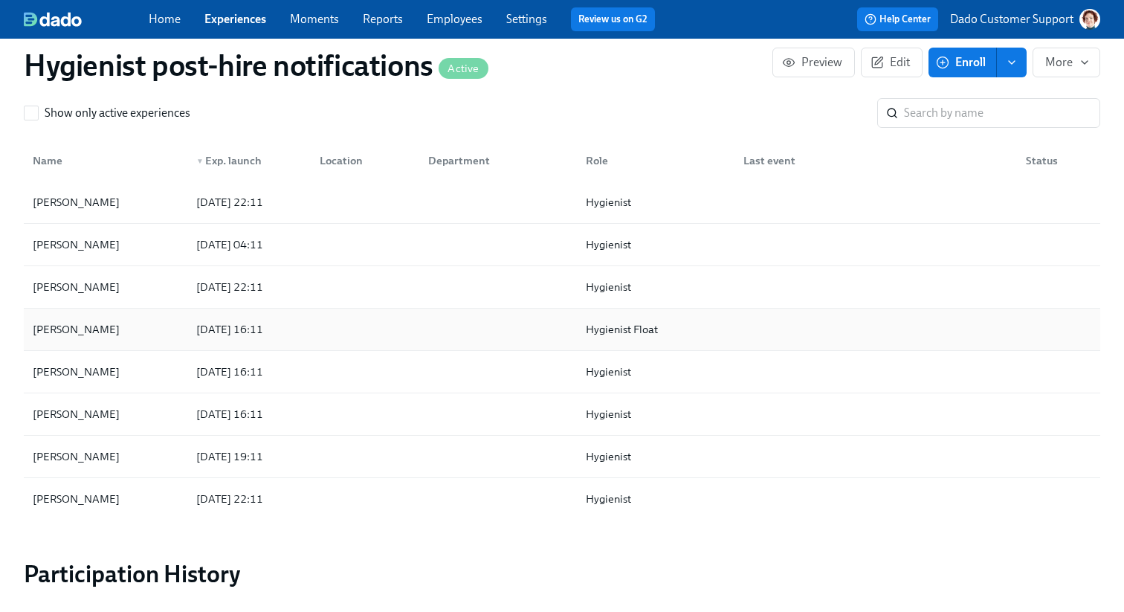
click at [154, 323] on div "Lizette Chavez" at bounding box center [106, 329] width 158 height 30
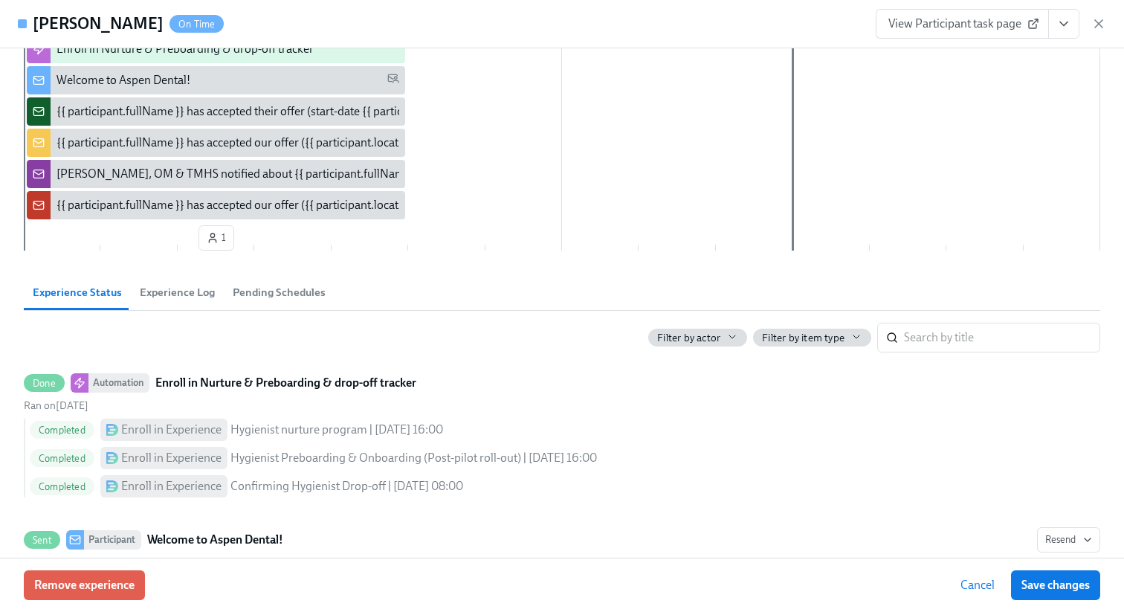
scroll to position [216, 0]
click at [1103, 17] on icon "button" at bounding box center [1098, 23] width 15 height 15
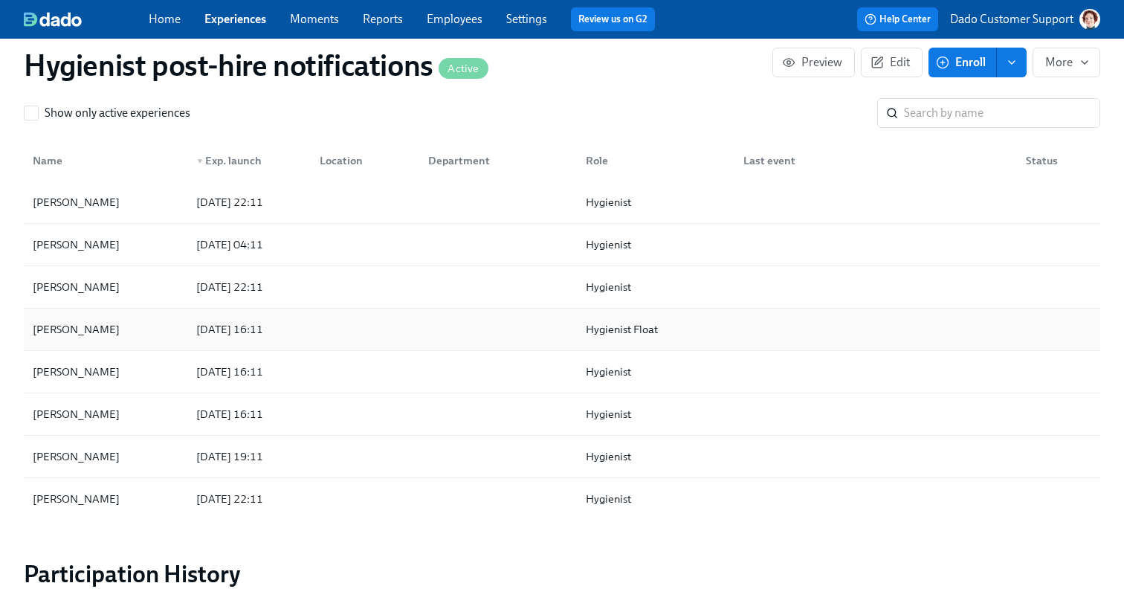
click at [275, 348] on div "Lizette Chavez 2025/09/22 16:11 Hygienist Float" at bounding box center [562, 329] width 1076 height 42
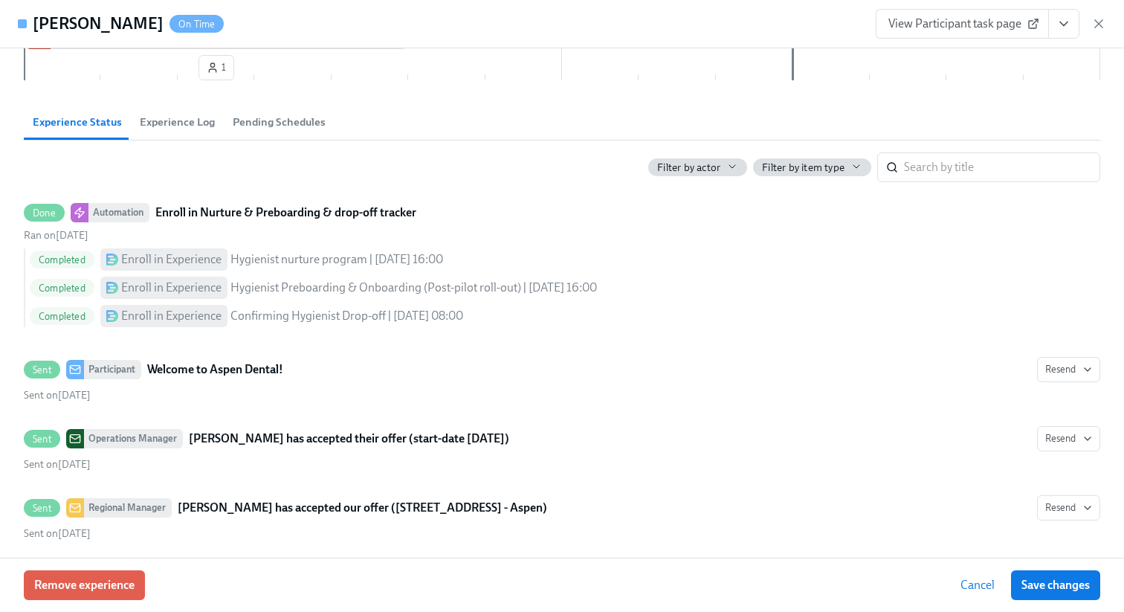
scroll to position [512, 0]
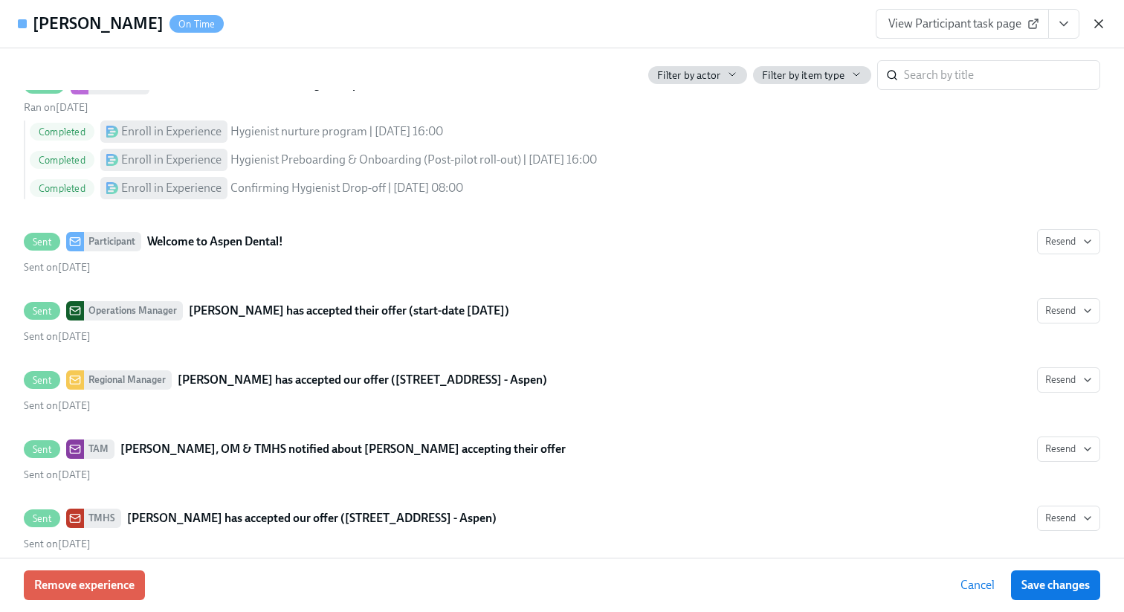
click at [1096, 23] on icon "button" at bounding box center [1098, 23] width 15 height 15
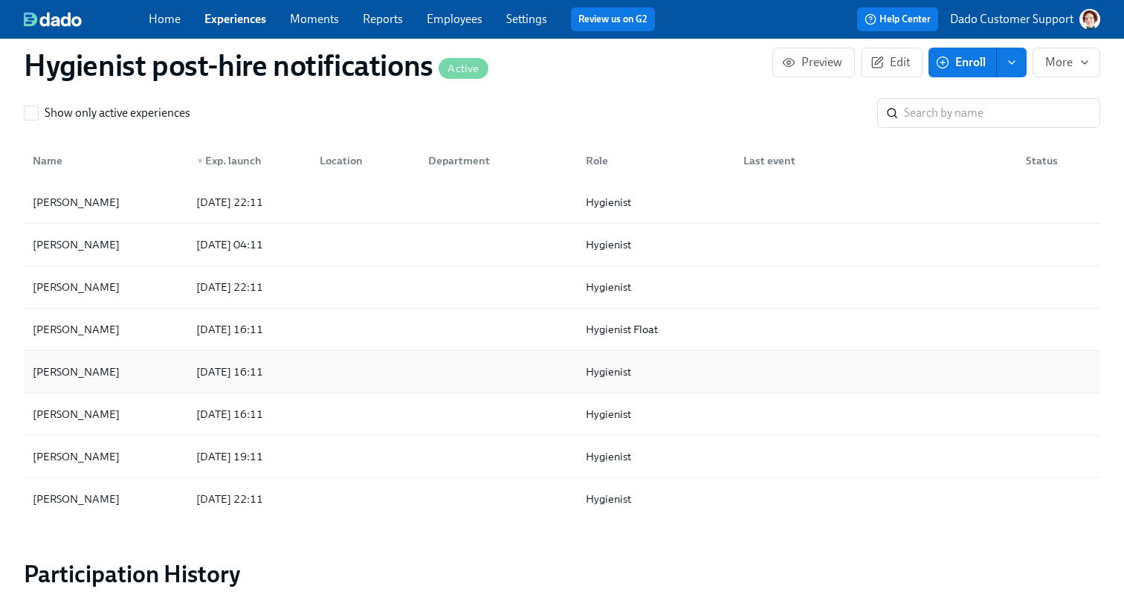
click at [264, 364] on div "2025/09/22 16:11" at bounding box center [229, 372] width 79 height 18
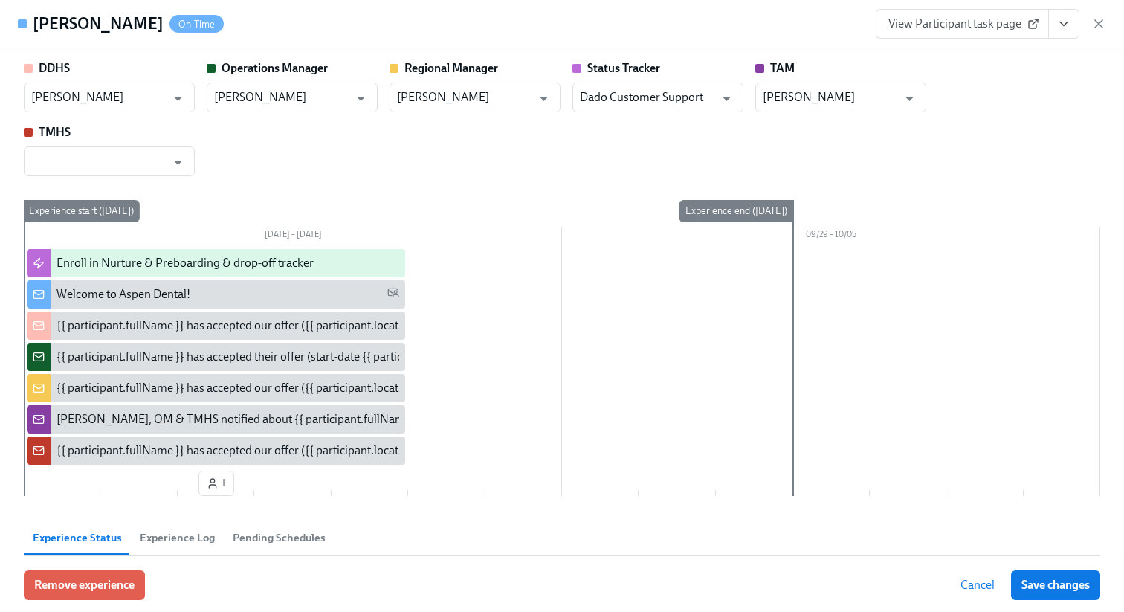
scroll to position [393, 0]
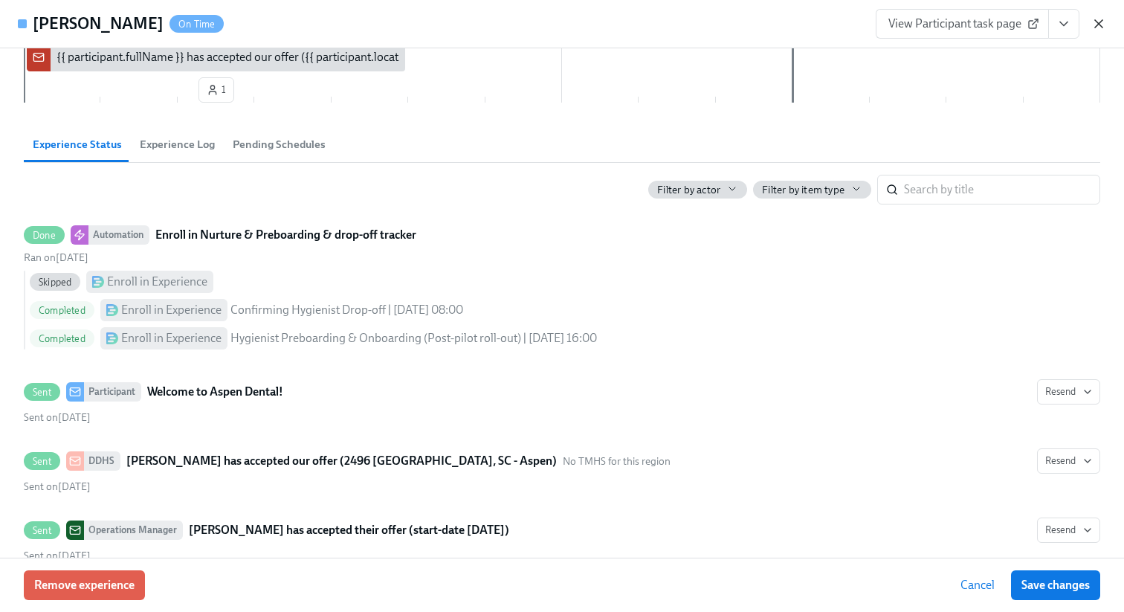
click at [1099, 25] on icon "button" at bounding box center [1098, 23] width 15 height 15
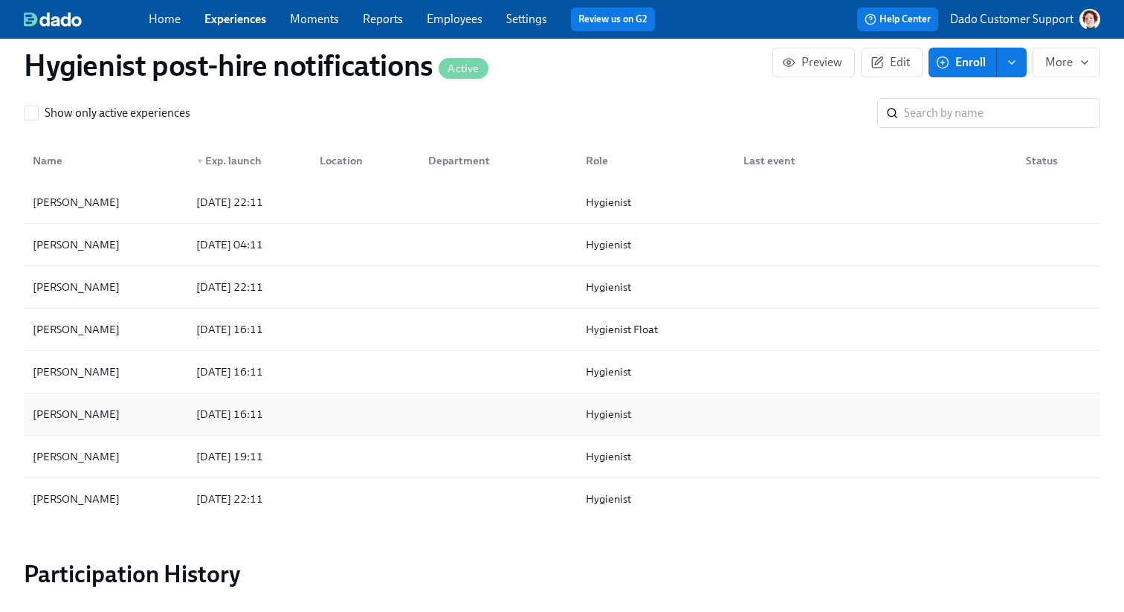
click at [89, 409] on div "Kayla Thompson" at bounding box center [76, 414] width 99 height 18
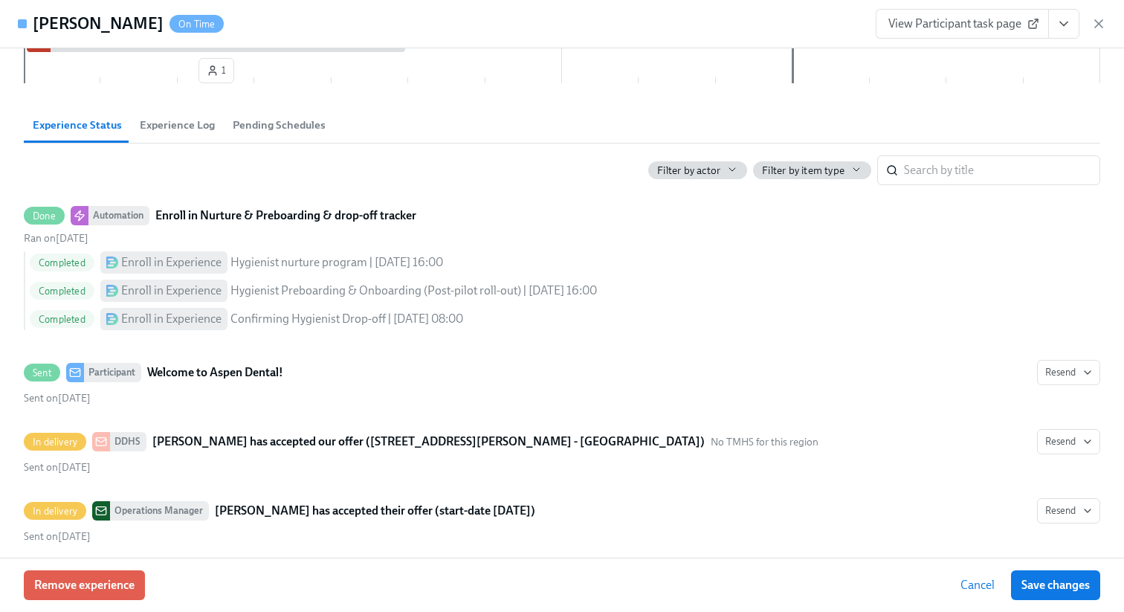
scroll to position [491, 0]
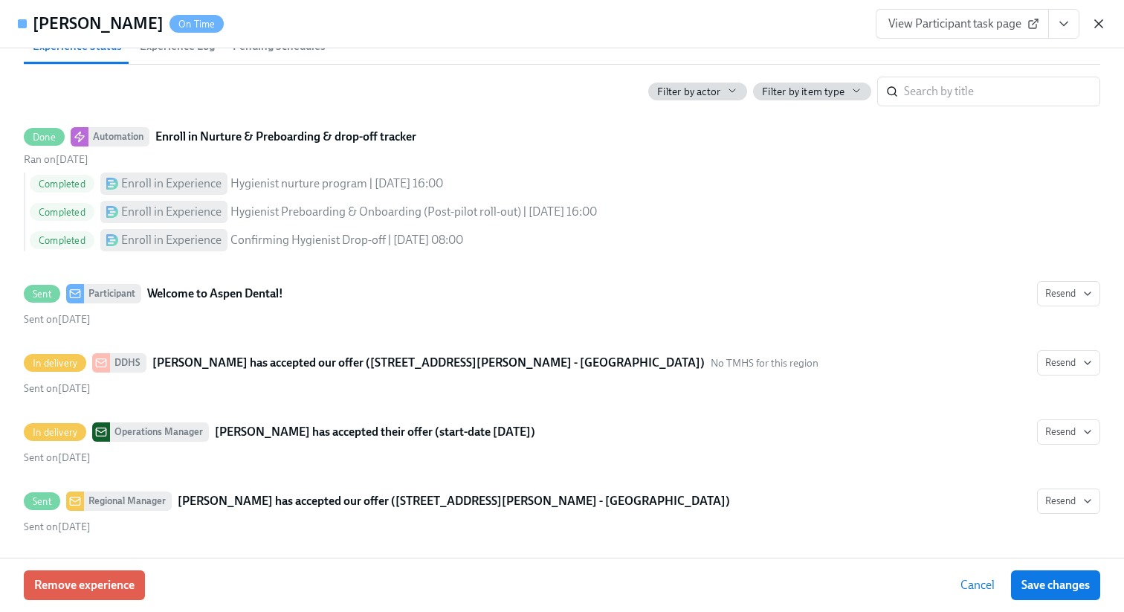
click at [1095, 27] on icon "button" at bounding box center [1098, 23] width 7 height 7
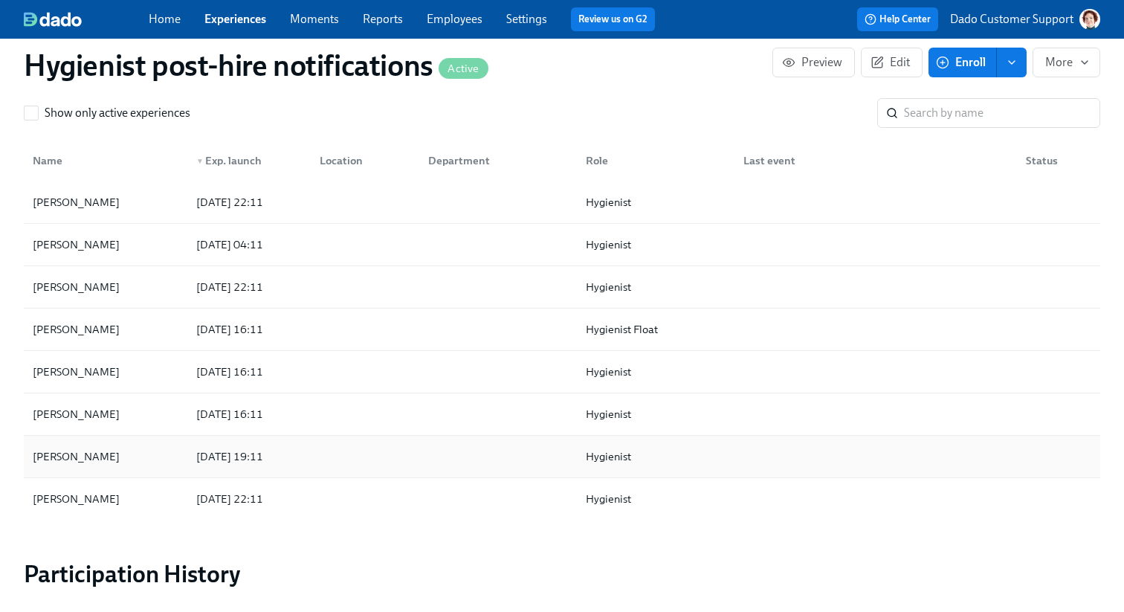
click at [90, 456] on div "BRITTANY WALKER" at bounding box center [76, 456] width 99 height 18
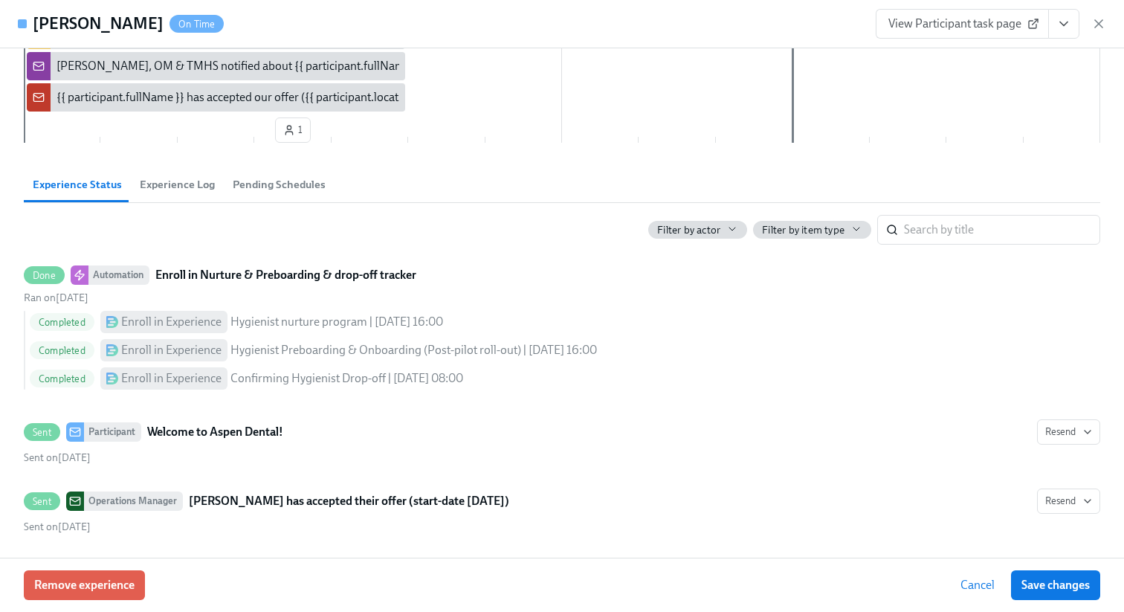
scroll to position [456, 0]
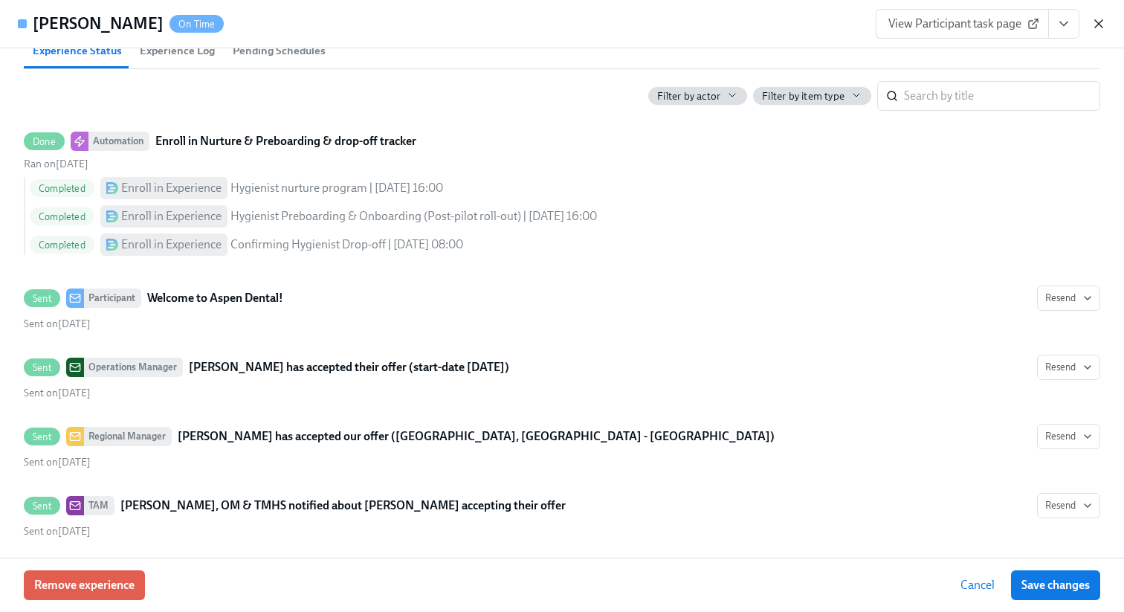
click at [1097, 22] on icon "button" at bounding box center [1098, 23] width 15 height 15
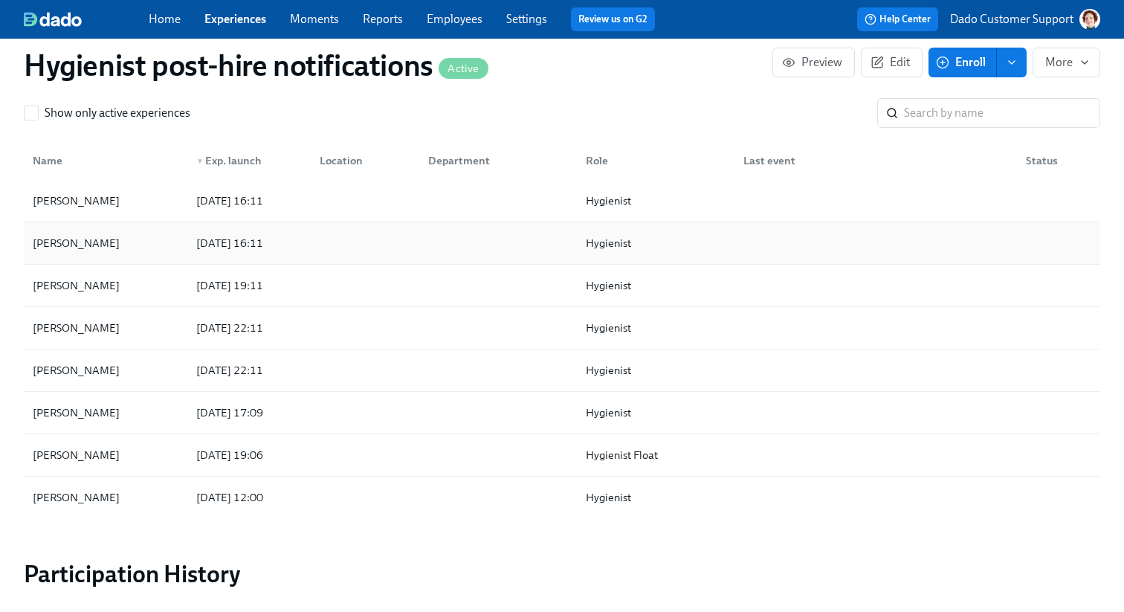
scroll to position [207, 0]
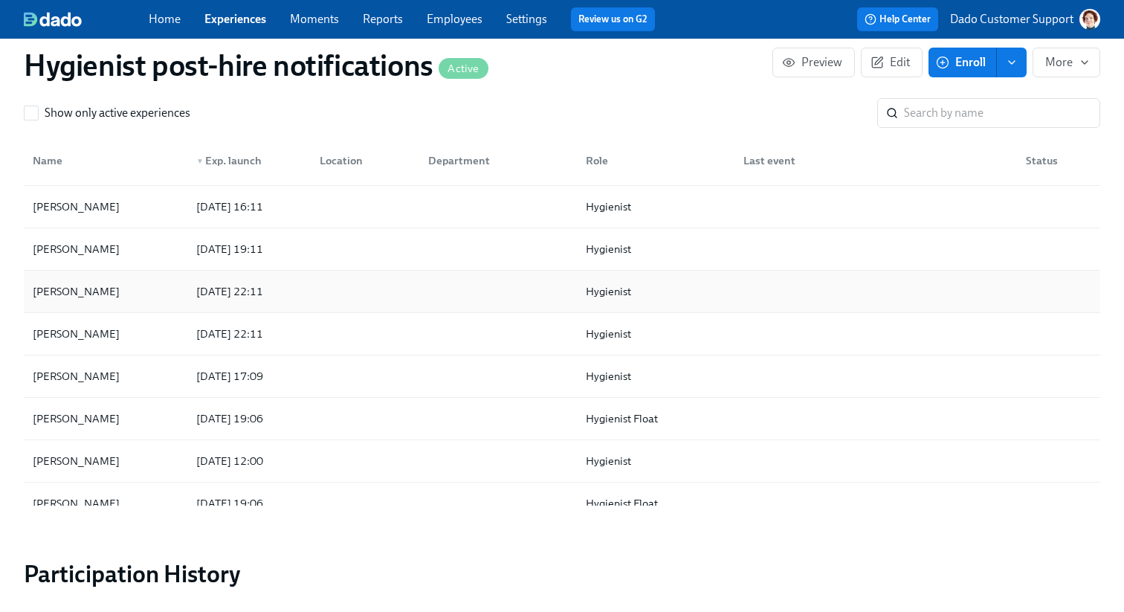
click at [91, 298] on div "Lisa Clark" at bounding box center [106, 291] width 158 height 30
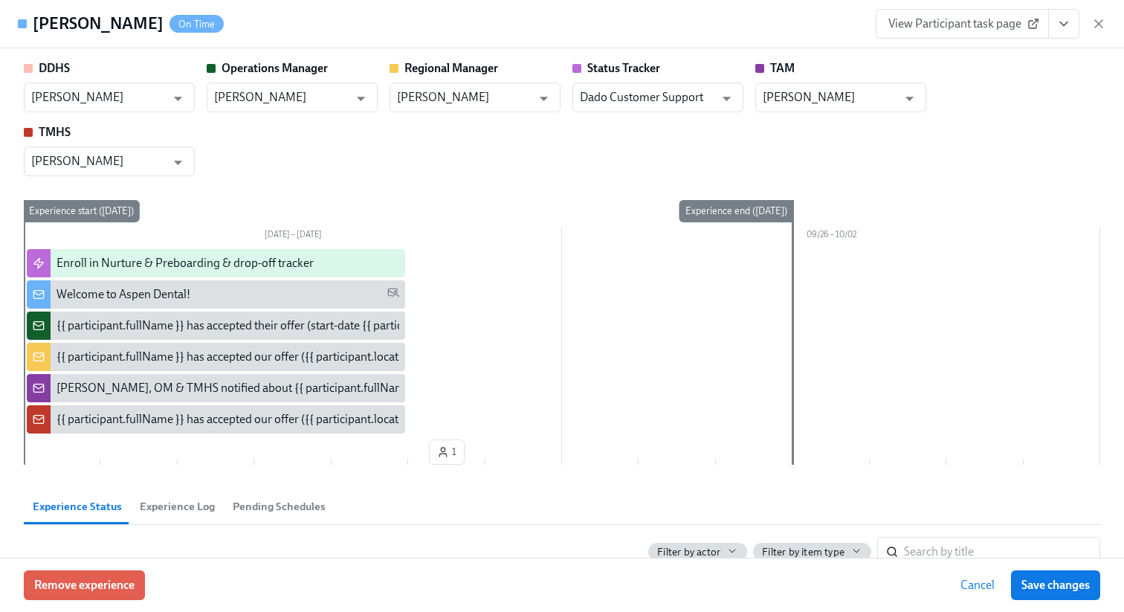
scroll to position [431, 0]
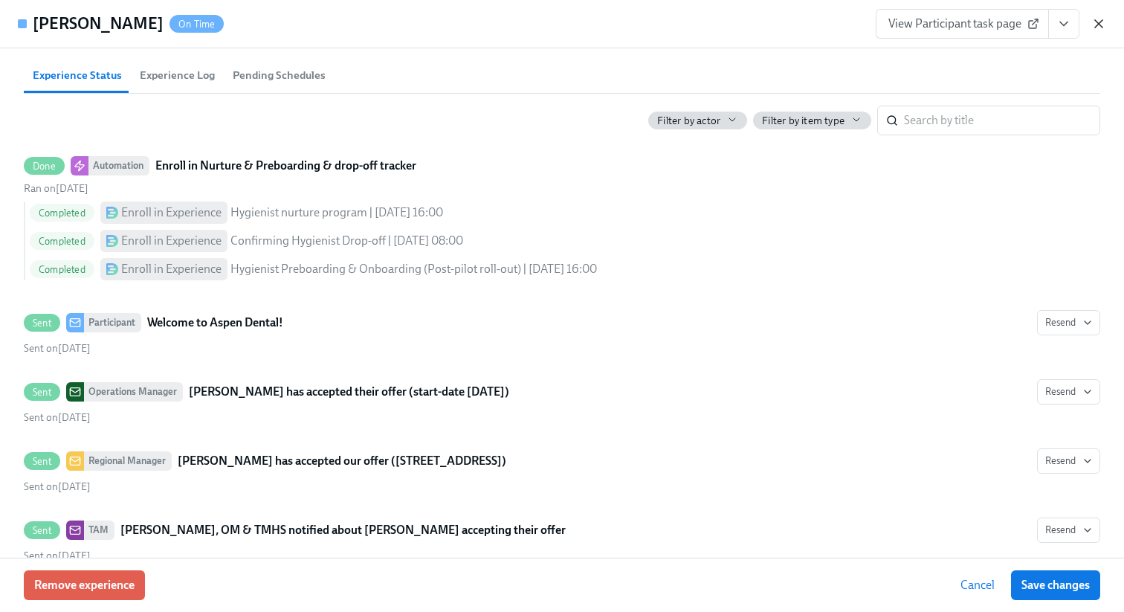
click at [1099, 23] on icon "button" at bounding box center [1098, 23] width 15 height 15
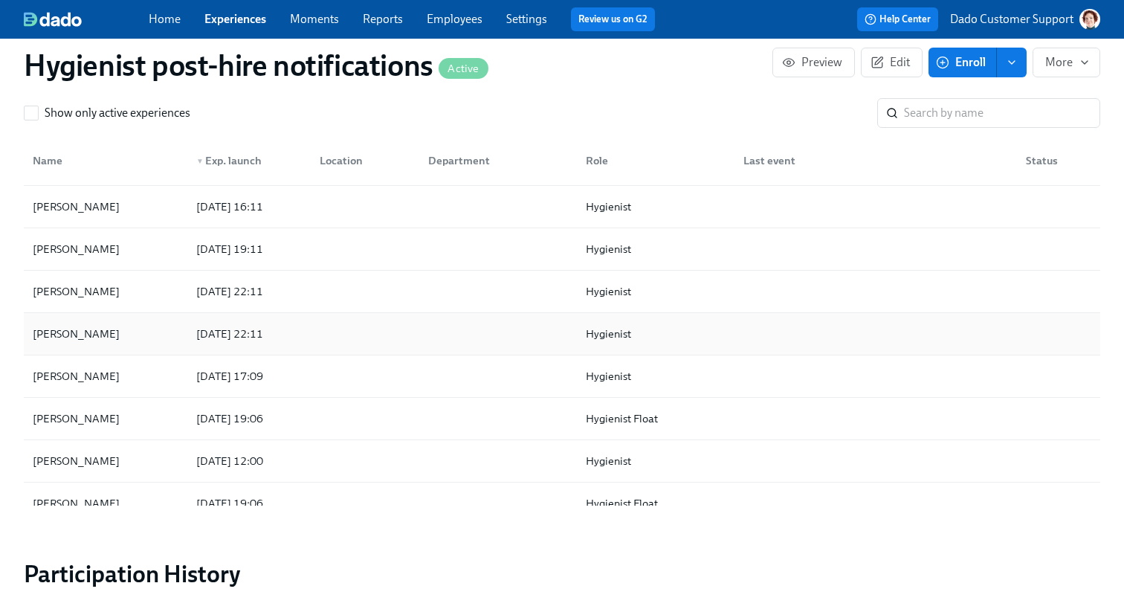
click at [73, 340] on div "Mary Klein" at bounding box center [76, 334] width 99 height 18
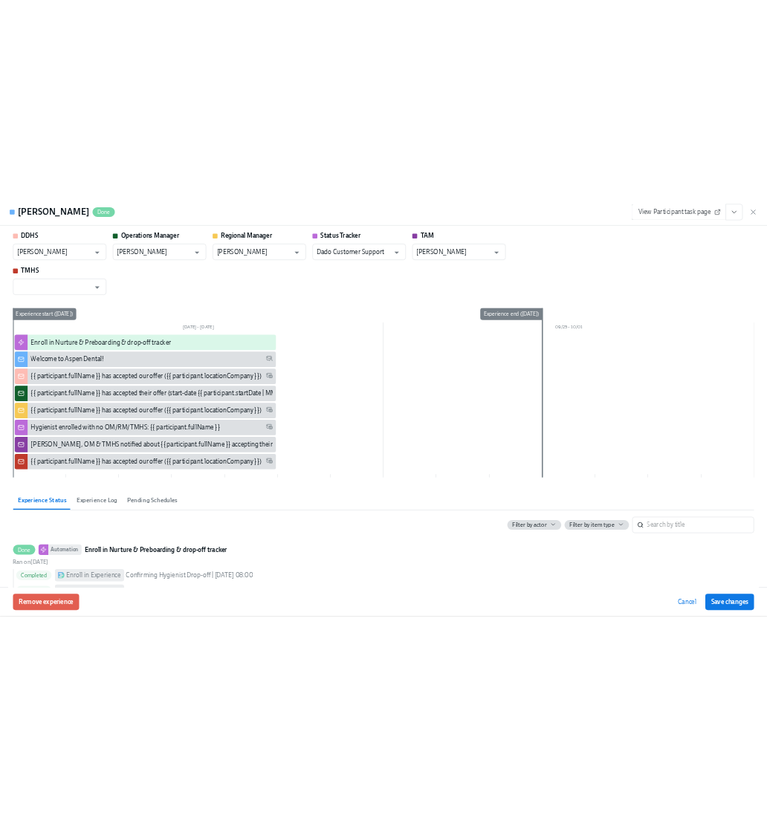
scroll to position [207, 0]
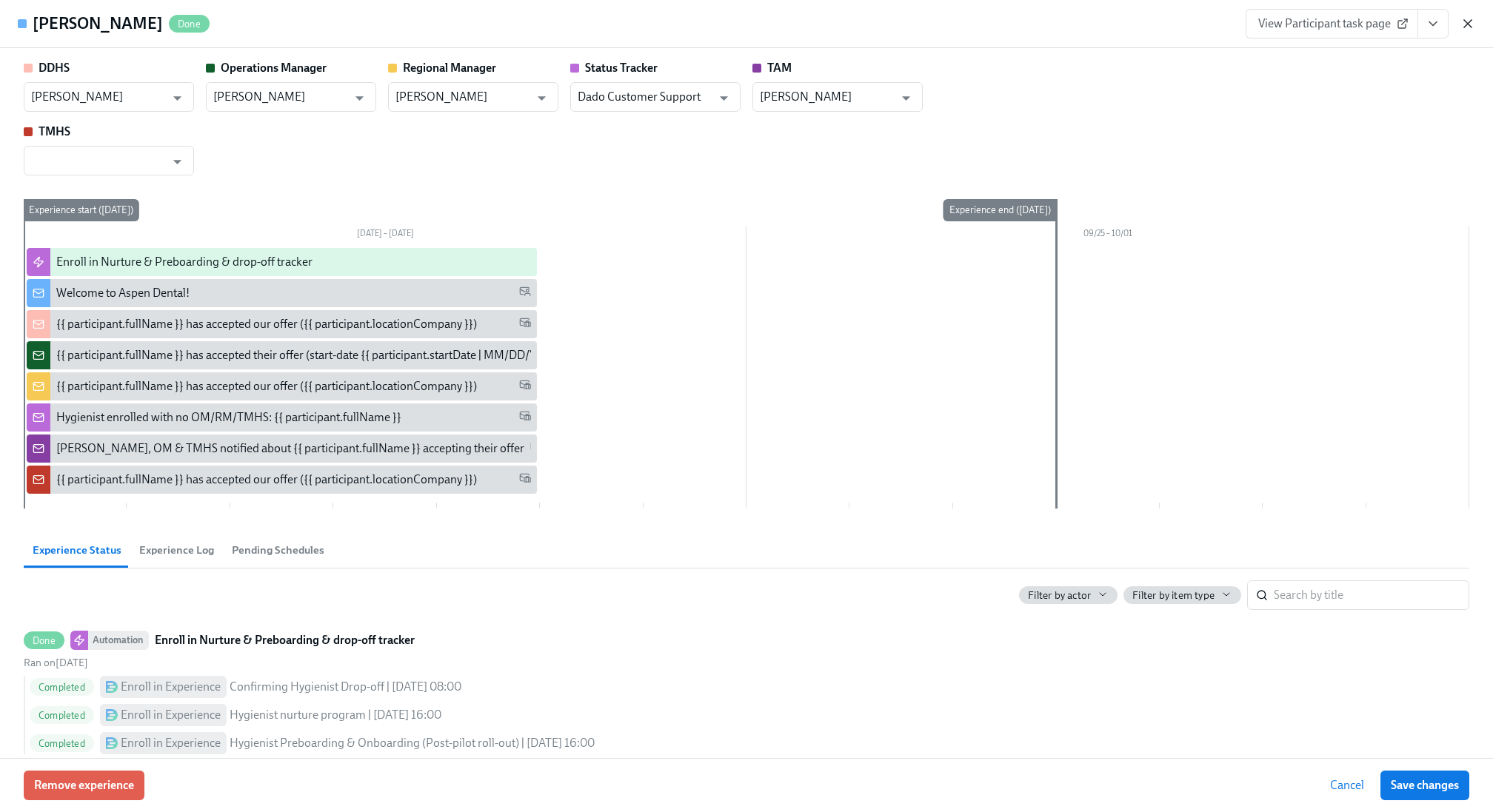
click at [1119, 23] on icon "button" at bounding box center [1467, 23] width 7 height 7
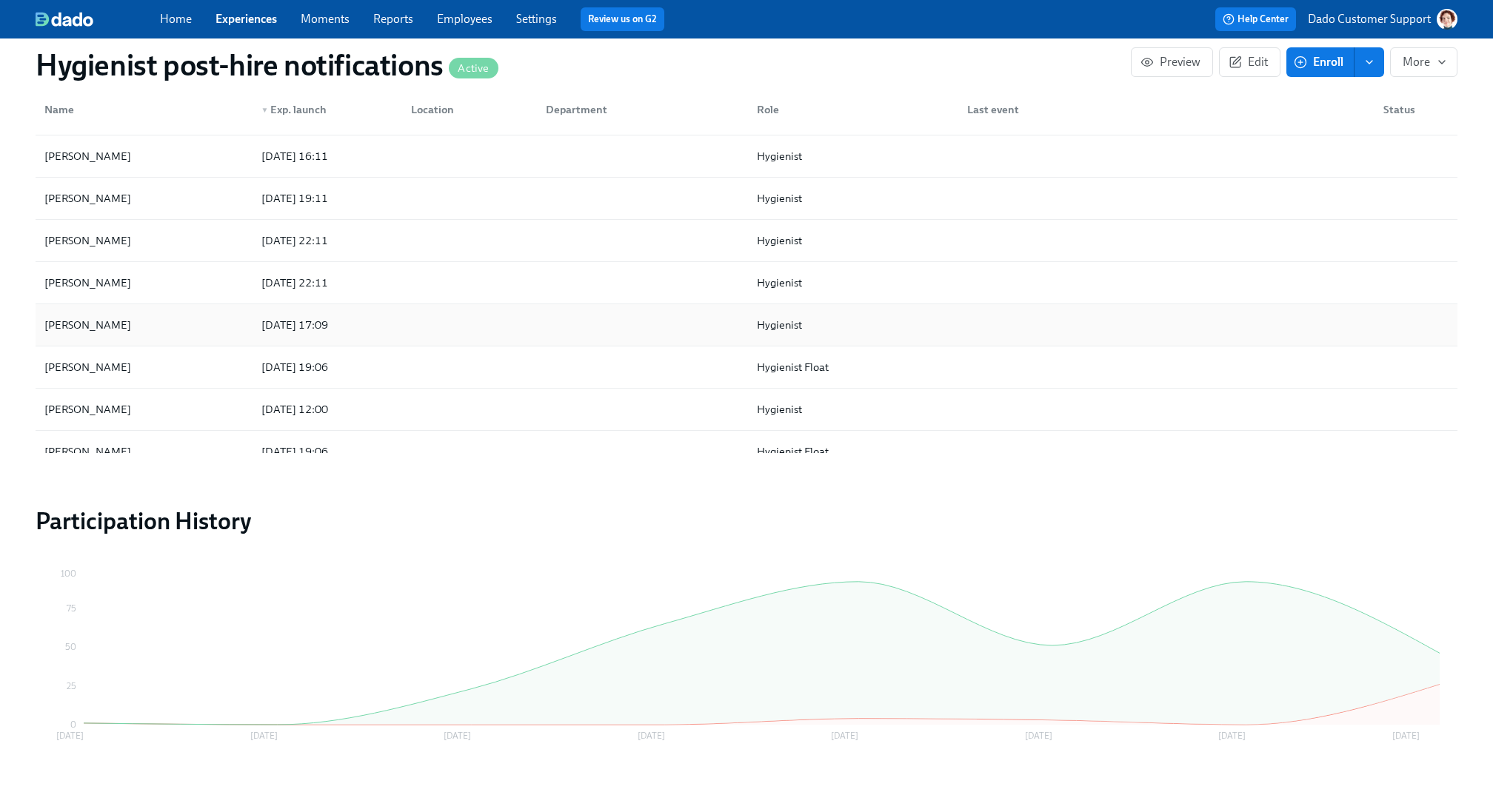
click at [85, 319] on div "Dakota Silvia" at bounding box center [88, 325] width 99 height 18
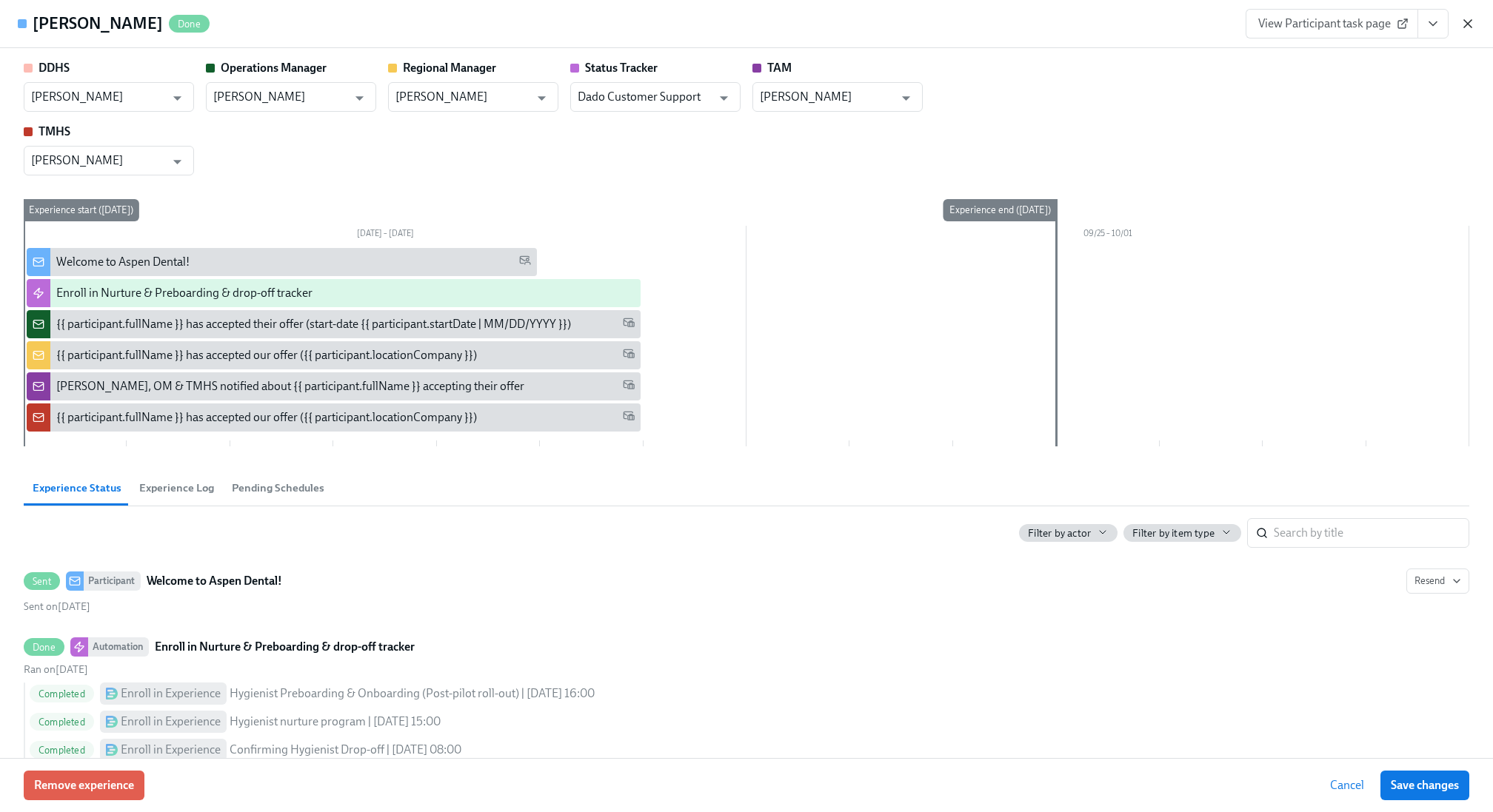
click at [1119, 22] on icon "button" at bounding box center [1468, 23] width 15 height 15
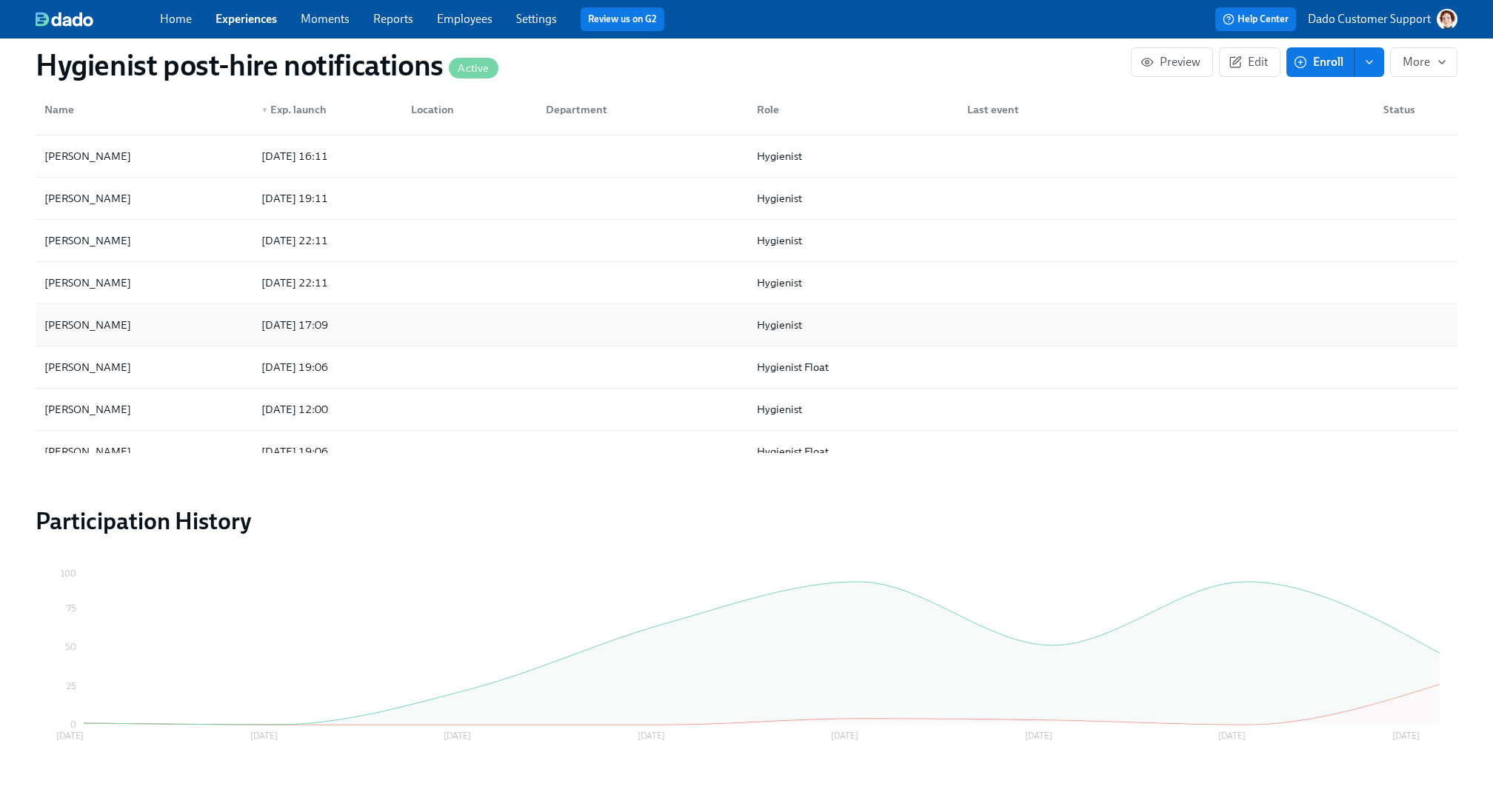
click at [70, 319] on div "Dakota Silvia" at bounding box center [88, 325] width 99 height 18
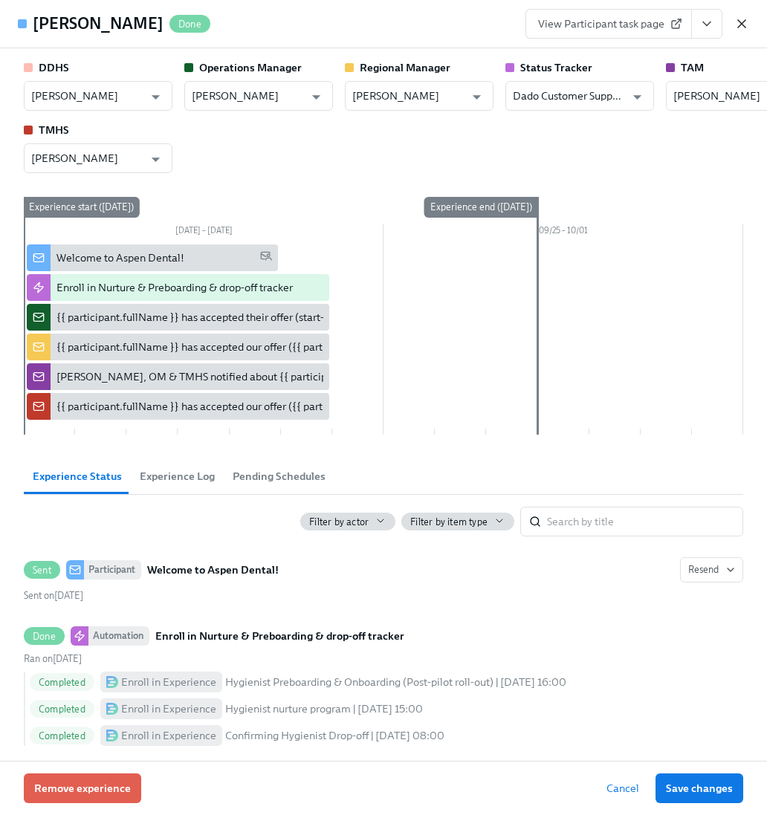
click at [742, 25] on icon "button" at bounding box center [741, 23] width 15 height 15
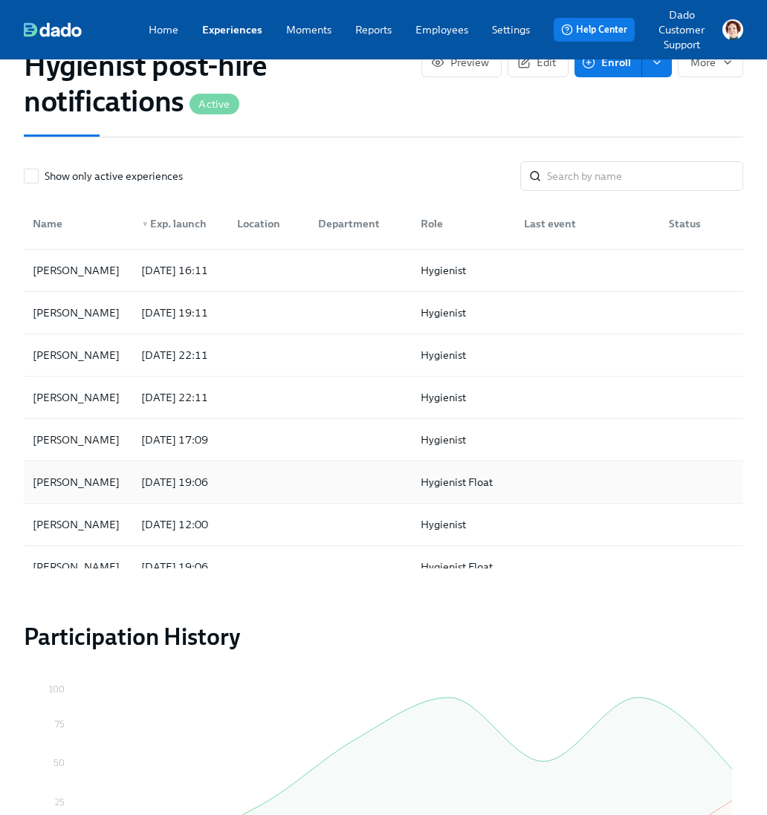
click at [90, 483] on div "CARLA SCHMIDTENDORFF" at bounding box center [76, 482] width 99 height 18
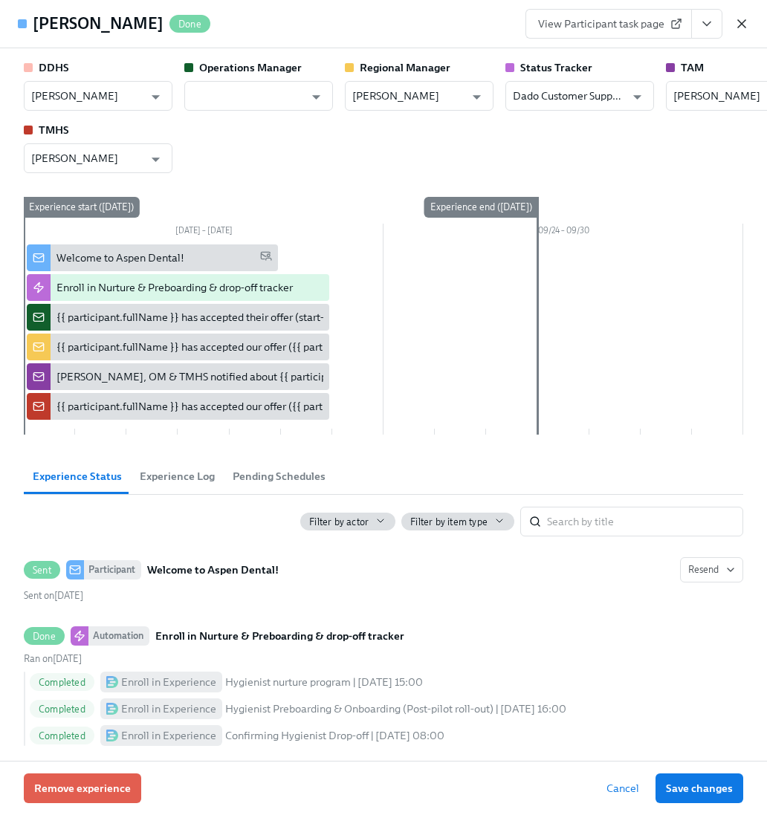
click at [744, 21] on icon "button" at bounding box center [741, 23] width 7 height 7
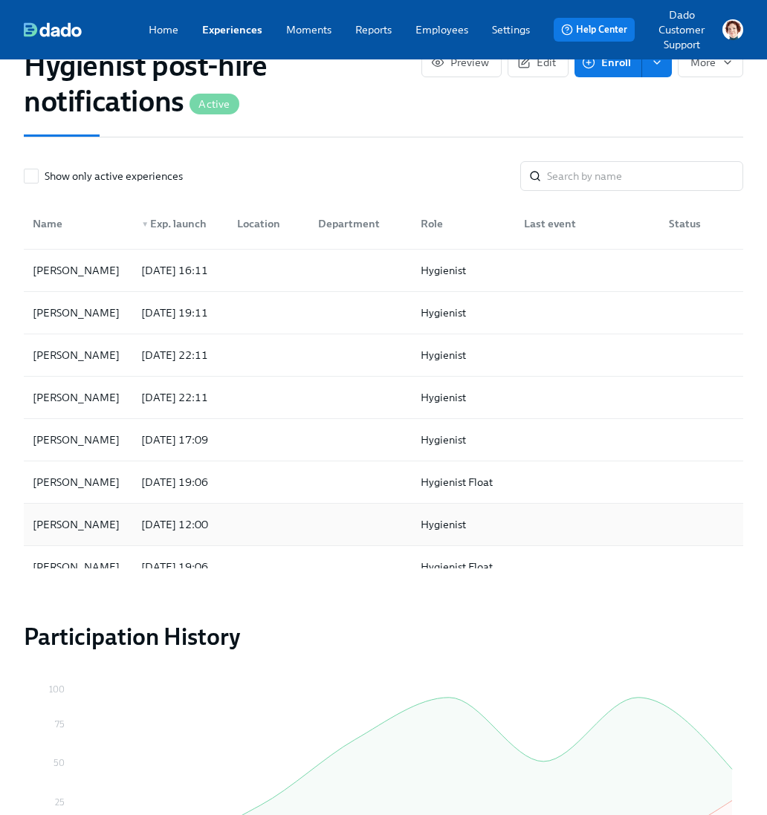
click at [83, 527] on div "Amanda Gembica" at bounding box center [76, 525] width 99 height 18
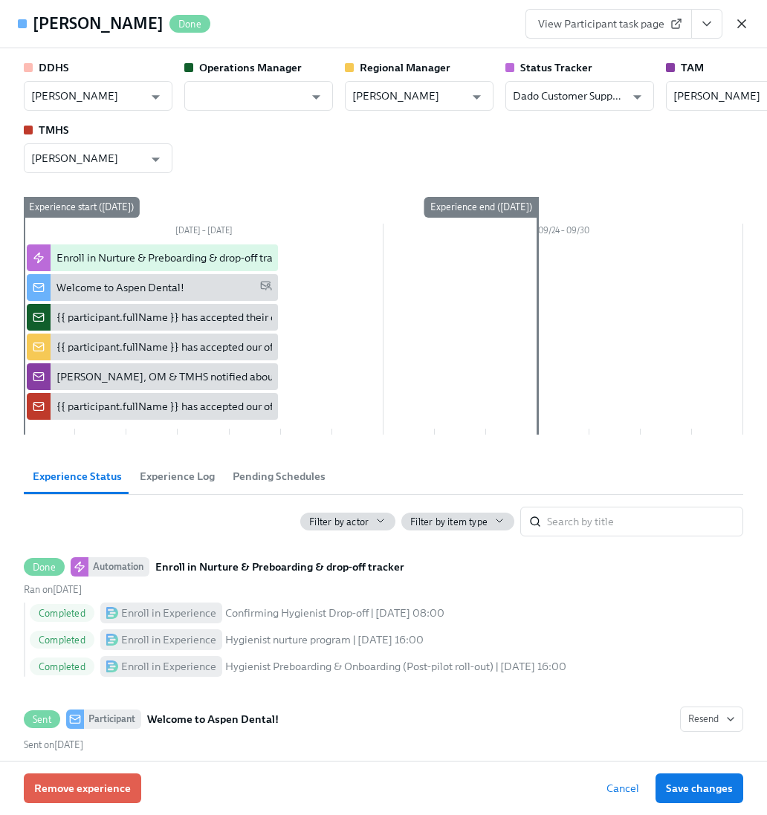
click at [746, 30] on icon "button" at bounding box center [741, 23] width 15 height 15
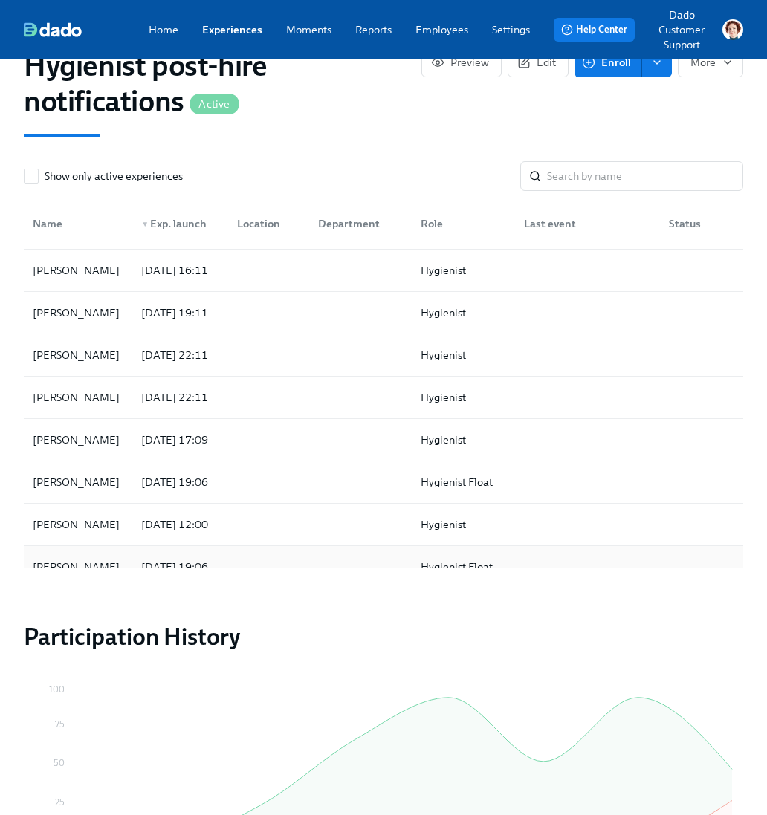
click at [100, 563] on div "Joey Taylor" at bounding box center [78, 567] width 103 height 30
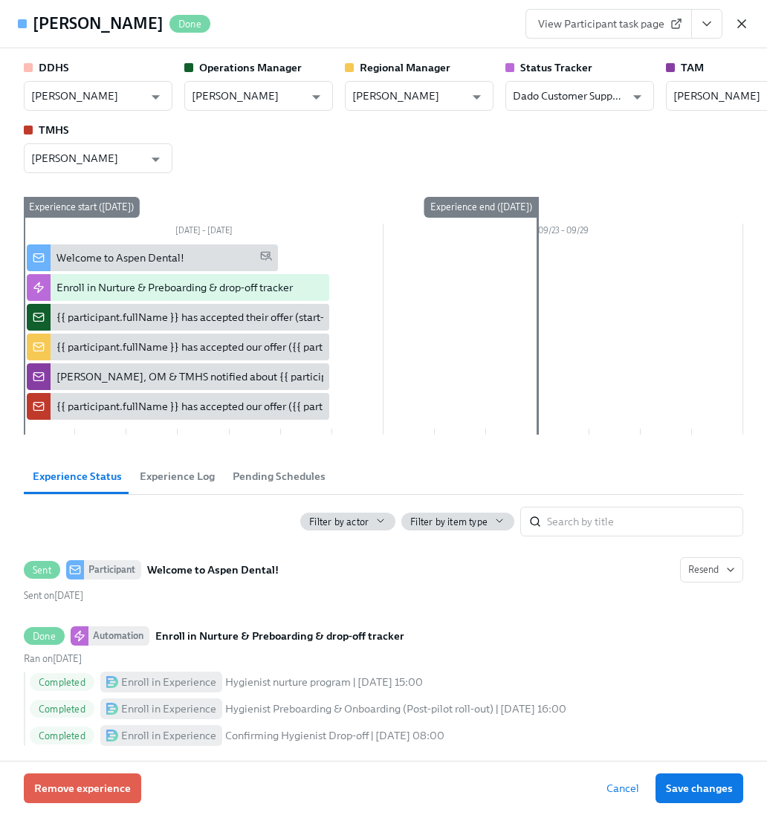
click at [740, 19] on icon "button" at bounding box center [741, 23] width 15 height 15
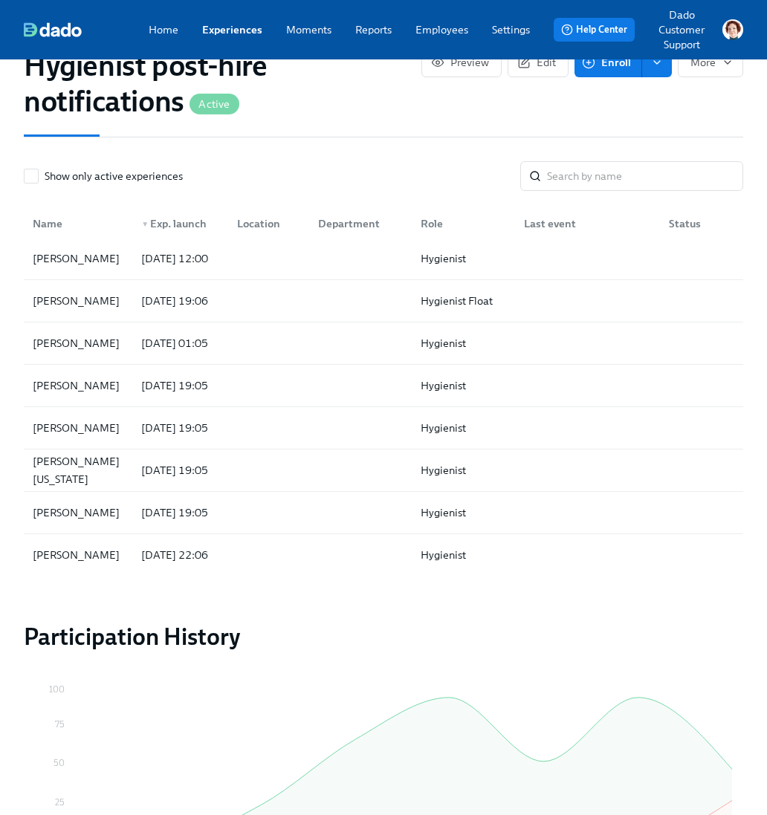
scroll to position [476, 0]
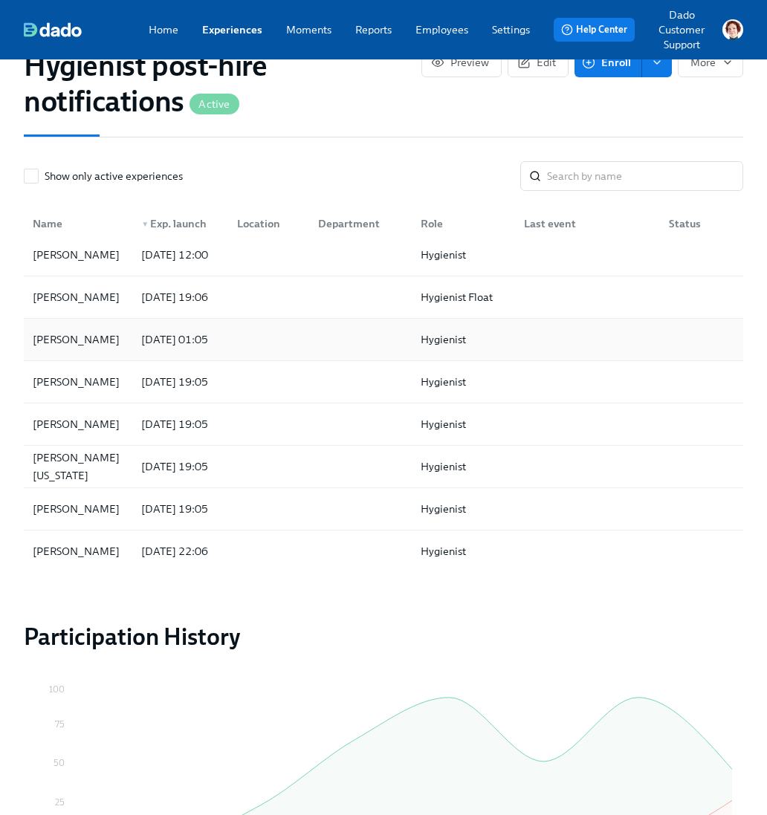
click at [135, 339] on div "2025/09/16 01:05" at bounding box center [174, 340] width 79 height 18
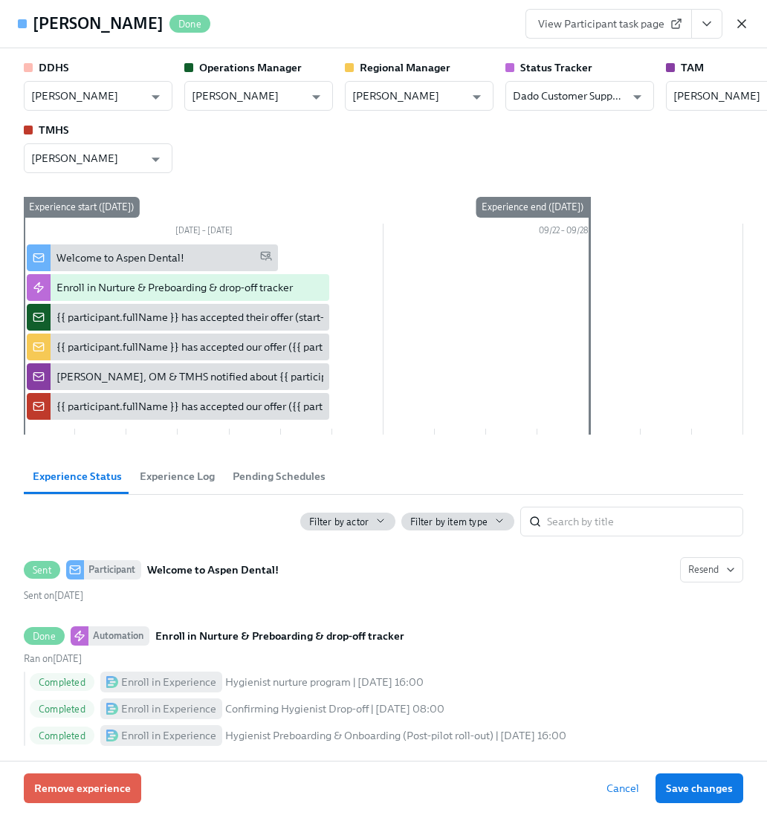
click at [734, 29] on icon "button" at bounding box center [741, 23] width 15 height 15
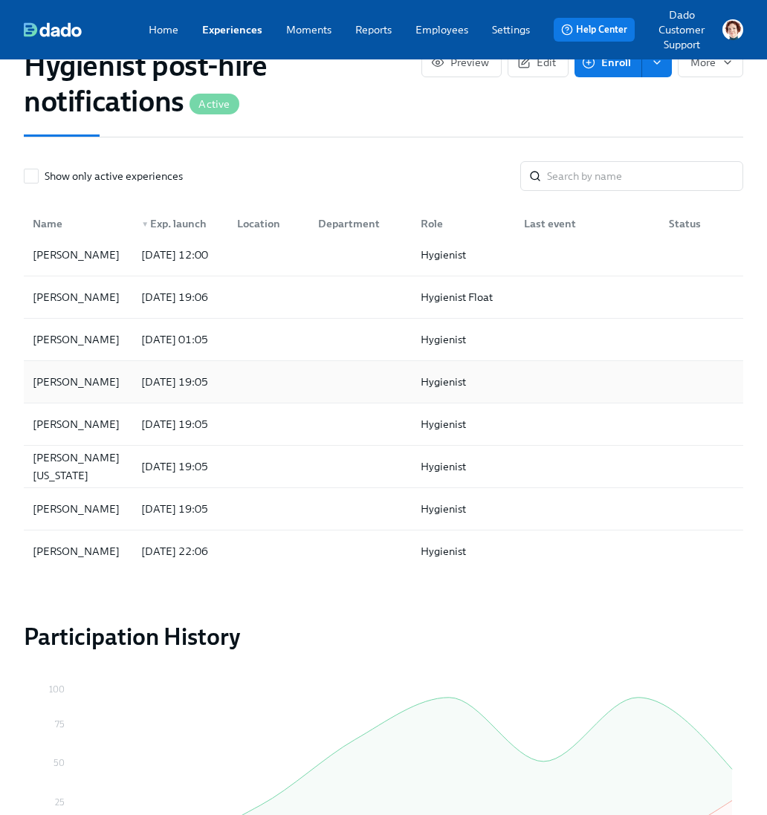
click at [79, 387] on div "Ellada Efendi" at bounding box center [78, 382] width 103 height 30
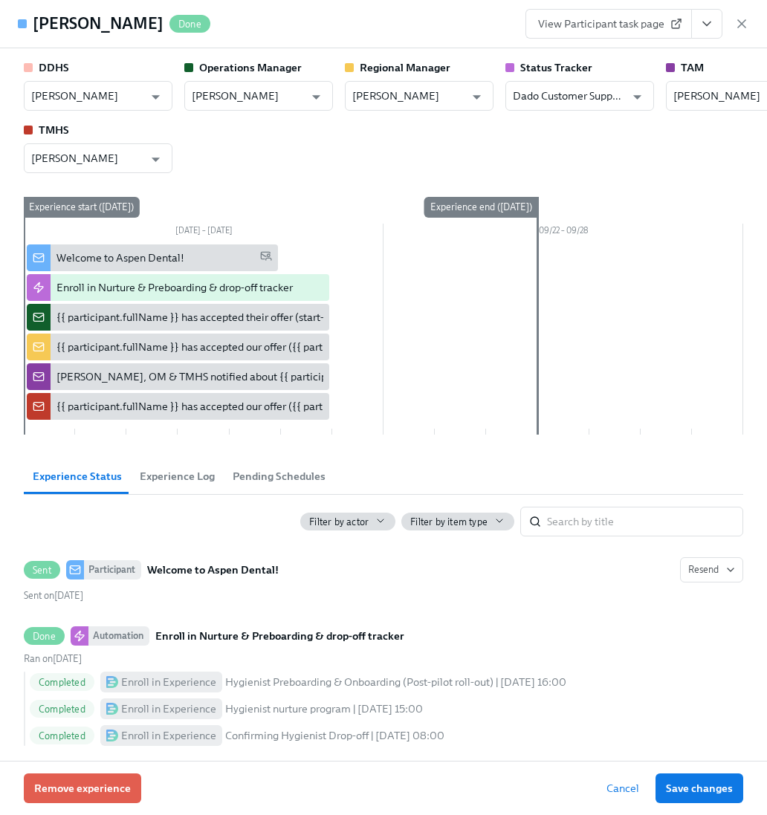
click at [740, 13] on div "View Participant task page" at bounding box center [637, 24] width 224 height 30
click at [740, 19] on icon "button" at bounding box center [741, 23] width 15 height 15
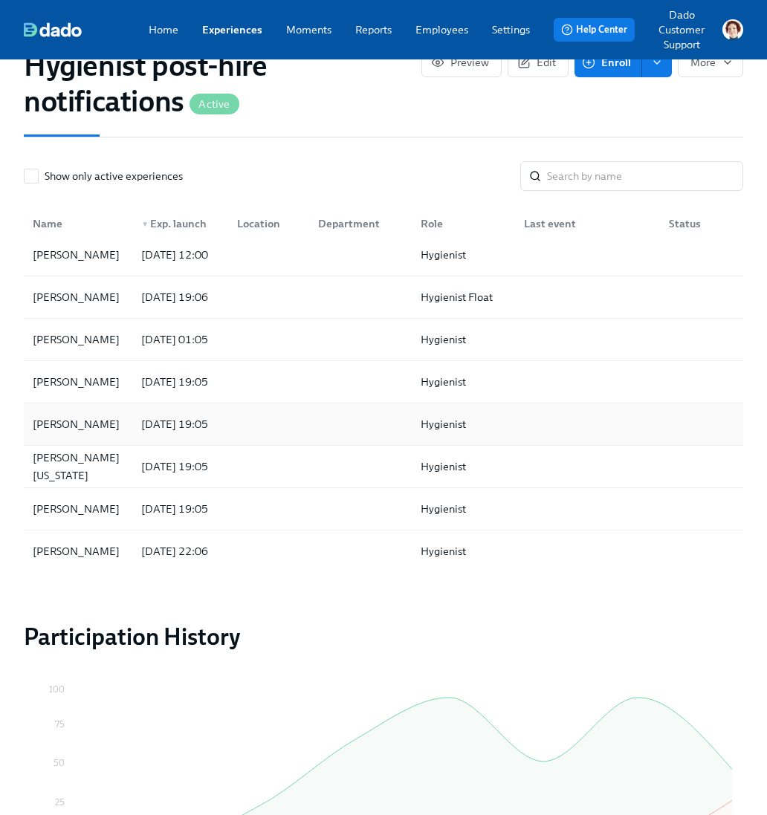
click at [73, 415] on div "Carla Deal" at bounding box center [76, 424] width 99 height 18
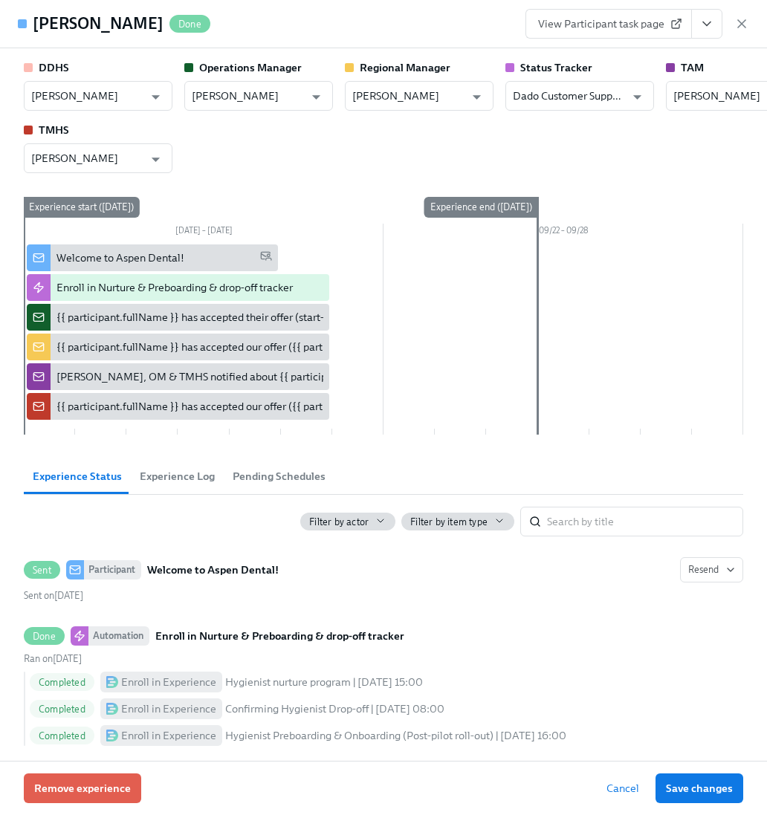
click at [748, 15] on div "View Participant task page" at bounding box center [637, 24] width 224 height 30
click at [744, 19] on icon "button" at bounding box center [741, 23] width 15 height 15
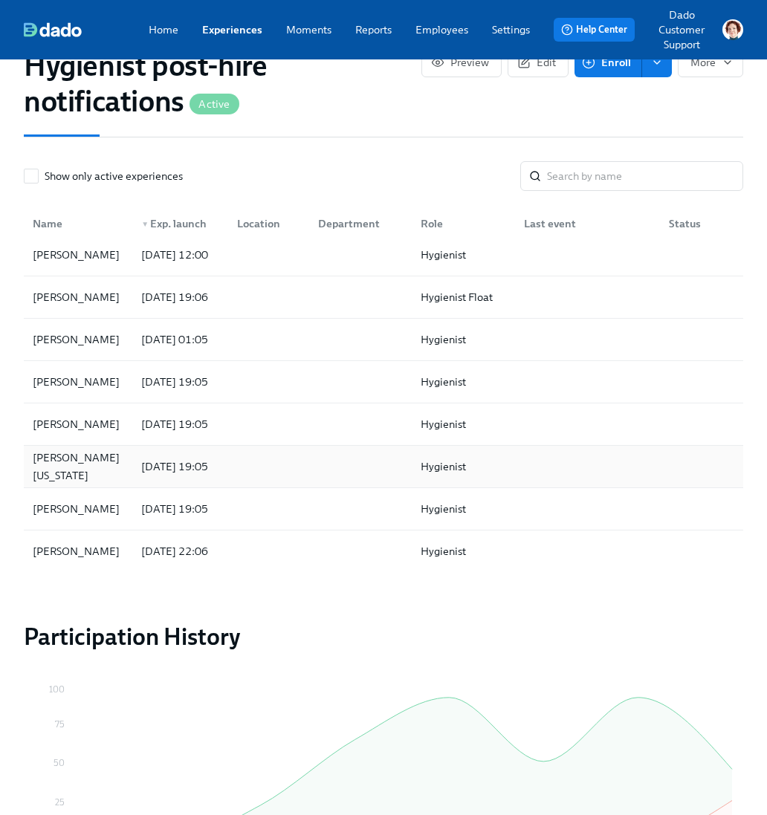
click at [62, 465] on div "Doreen Virginia Ferguson" at bounding box center [78, 467] width 103 height 36
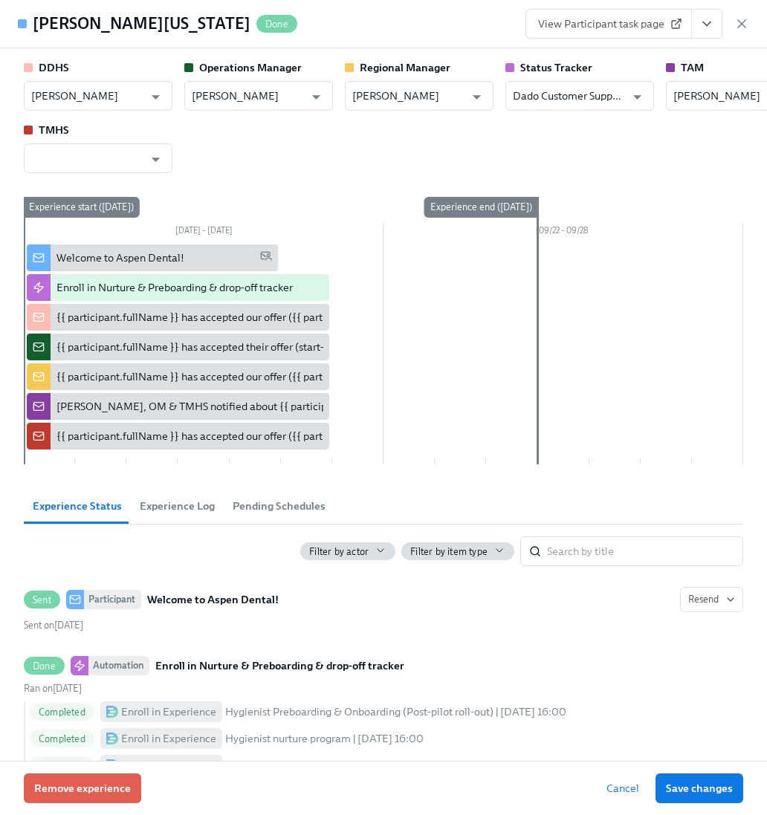
click at [738, 31] on div "View Participant task page" at bounding box center [637, 24] width 224 height 30
click at [738, 26] on icon "button" at bounding box center [741, 23] width 7 height 7
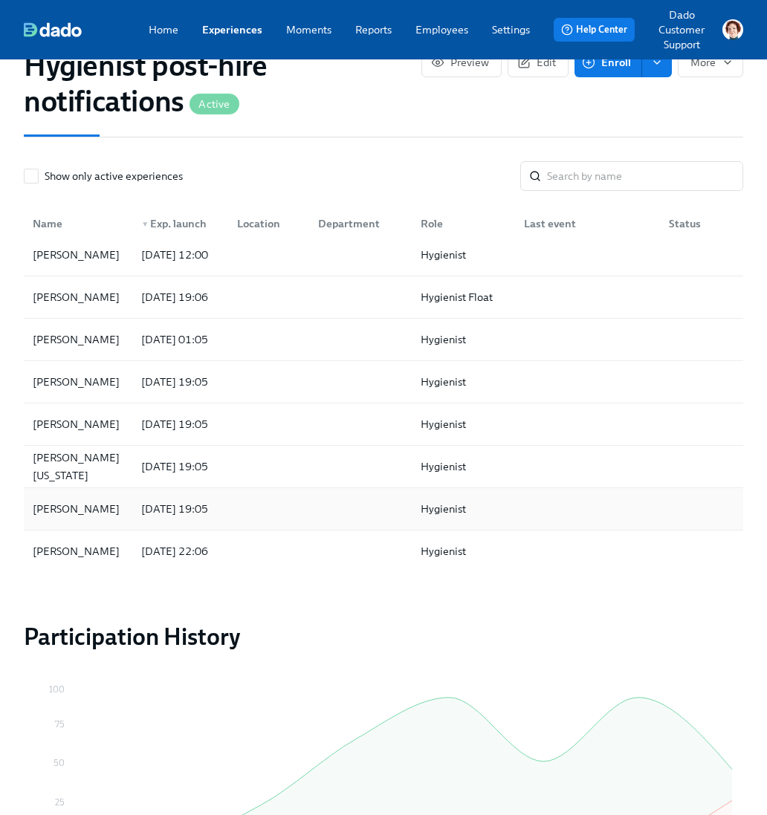
click at [106, 494] on div "TERI Willis" at bounding box center [78, 509] width 103 height 30
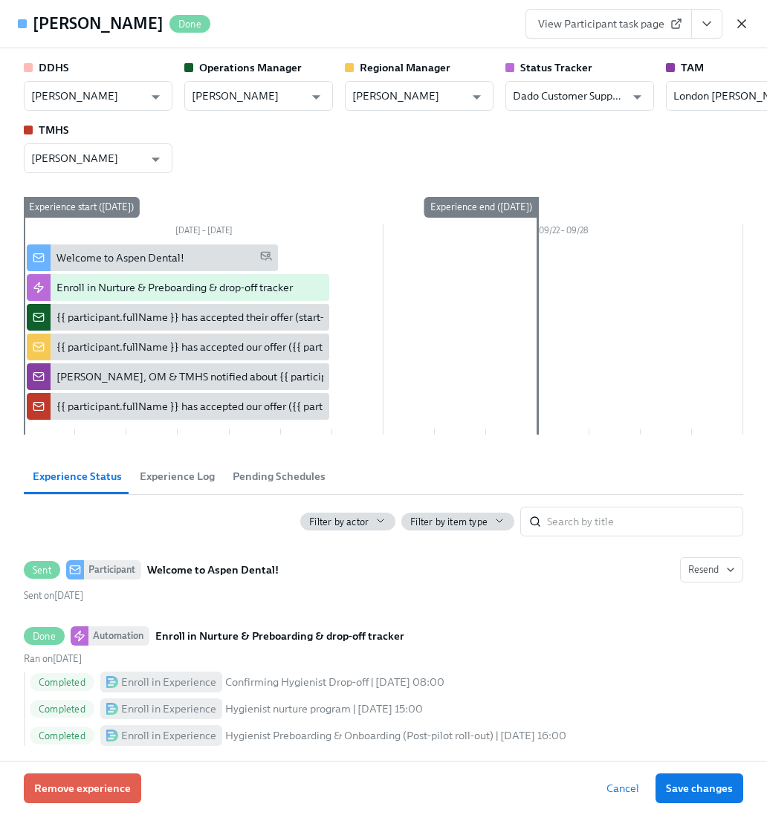
click at [745, 25] on icon "button" at bounding box center [741, 23] width 15 height 15
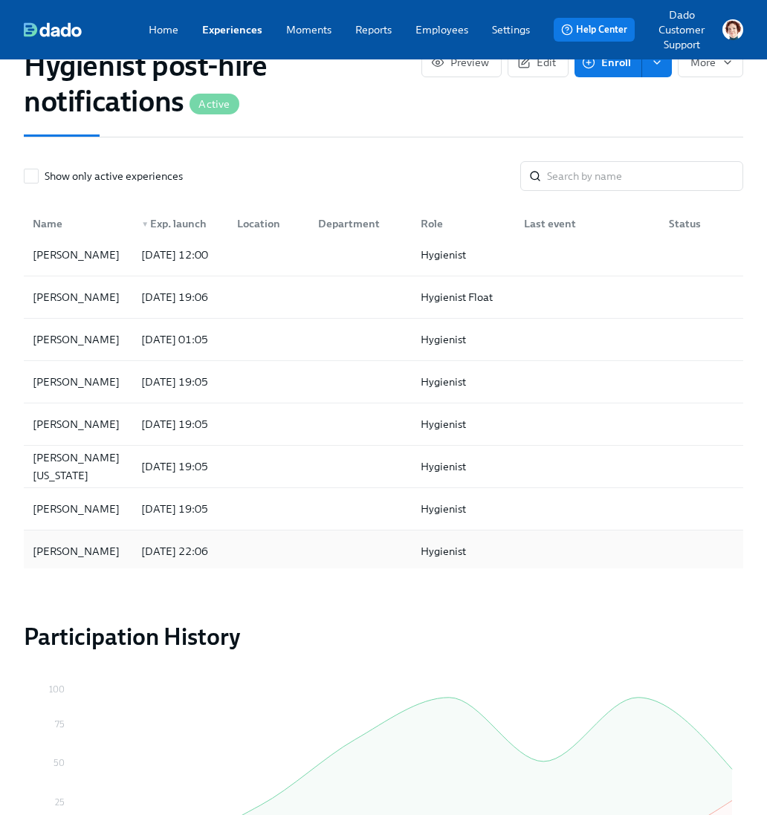
click at [76, 546] on div "Malorie Okuhara" at bounding box center [76, 552] width 99 height 18
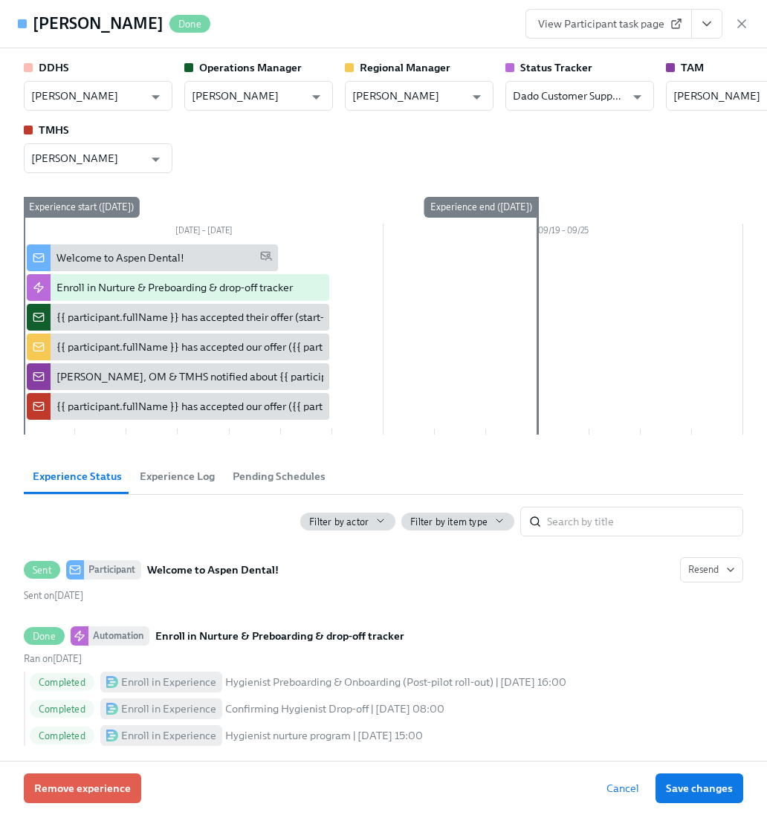
click at [732, 27] on div "View Participant task page" at bounding box center [637, 24] width 224 height 30
click at [762, 13] on div "Malorie Okuhara Done View Participant task page" at bounding box center [383, 24] width 767 height 48
click at [741, 25] on icon "button" at bounding box center [741, 23] width 15 height 15
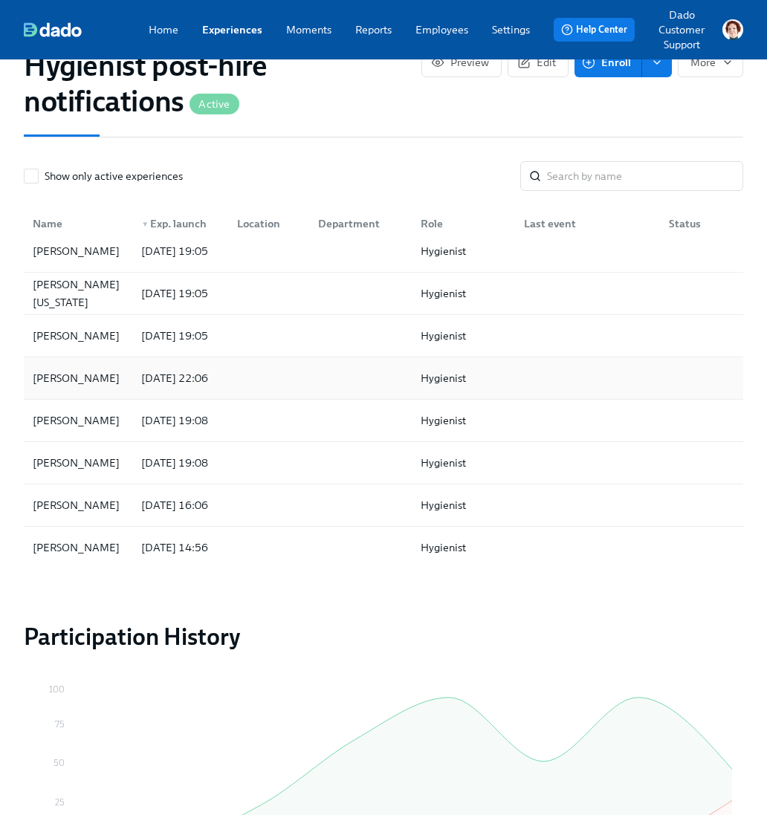
scroll to position [656, 0]
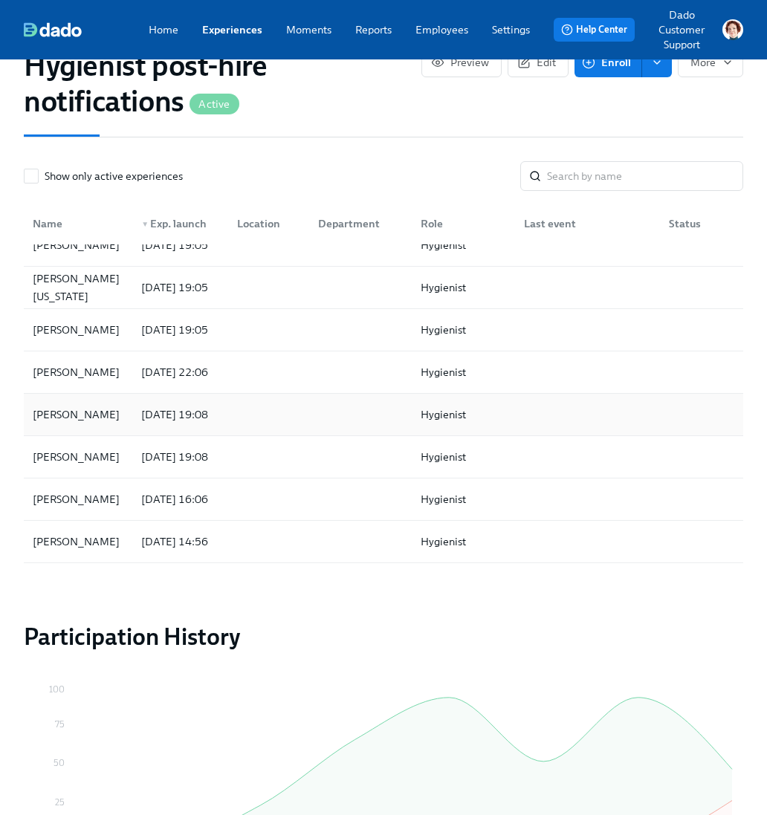
click at [90, 419] on div "Krista Charles" at bounding box center [78, 415] width 103 height 30
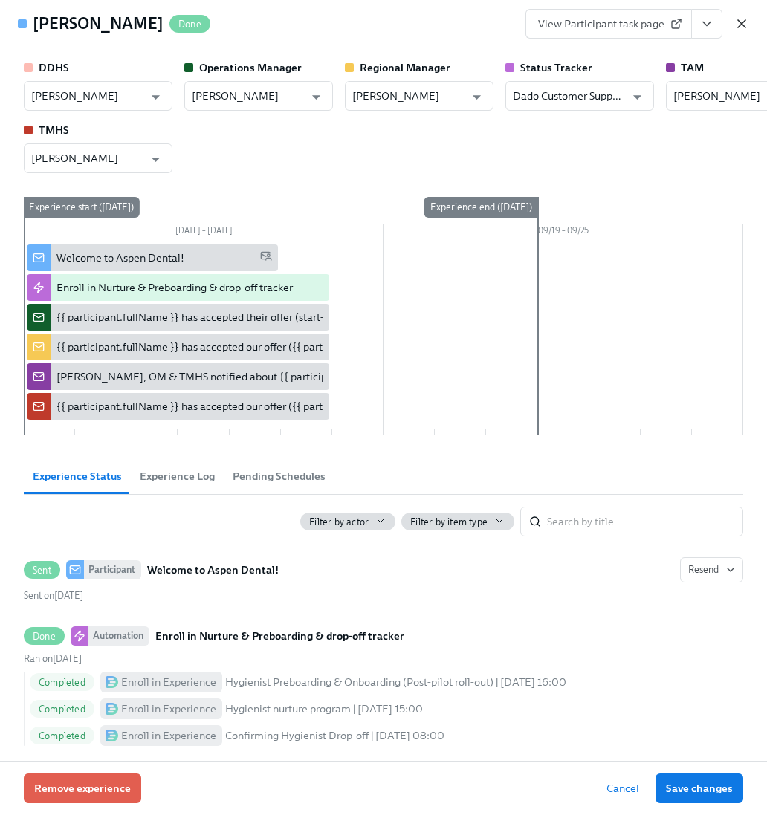
click at [741, 30] on icon "button" at bounding box center [741, 23] width 15 height 15
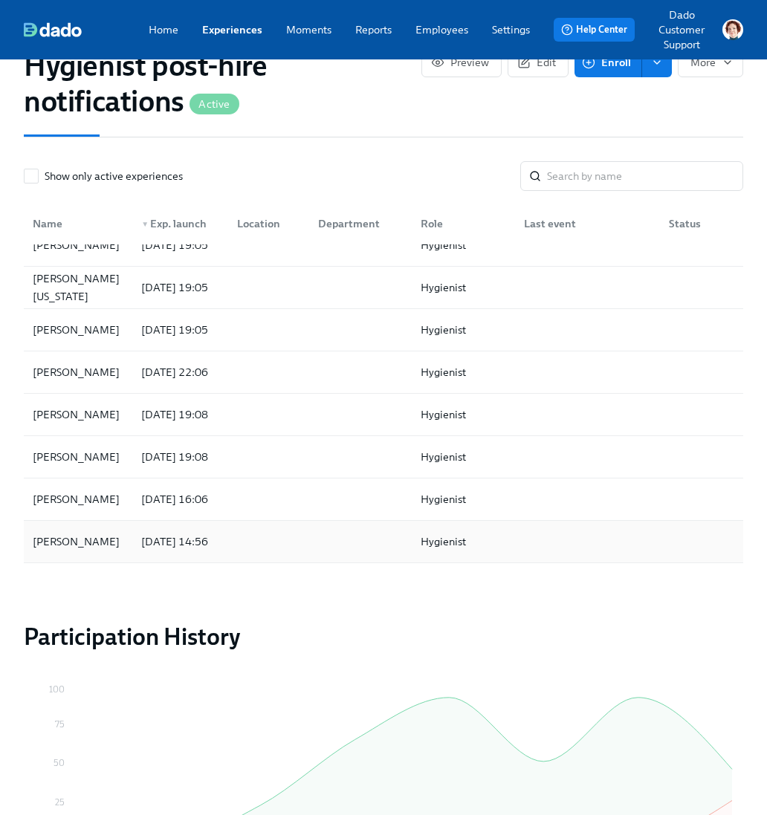
click at [74, 543] on div "Kay-Trenia Porter" at bounding box center [76, 542] width 99 height 18
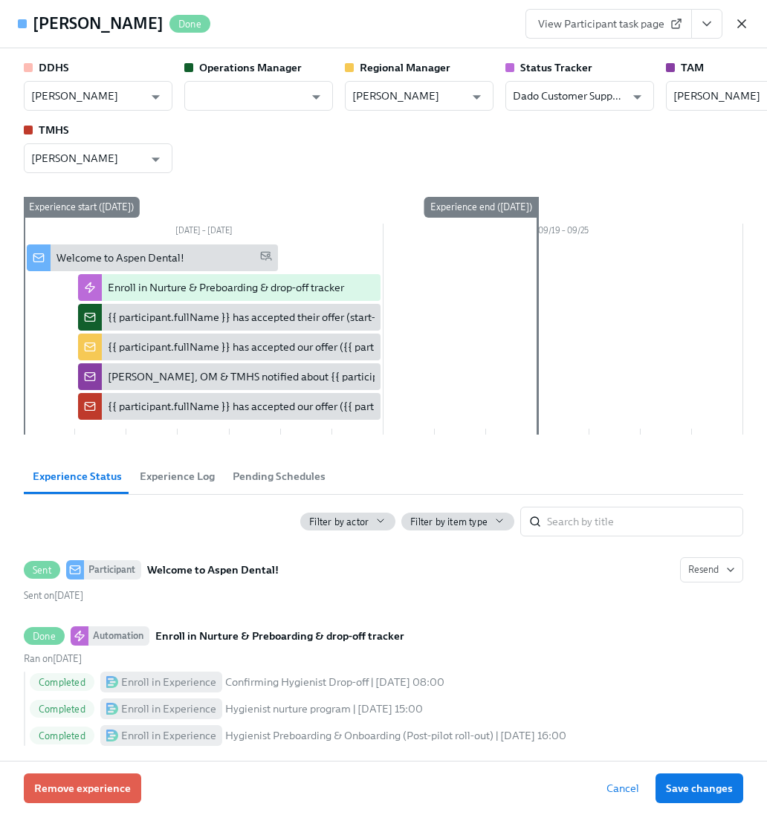
click at [743, 24] on icon "button" at bounding box center [741, 23] width 15 height 15
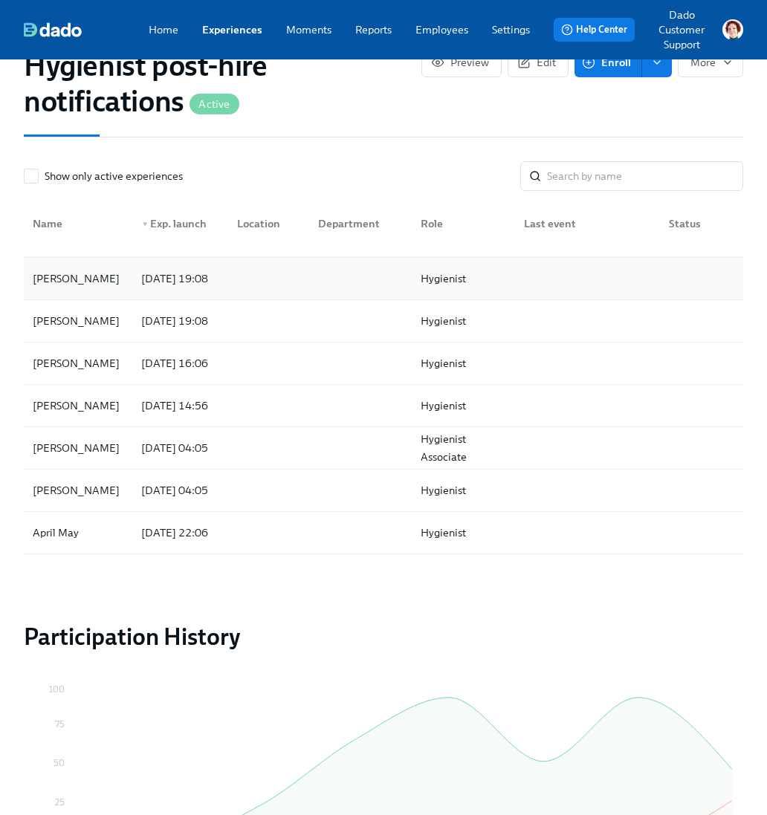
scroll to position [798, 0]
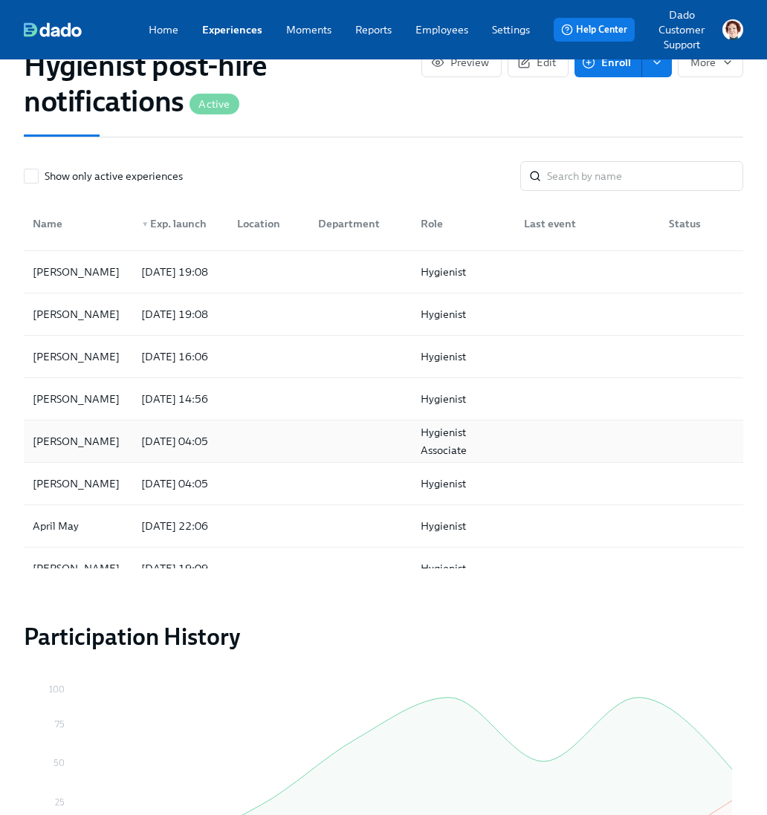
click at [87, 453] on div "Elizabeth Walkonis 2025/09/12 04:05 Hygienist Associate" at bounding box center [383, 442] width 719 height 42
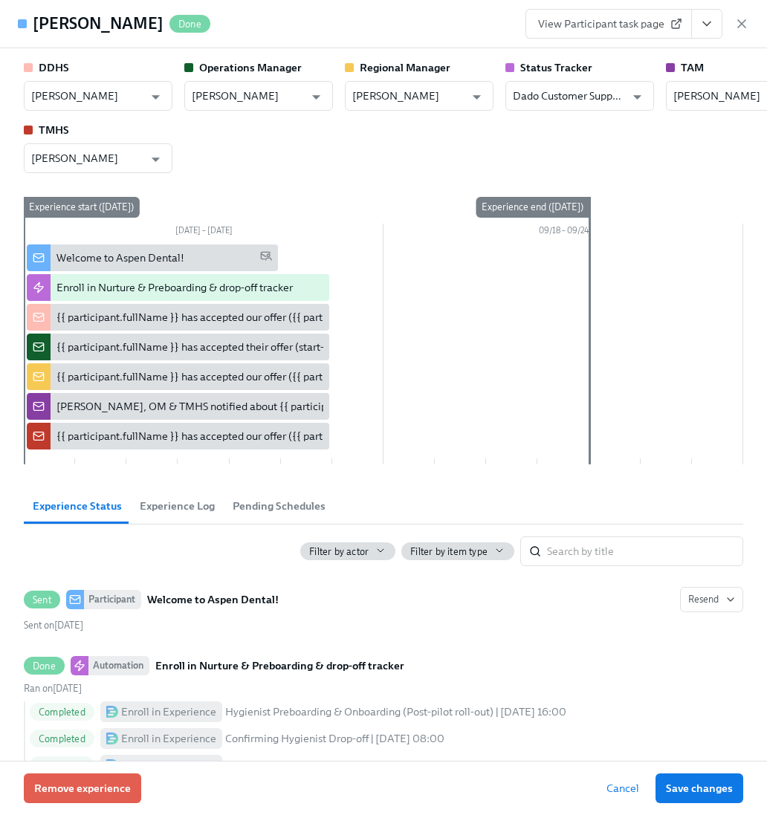
click at [743, 13] on div "View Participant task page" at bounding box center [637, 24] width 224 height 30
click at [737, 21] on icon "button" at bounding box center [741, 23] width 15 height 15
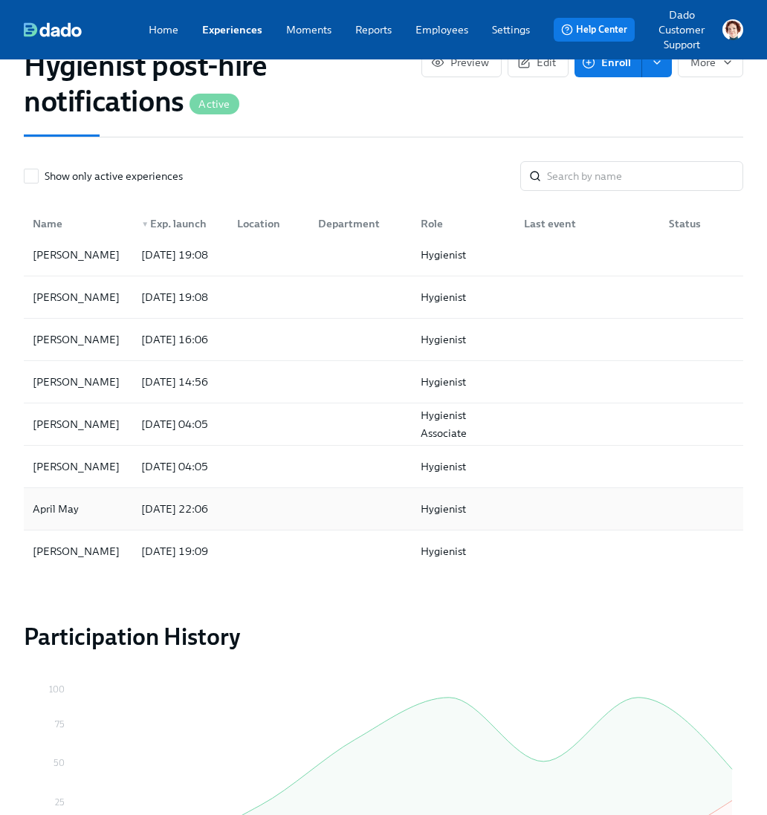
scroll to position [813, 0]
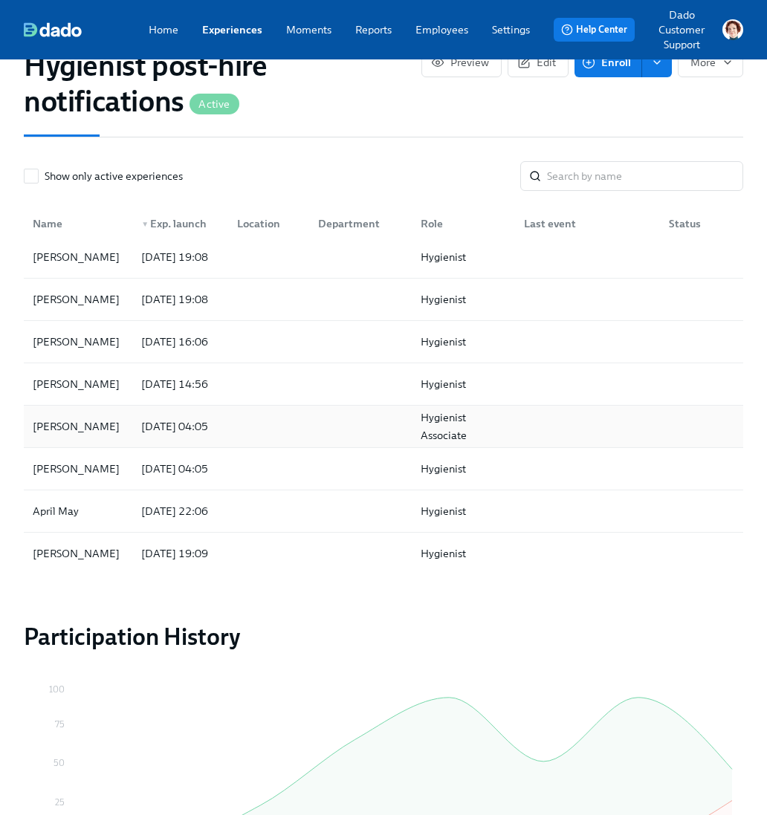
click at [77, 420] on div "Elizabeth Walkonis" at bounding box center [76, 427] width 99 height 18
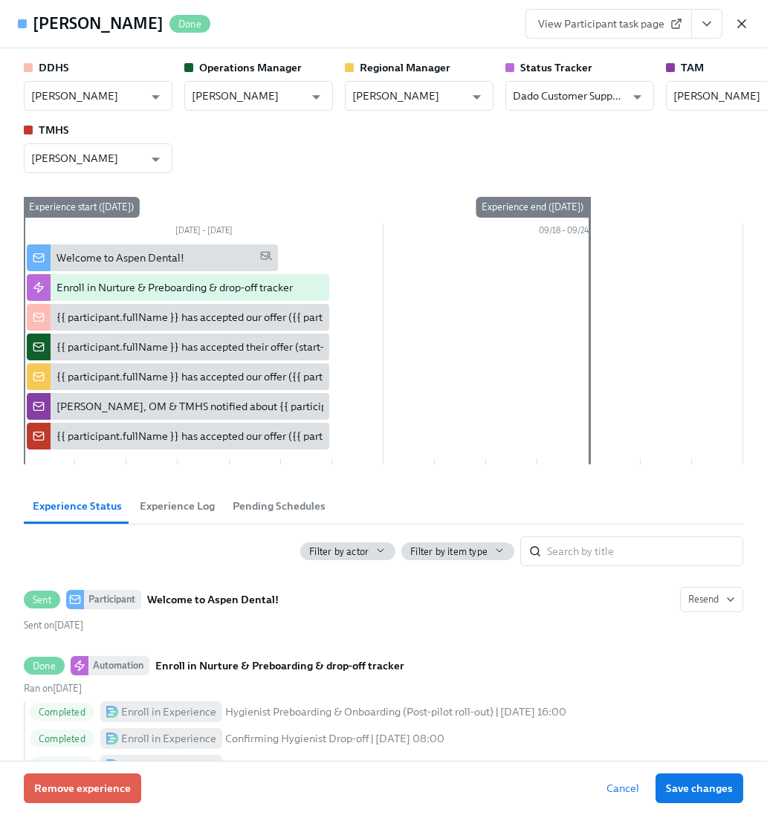
click at [742, 21] on icon "button" at bounding box center [741, 23] width 15 height 15
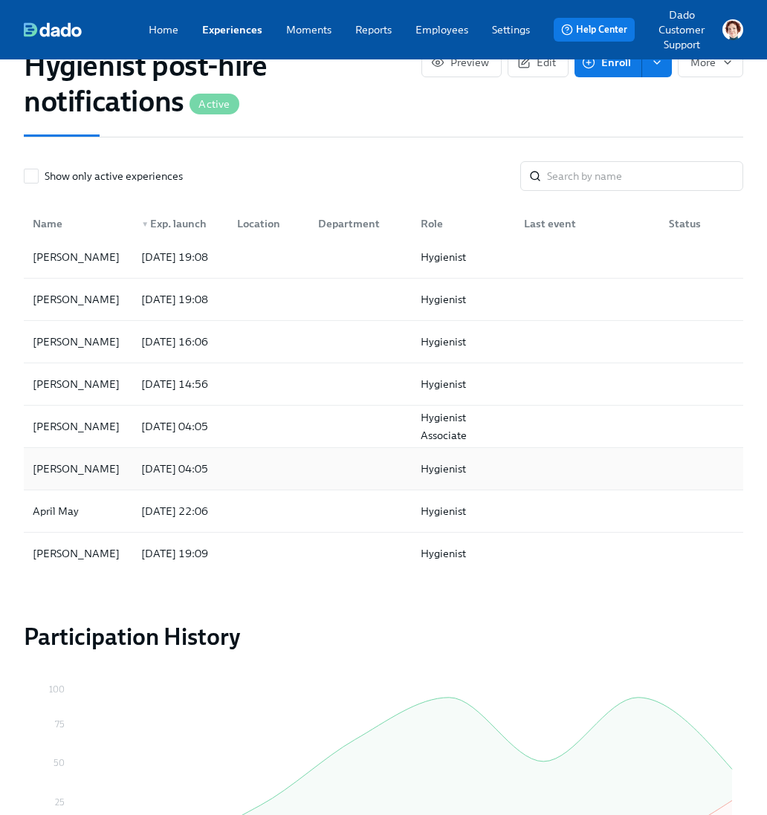
click at [114, 462] on div "Amber Norfleet" at bounding box center [78, 469] width 103 height 30
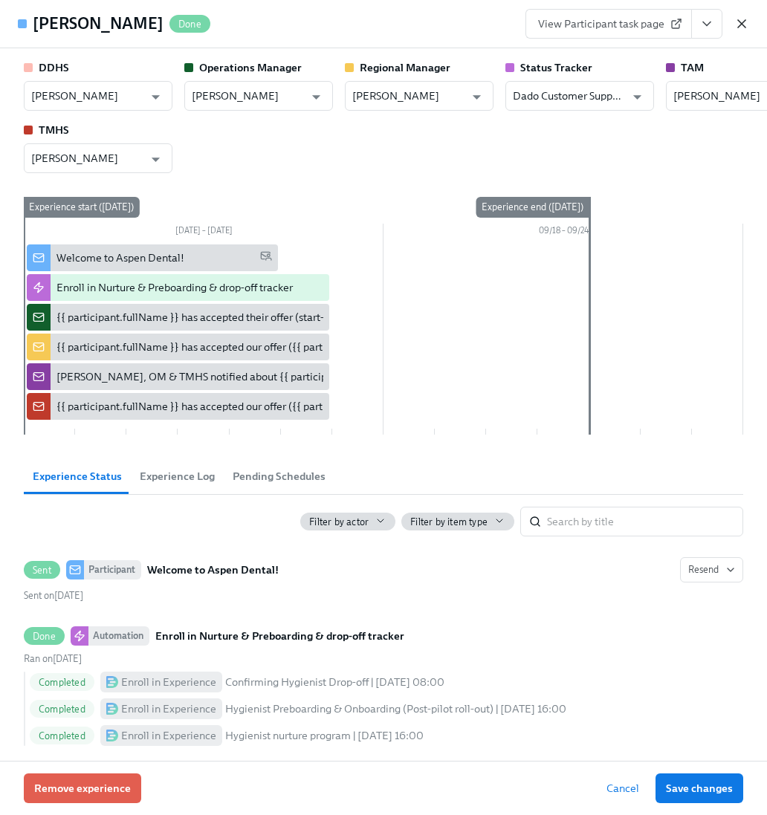
click at [734, 19] on icon "button" at bounding box center [741, 23] width 15 height 15
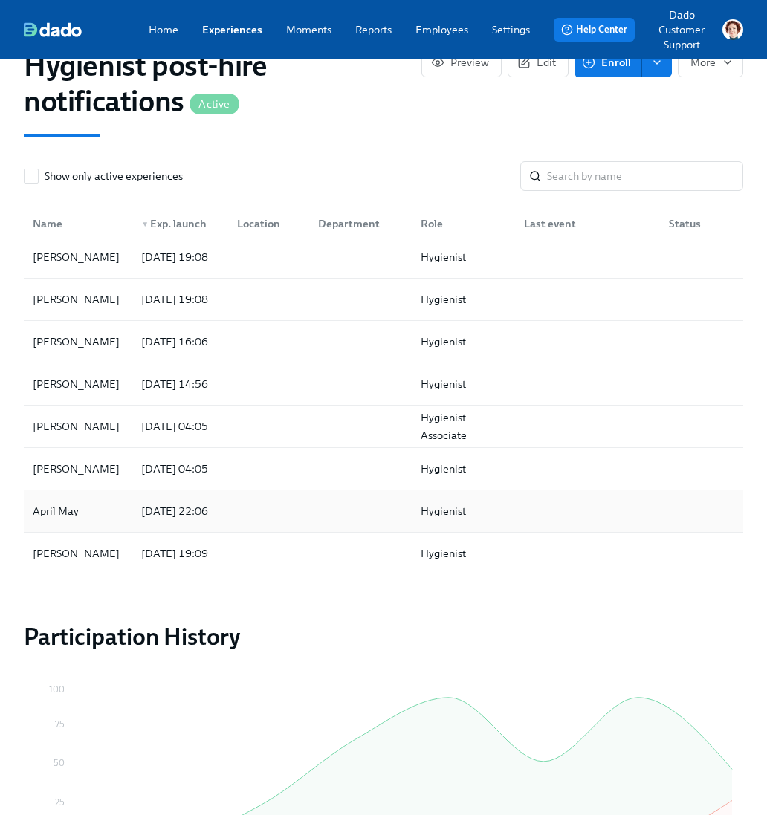
click at [66, 502] on div "April May" at bounding box center [56, 511] width 58 height 18
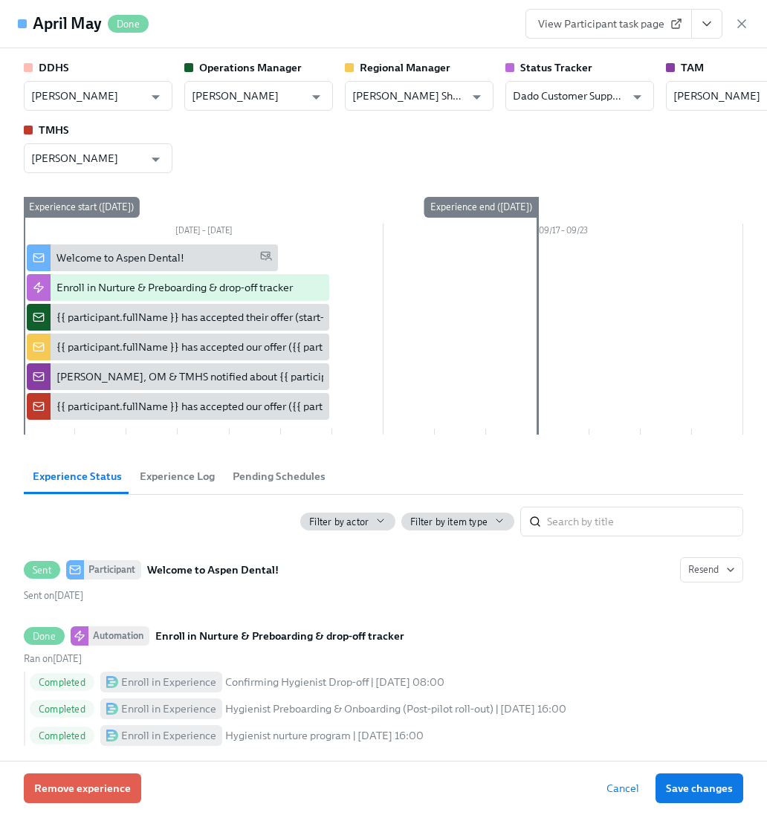
click at [747, 10] on div "View Participant task page" at bounding box center [637, 24] width 224 height 30
click at [747, 12] on div "View Participant task page" at bounding box center [637, 24] width 224 height 30
click at [745, 15] on div "View Participant task page" at bounding box center [637, 24] width 224 height 30
click at [743, 18] on icon "button" at bounding box center [741, 23] width 15 height 15
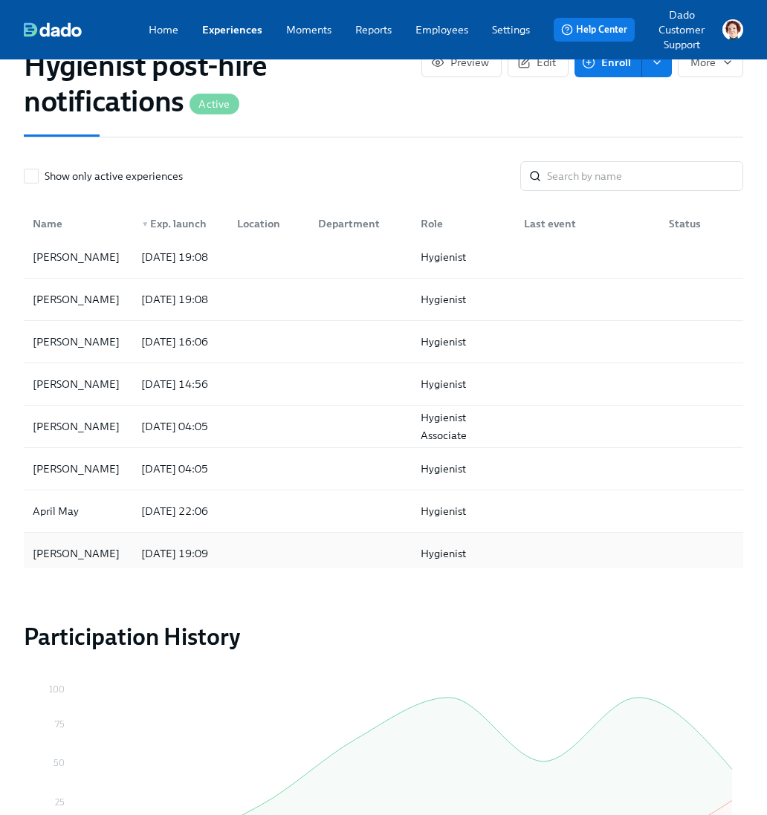
click at [56, 558] on div "Brittany Wheelbarger" at bounding box center [76, 554] width 99 height 18
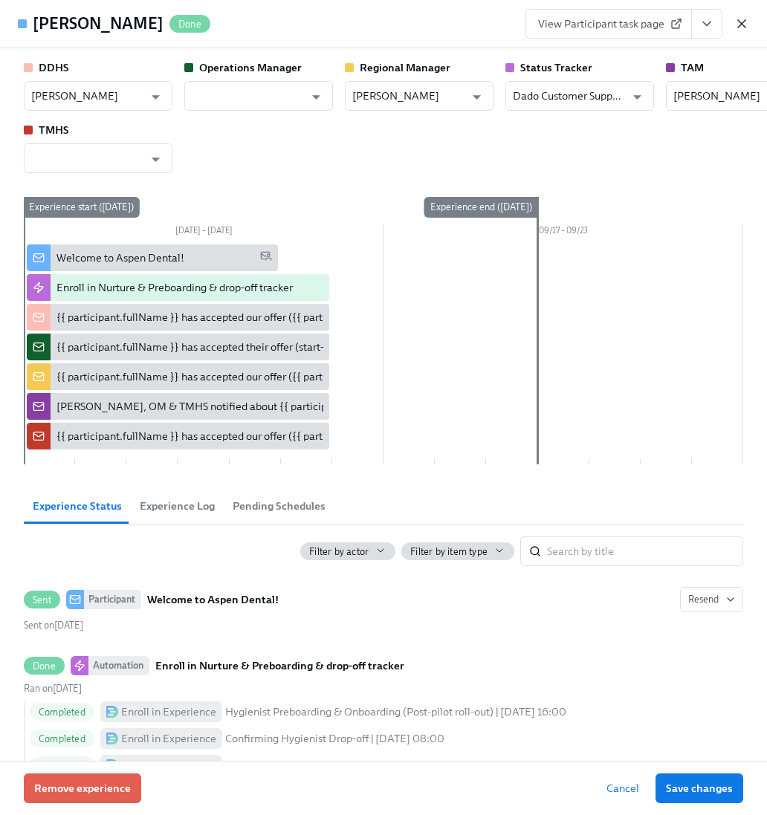
click at [742, 22] on icon "button" at bounding box center [741, 23] width 15 height 15
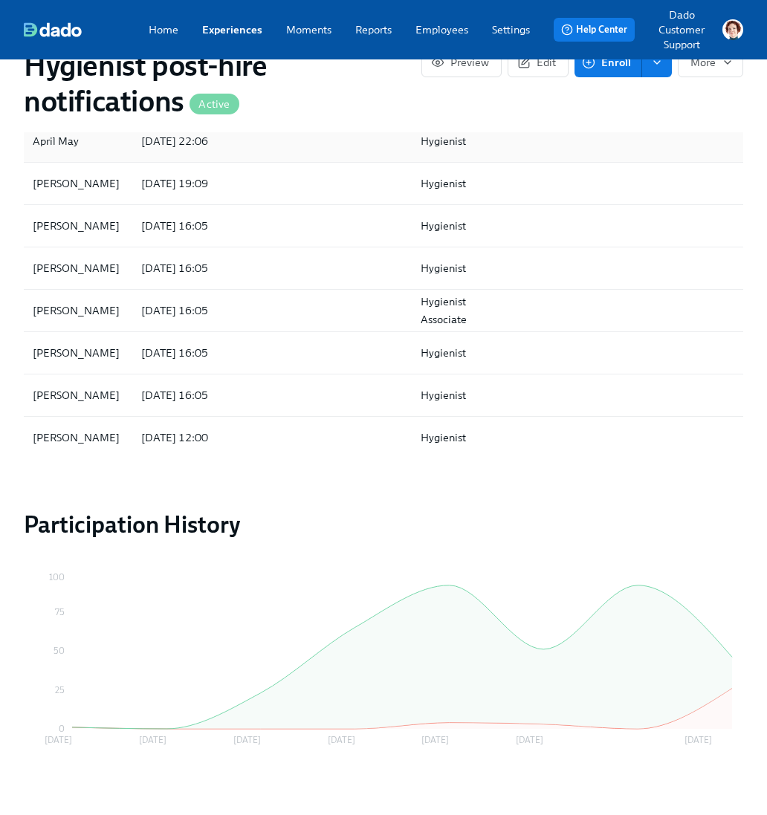
scroll to position [1072, 0]
click at [110, 220] on div "[PERSON_NAME]" at bounding box center [78, 225] width 103 height 30
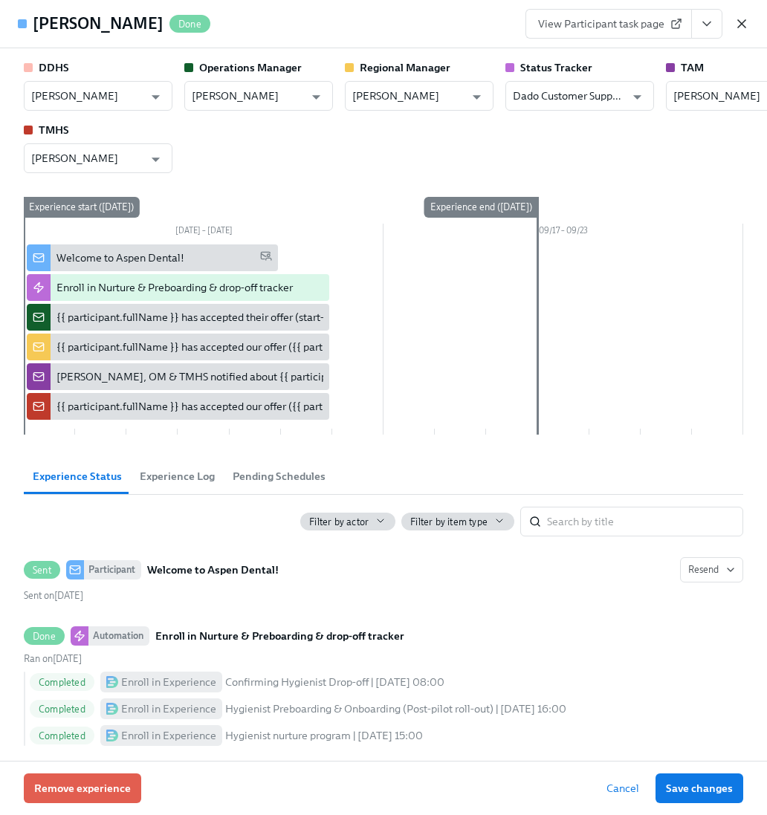
click at [748, 23] on icon "button" at bounding box center [741, 23] width 15 height 15
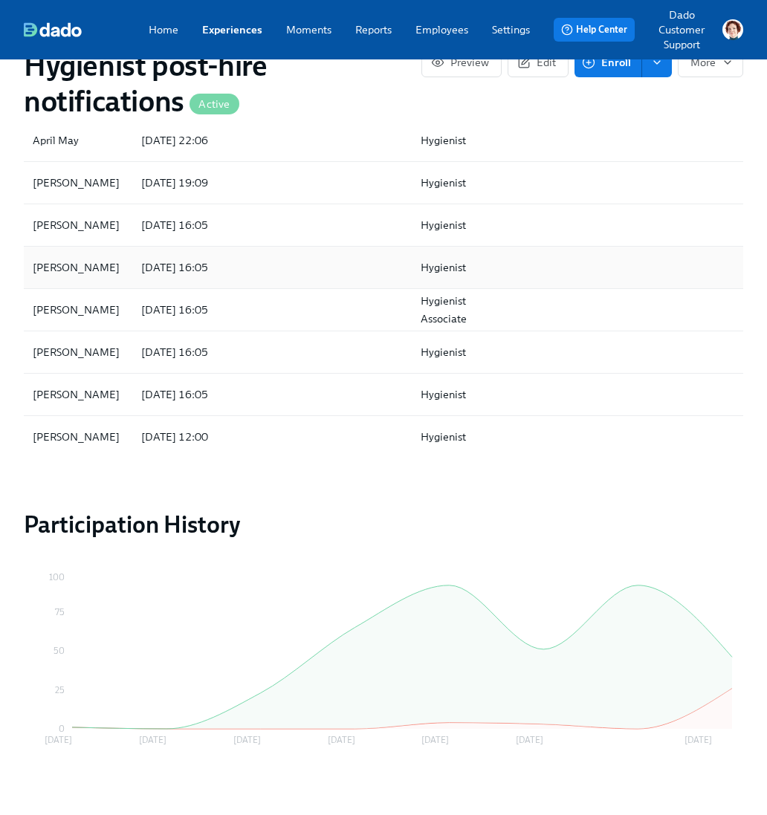
click at [85, 253] on div "[PERSON_NAME]" at bounding box center [78, 268] width 103 height 30
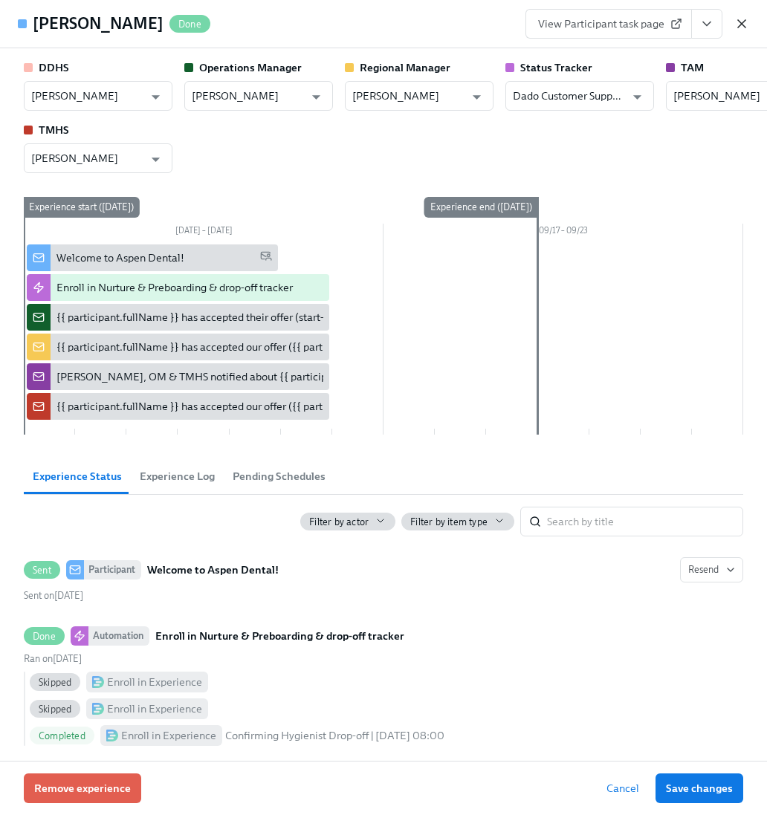
click at [740, 26] on icon "button" at bounding box center [741, 23] width 15 height 15
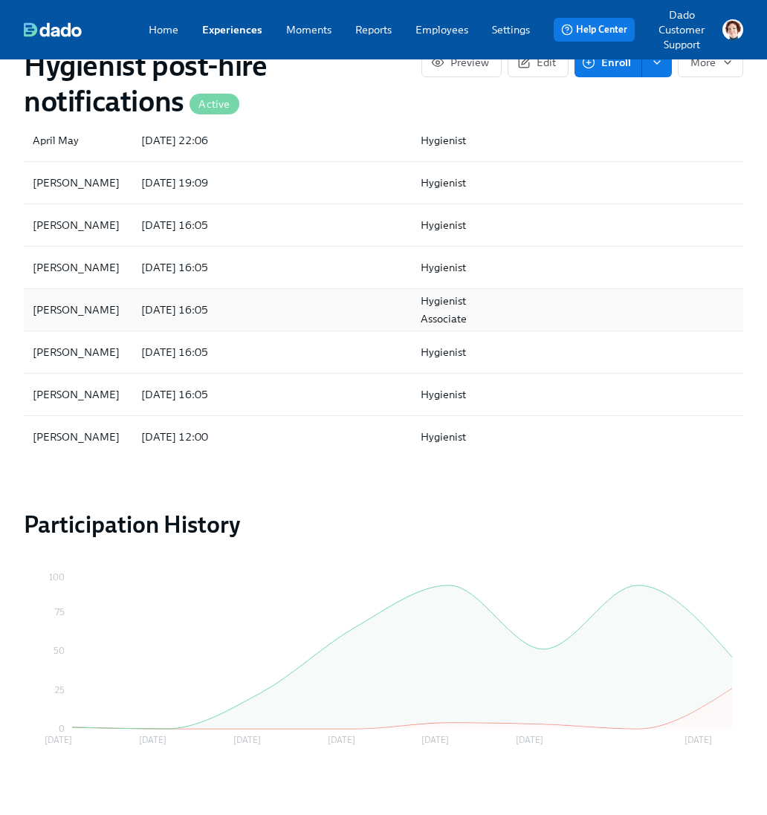
click at [96, 317] on div "Sarah Sanders 2025/09/10 16:05 Hygienist Associate" at bounding box center [383, 310] width 719 height 42
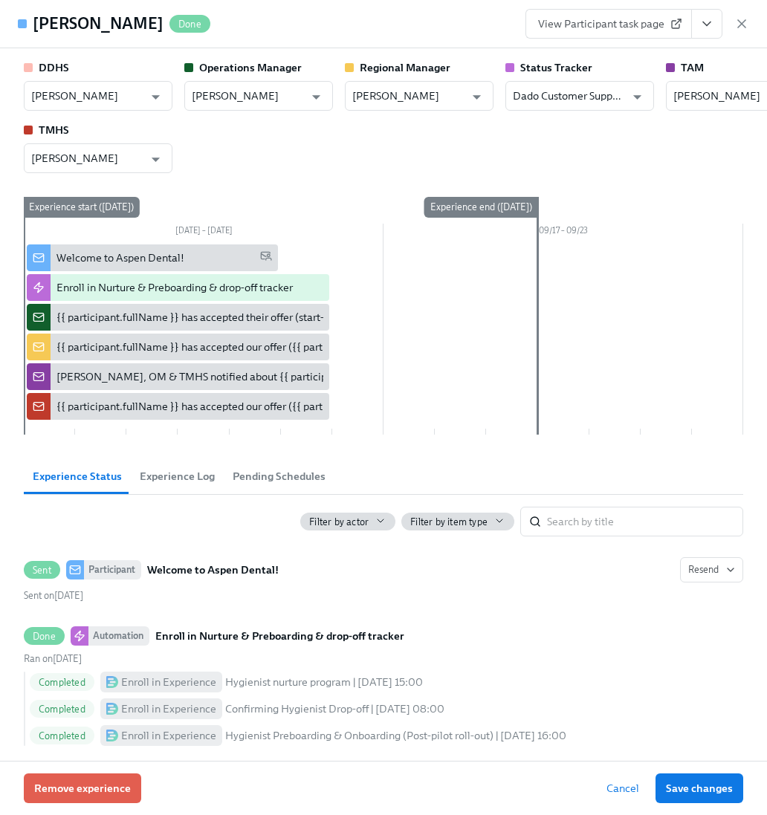
click at [738, 15] on div "View Participant task page" at bounding box center [637, 24] width 224 height 30
click at [738, 22] on icon "button" at bounding box center [741, 23] width 15 height 15
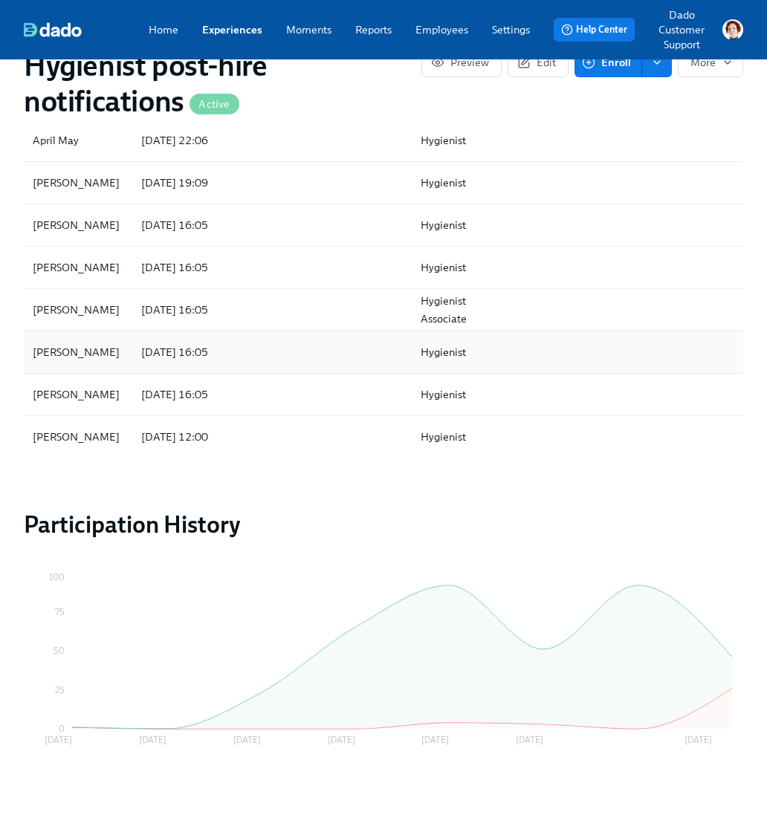
click at [73, 343] on div "[PERSON_NAME]" at bounding box center [76, 352] width 99 height 18
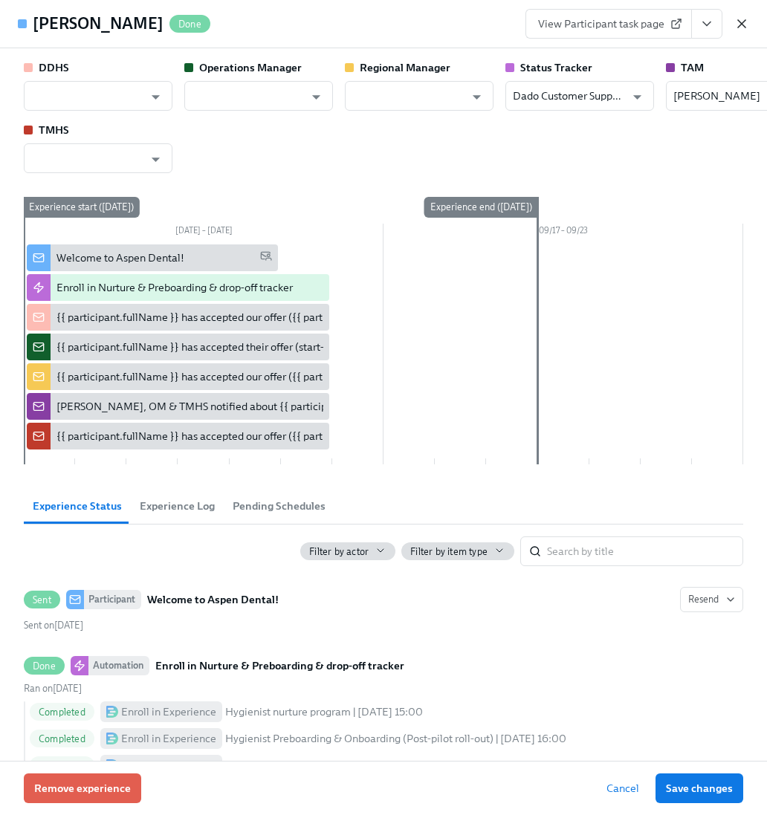
click at [738, 20] on icon "button" at bounding box center [741, 23] width 7 height 7
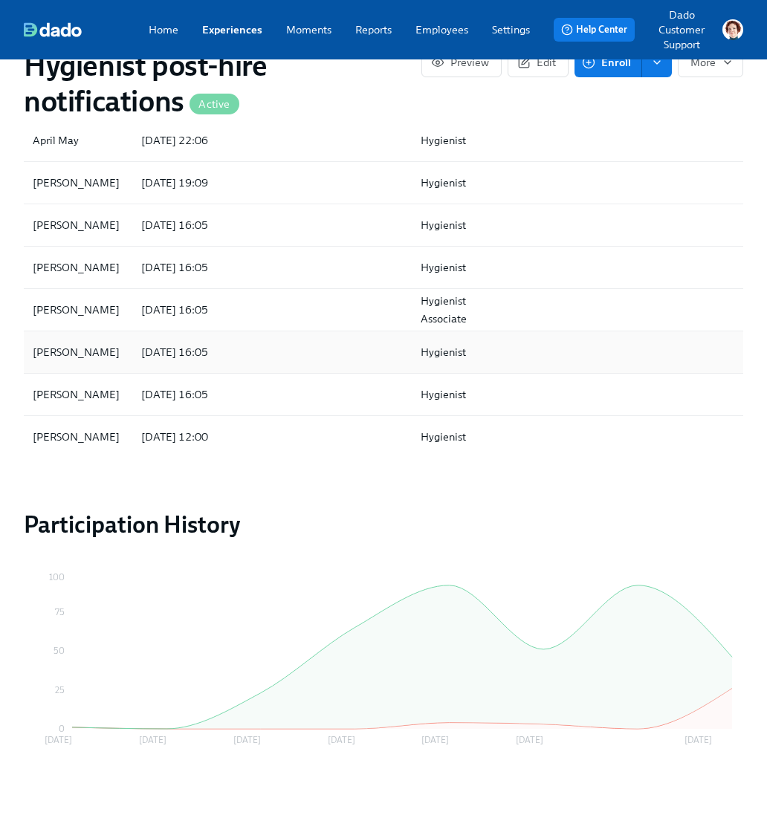
click at [62, 346] on div "[PERSON_NAME]" at bounding box center [76, 352] width 99 height 18
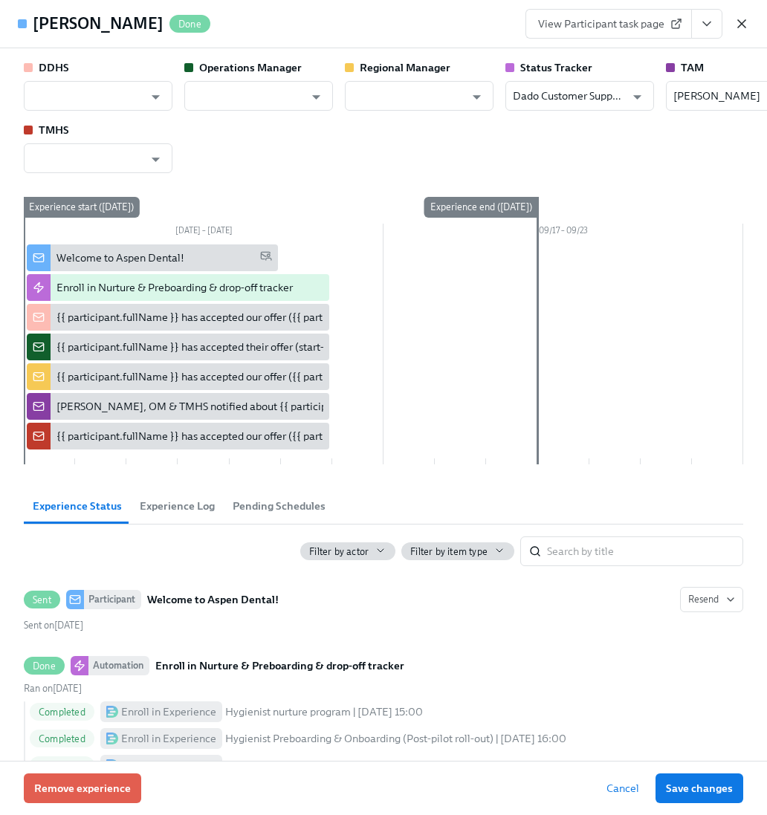
click at [740, 22] on icon "button" at bounding box center [741, 23] width 7 height 7
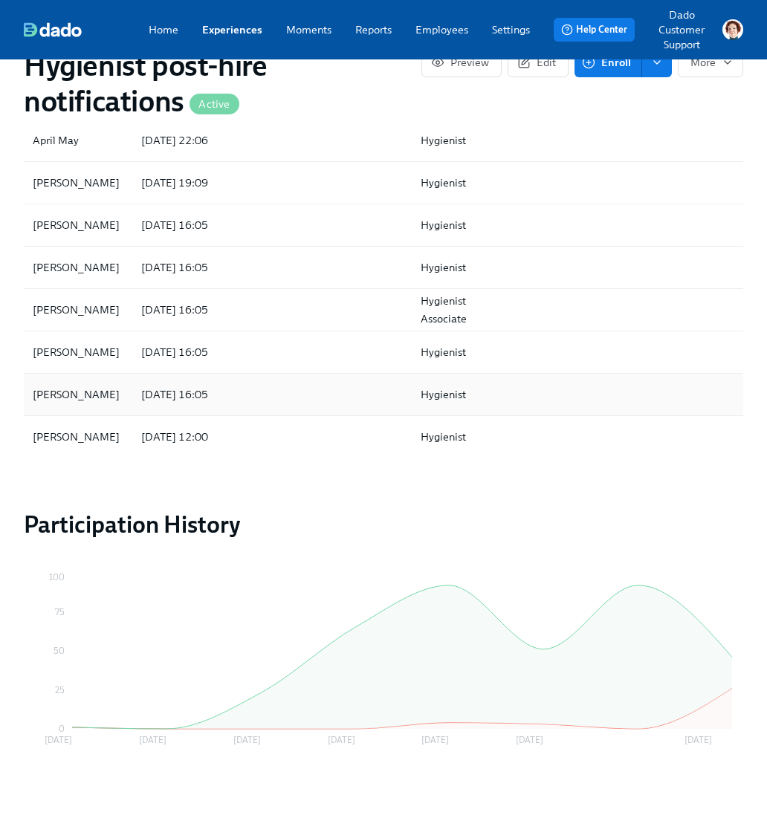
click at [70, 389] on div "Michelle Bills" at bounding box center [76, 395] width 99 height 18
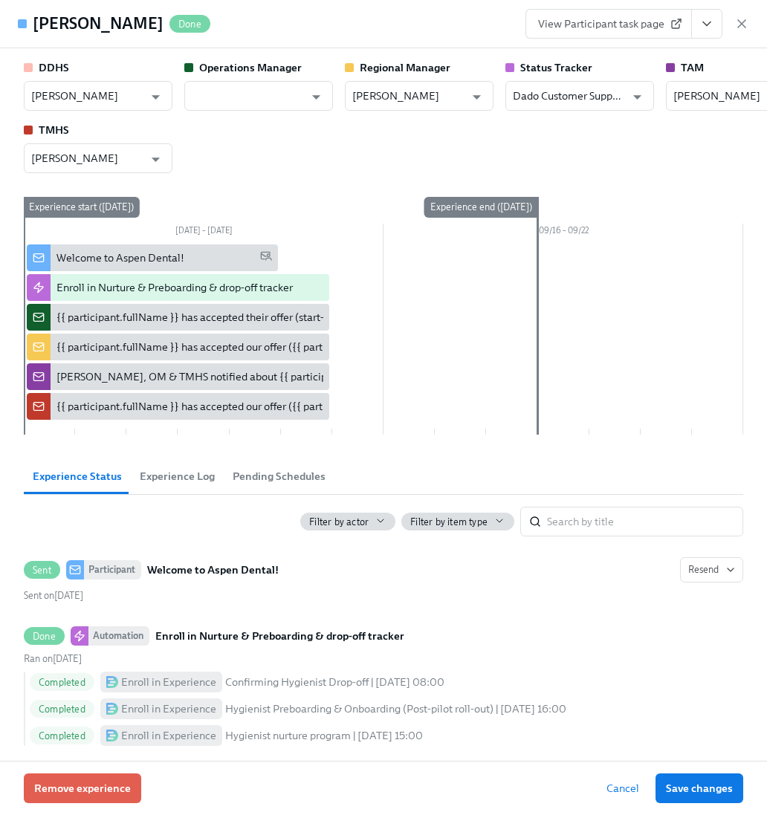
click at [749, 21] on div "Michelle Bills Done View Participant task page" at bounding box center [383, 24] width 767 height 48
click at [743, 25] on icon "button" at bounding box center [741, 23] width 15 height 15
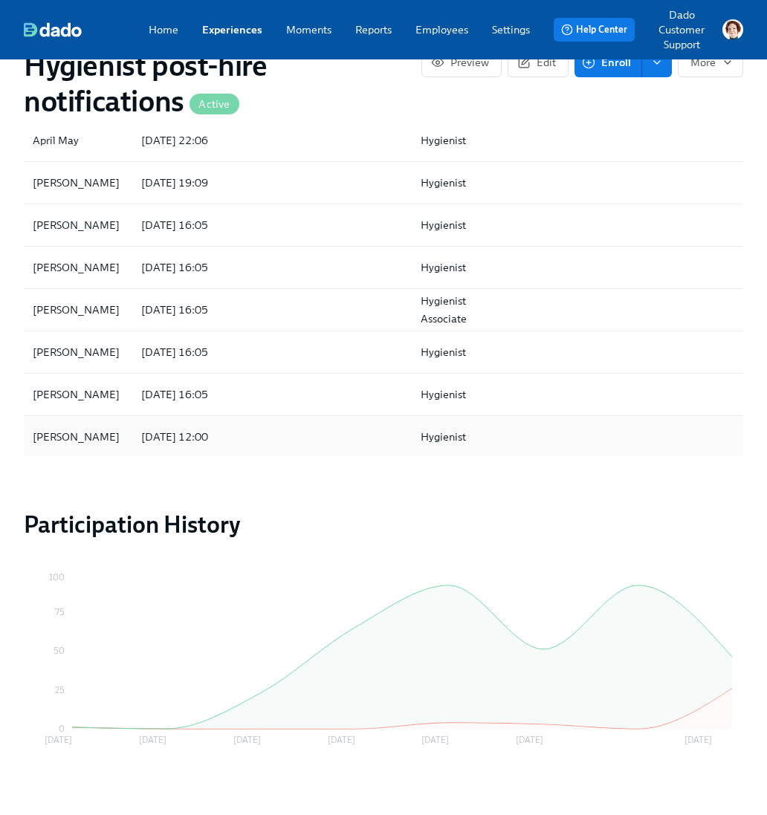
click at [49, 428] on div "Erin Lewis" at bounding box center [76, 437] width 99 height 18
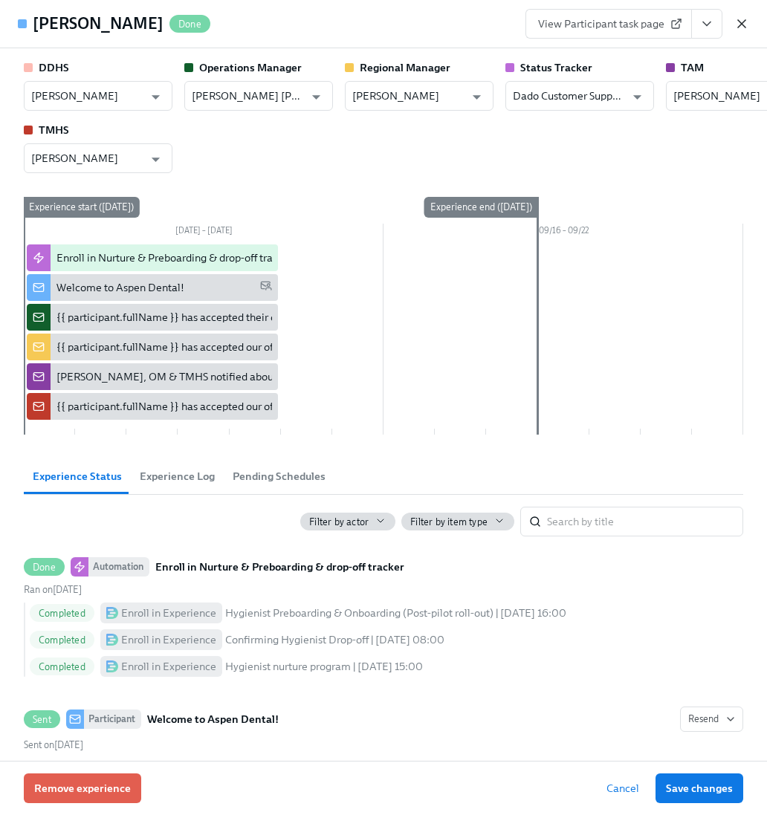
click at [745, 27] on icon "button" at bounding box center [741, 23] width 7 height 7
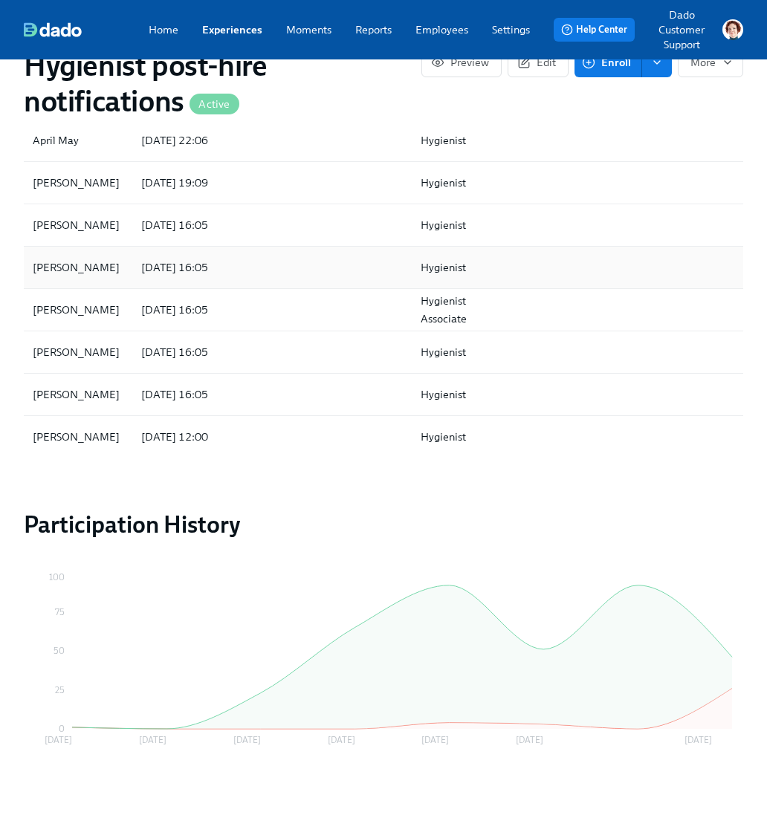
click at [91, 259] on div "[PERSON_NAME]" at bounding box center [76, 268] width 99 height 18
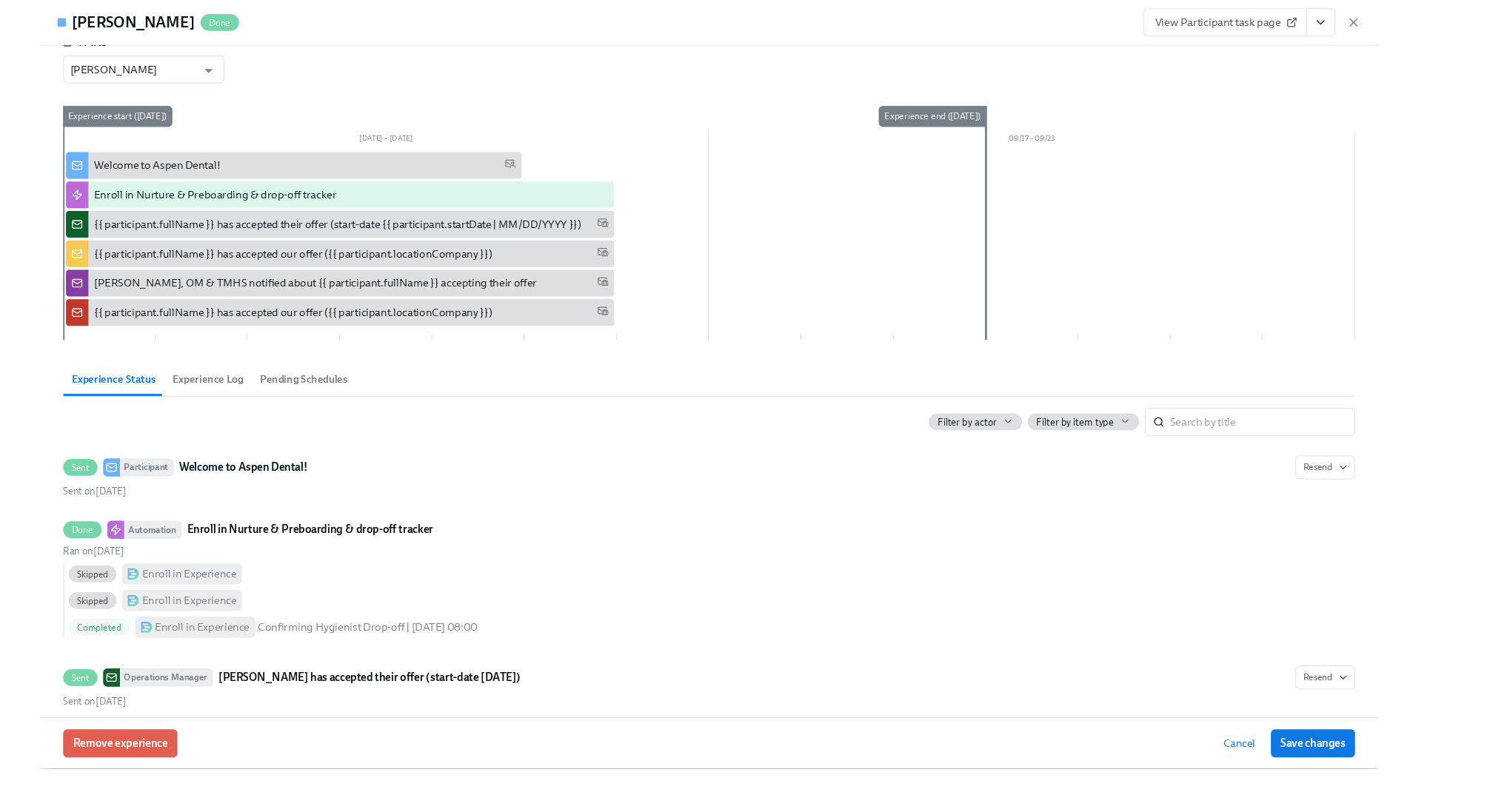
scroll to position [1337, 0]
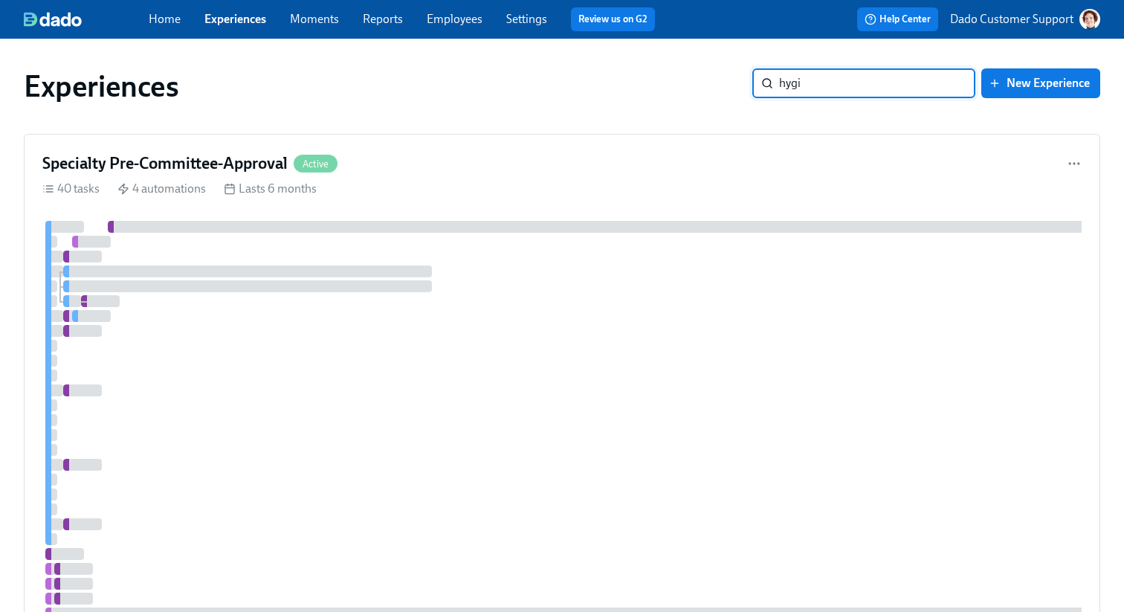
type input "hygie"
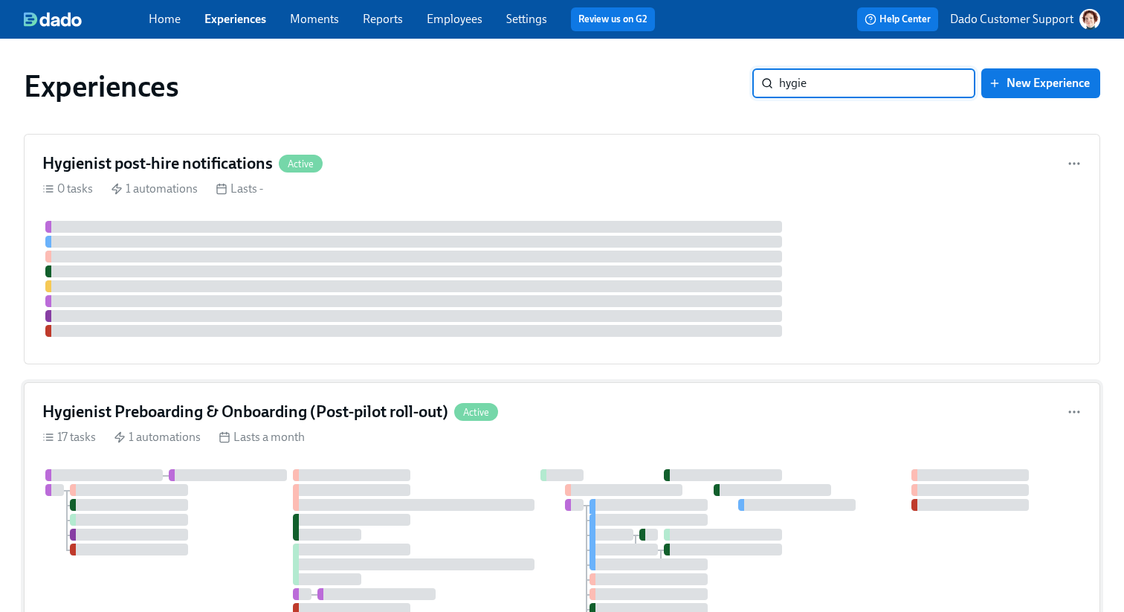
click at [231, 418] on h4 "Hygienist Preboarding & Onboarding (Post-pilot roll-out)" at bounding box center [245, 412] width 406 height 22
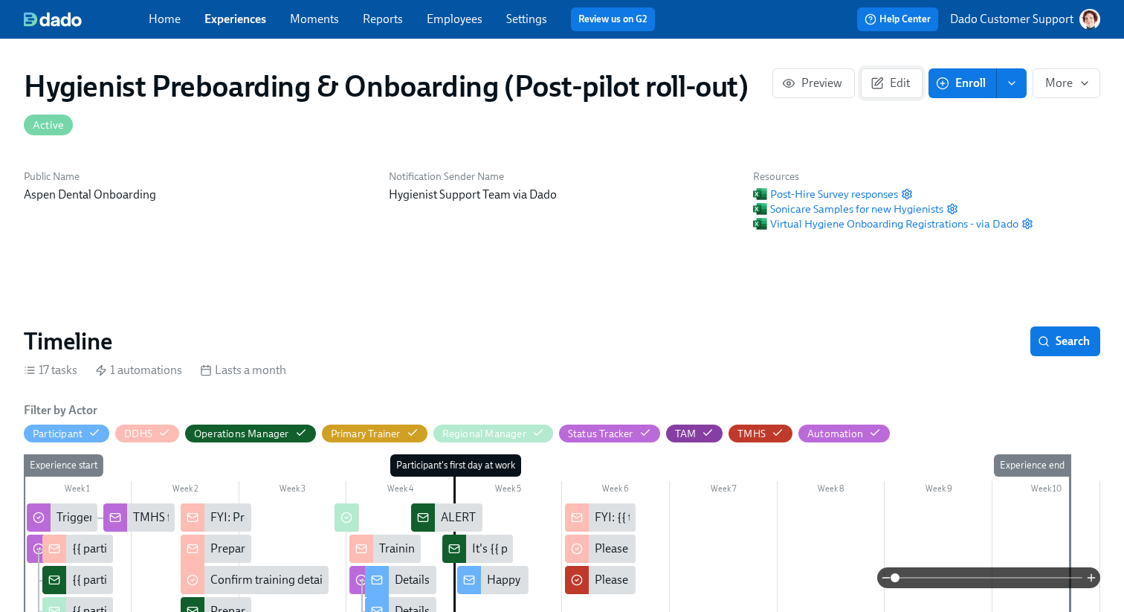
click at [888, 86] on span "Edit" at bounding box center [891, 83] width 36 height 15
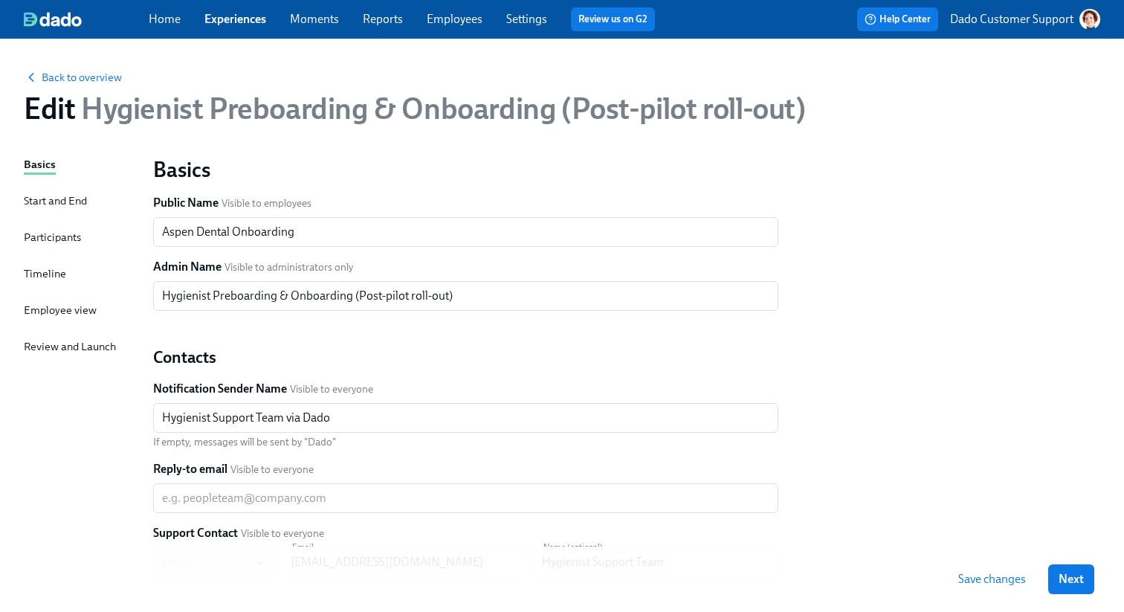
click at [53, 205] on div "Start and End" at bounding box center [55, 200] width 63 height 16
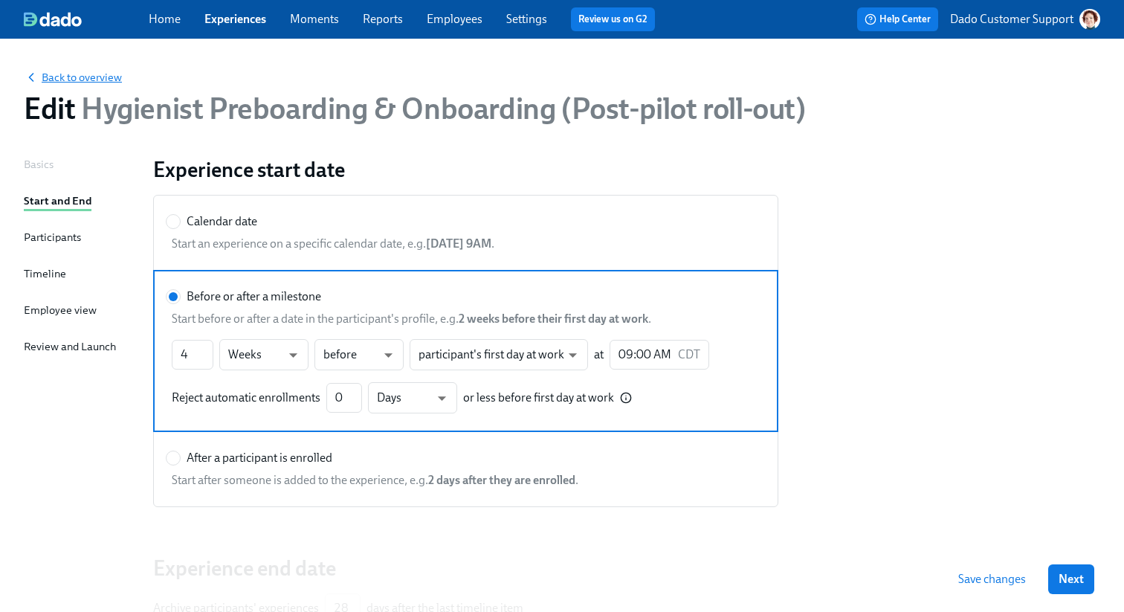
click at [76, 80] on span "Back to overview" at bounding box center [73, 77] width 98 height 15
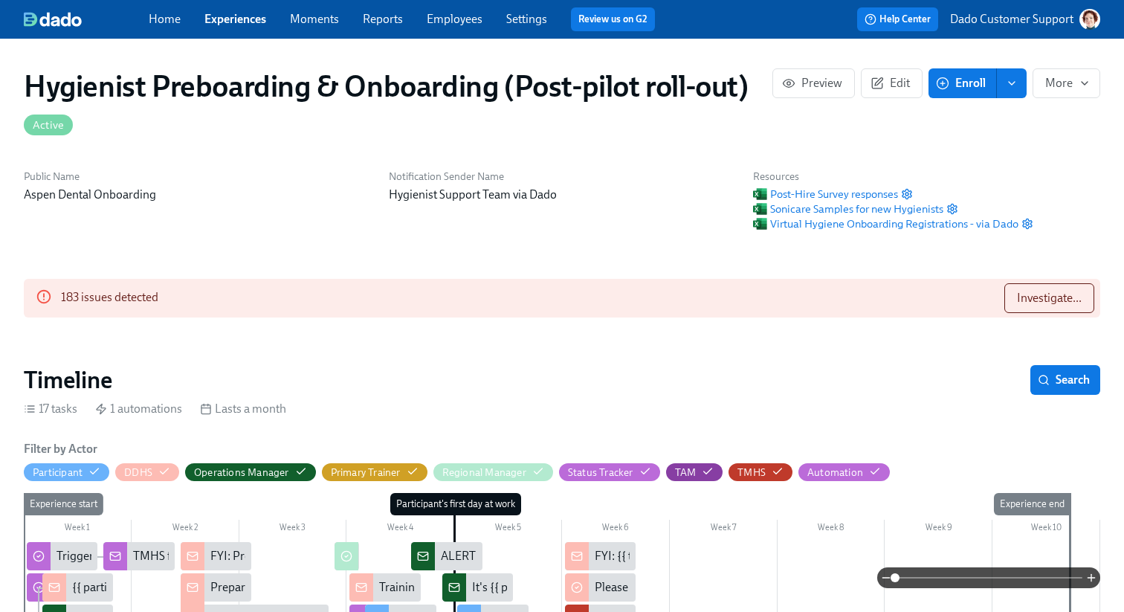
scroll to position [0, 17609]
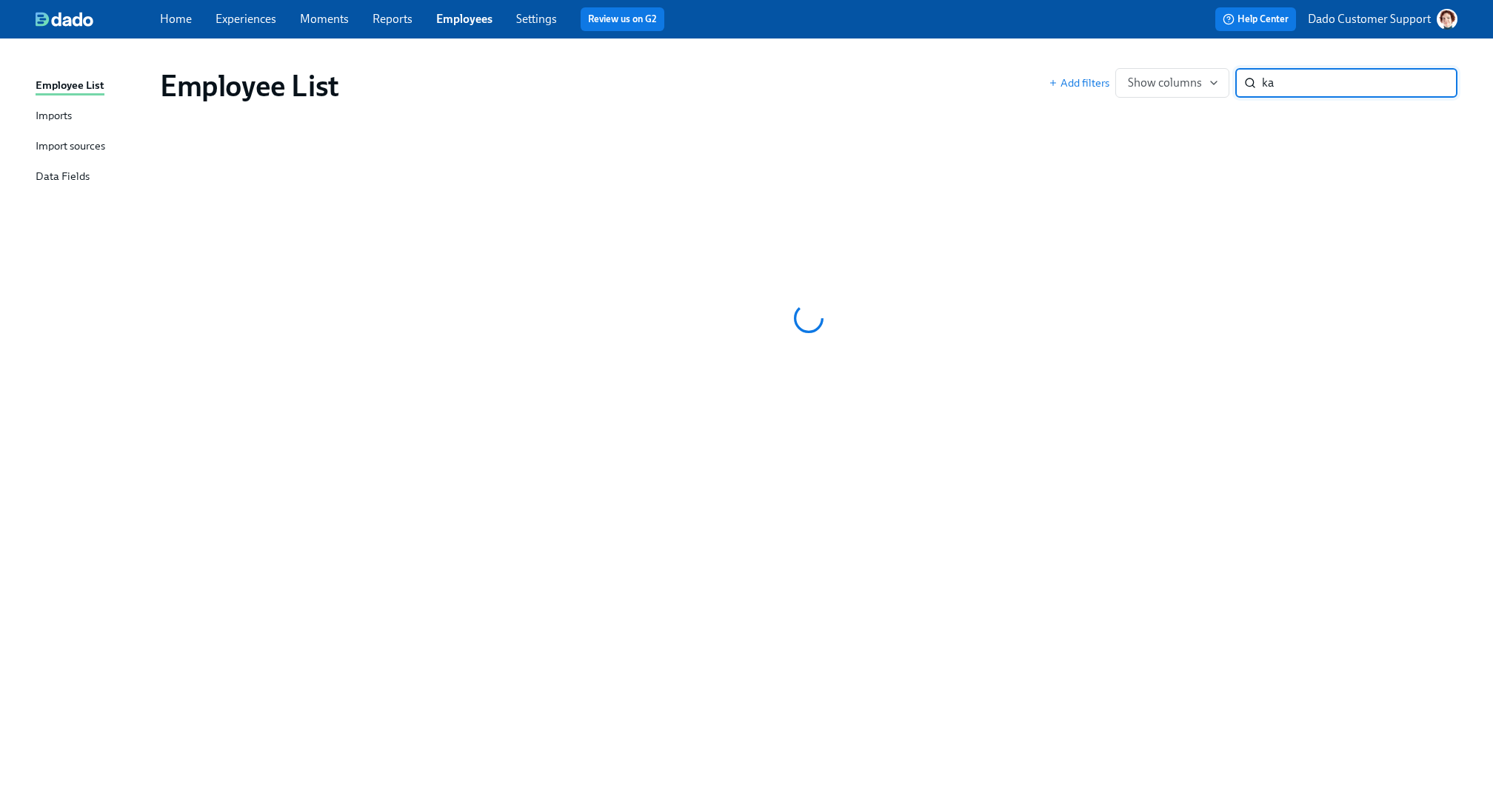
type input "k"
type input "[PERSON_NAME]"
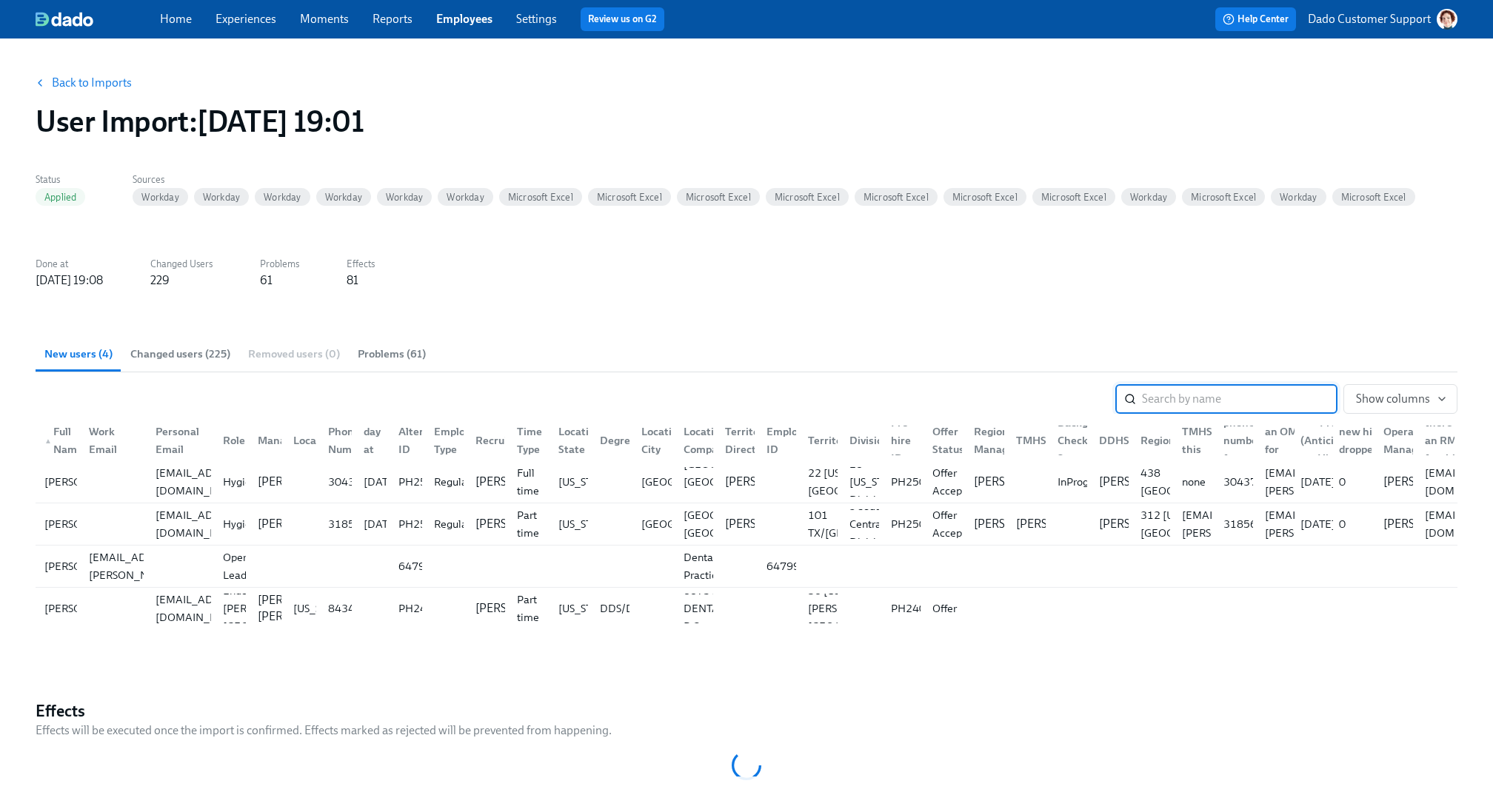
click at [208, 356] on span "Changed users (225)" at bounding box center [180, 354] width 100 height 17
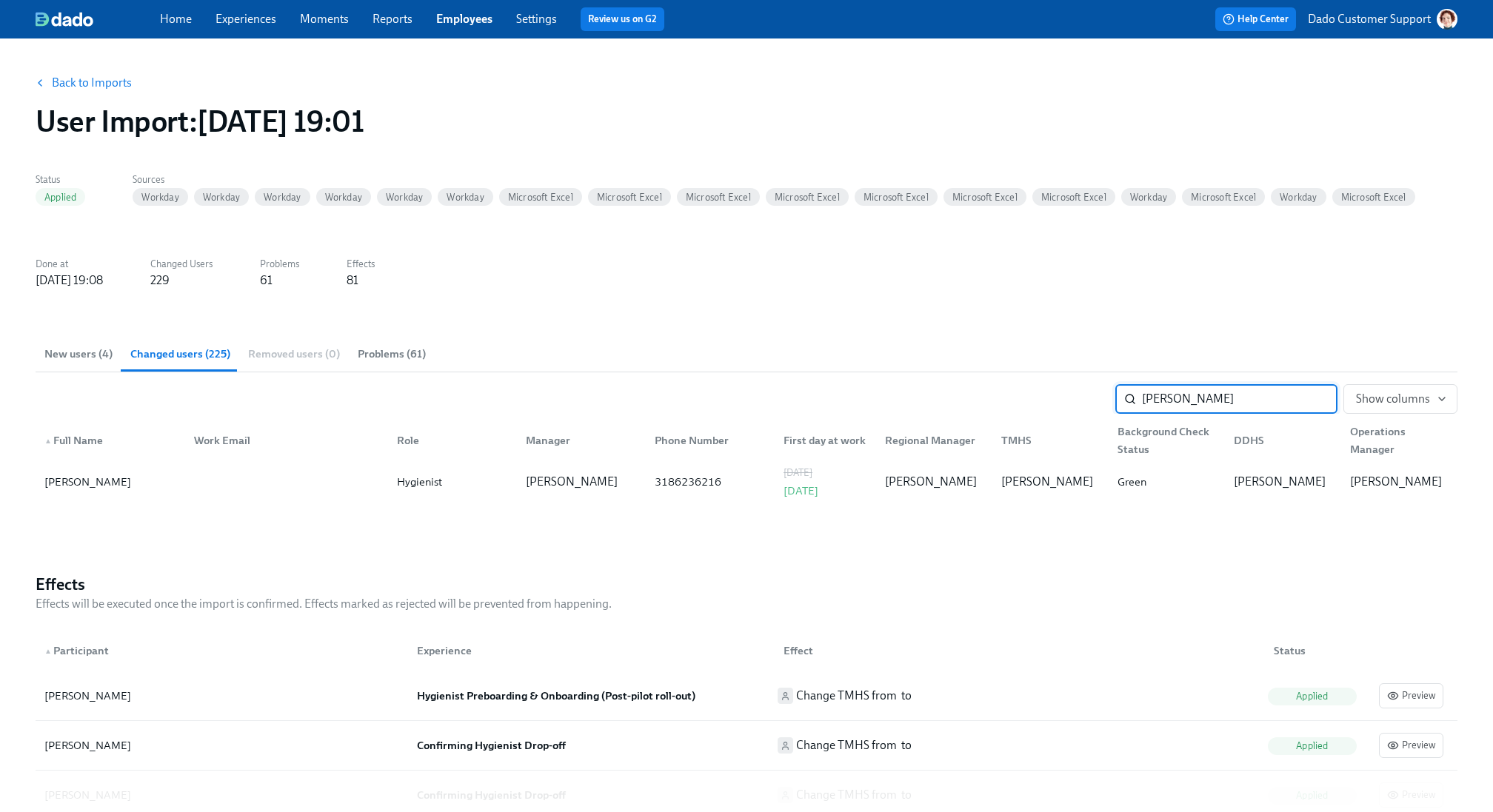
type input "[PERSON_NAME]"
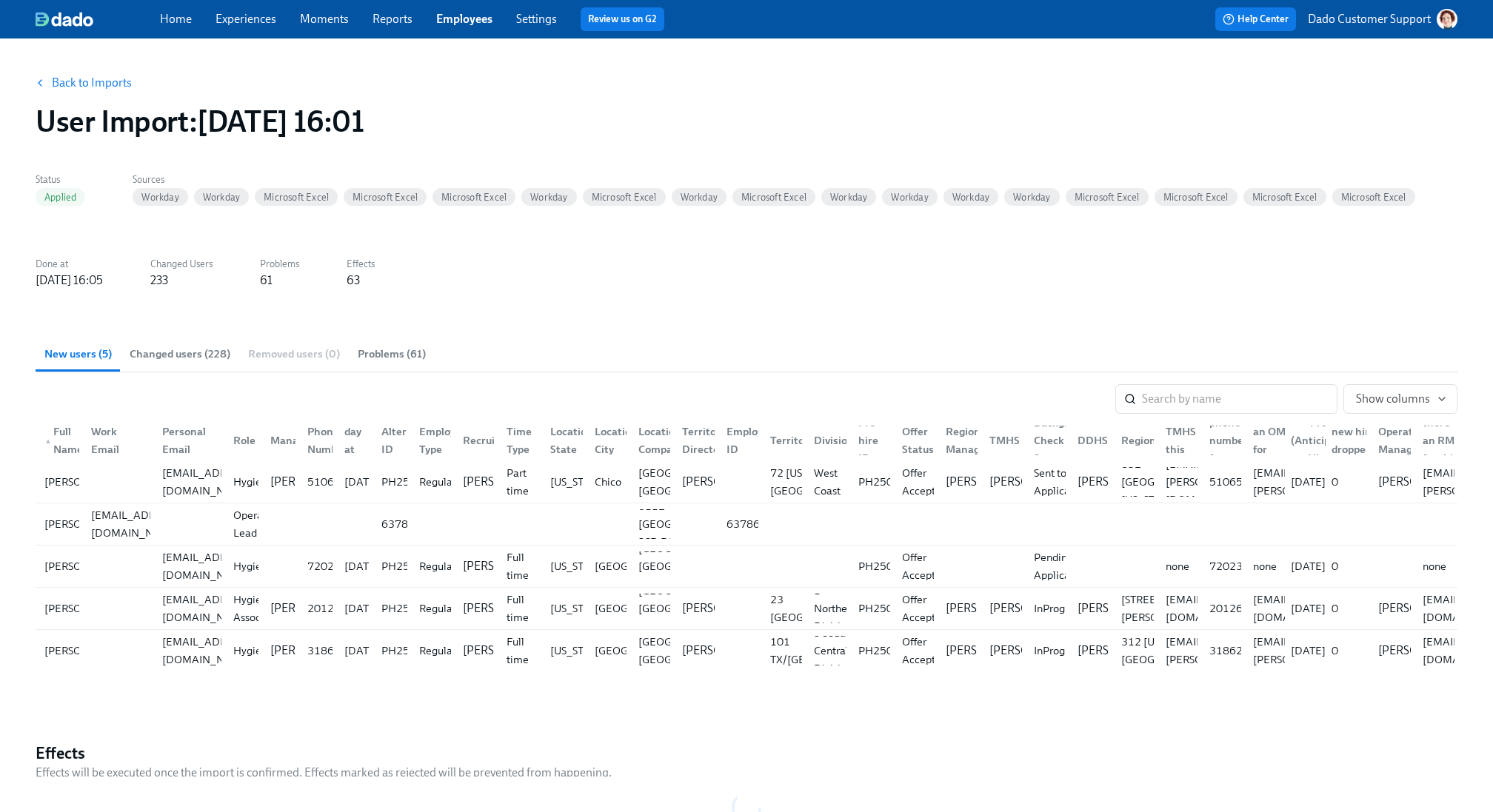
click at [222, 342] on button "Changed users (228)" at bounding box center [179, 354] width 119 height 36
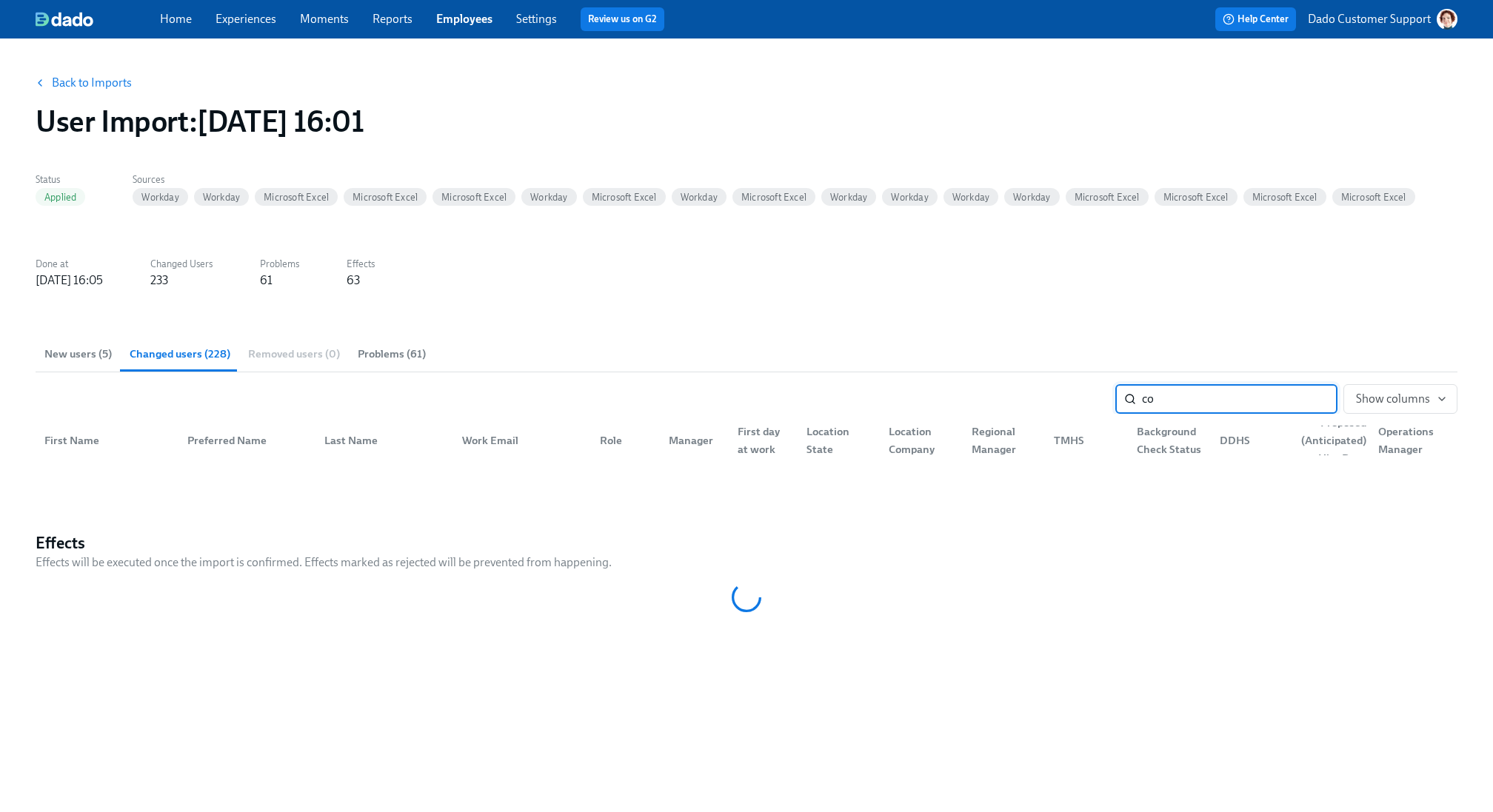
type input "c"
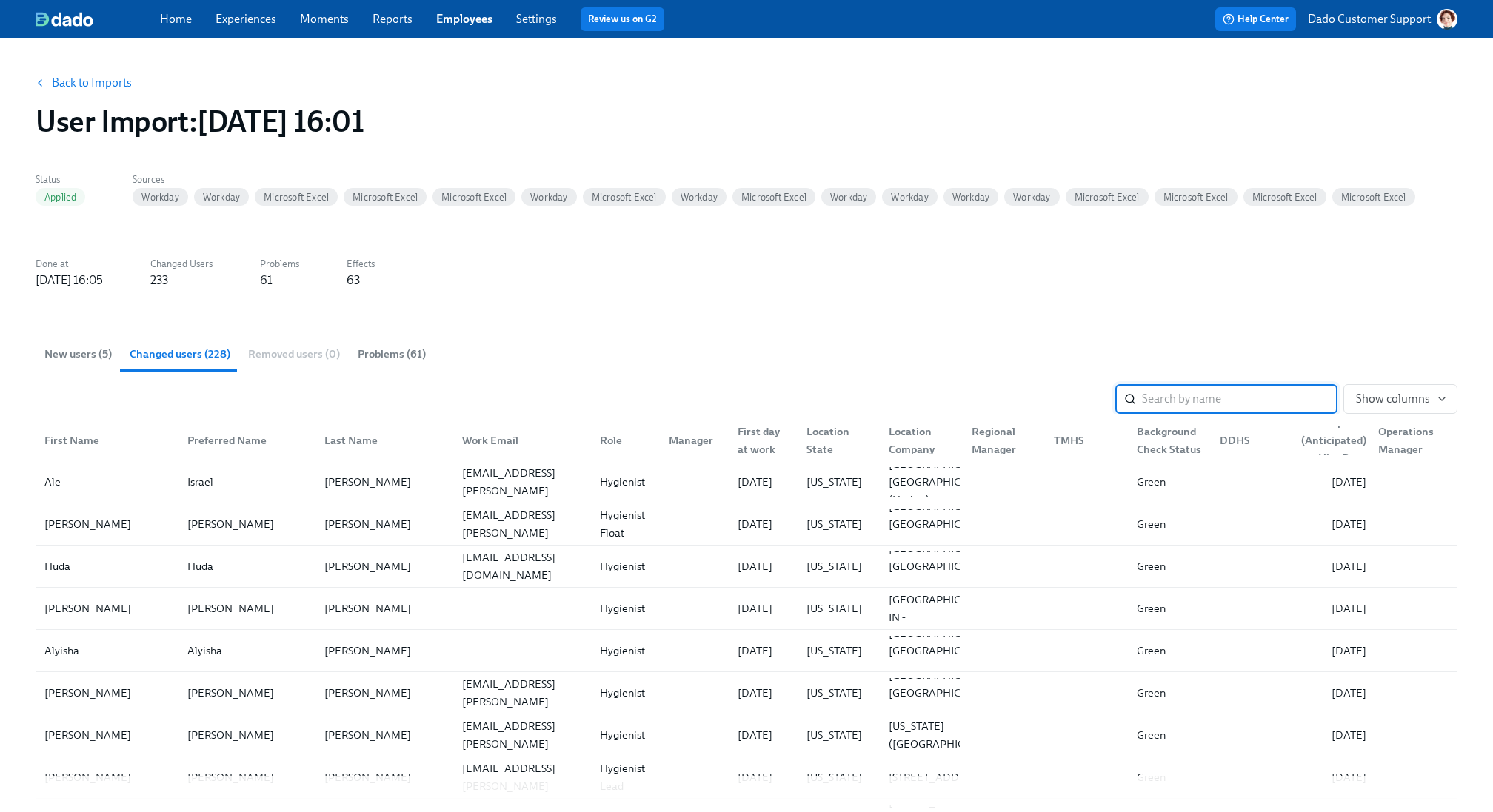
click at [74, 352] on span "New users (5)" at bounding box center [79, 354] width 68 height 17
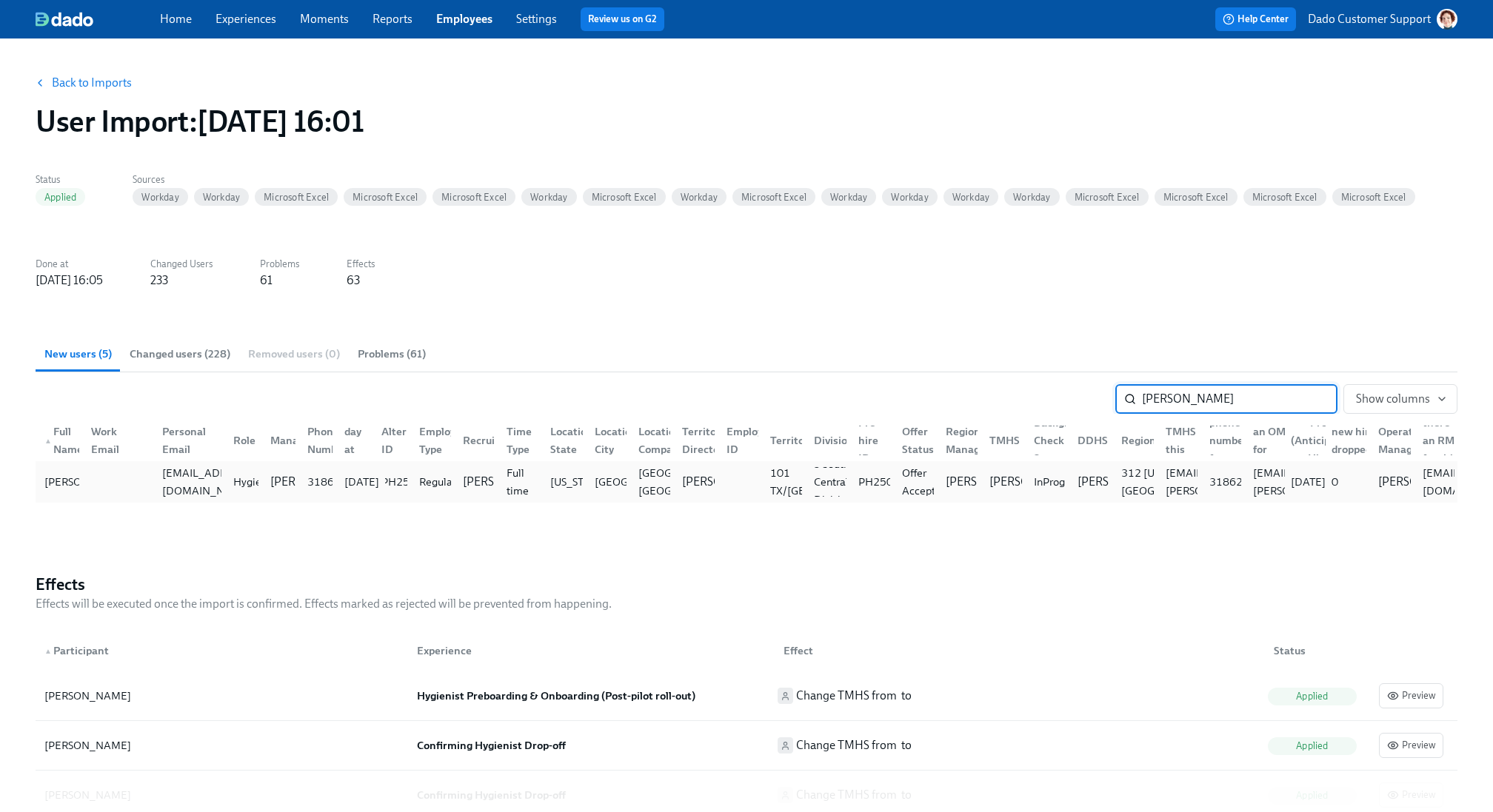
type input "[PERSON_NAME]"
